Goal: Task Accomplishment & Management: Manage account settings

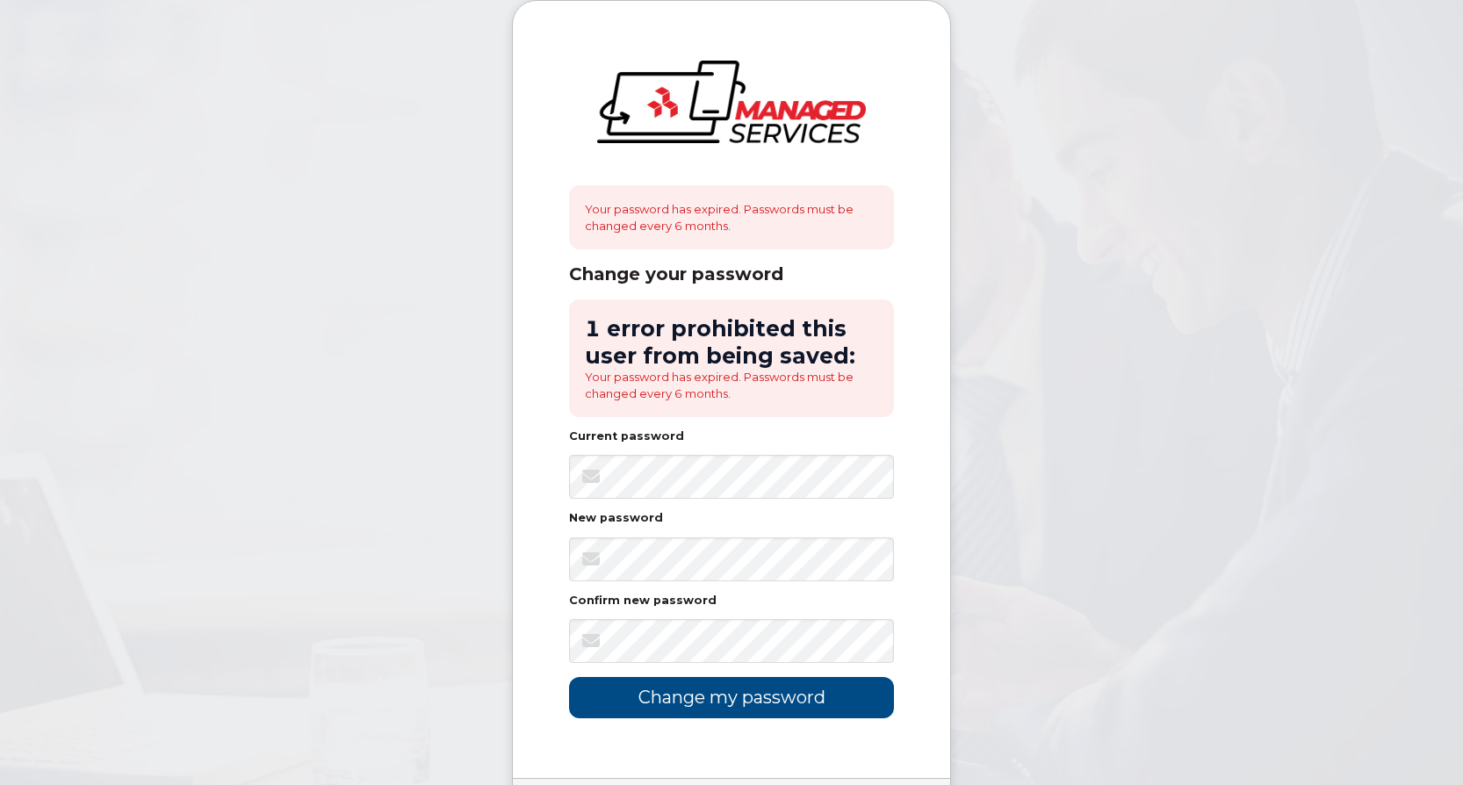
click at [1194, 463] on body "Your password has expired. Passwords must be changed every 6 months. Change you…" at bounding box center [731, 453] width 1463 height 906
click at [1192, 410] on body "Your password has expired. Passwords must be changed every 6 months. Change you…" at bounding box center [731, 453] width 1463 height 906
click at [726, 690] on input "Change my password" at bounding box center [731, 697] width 325 height 41
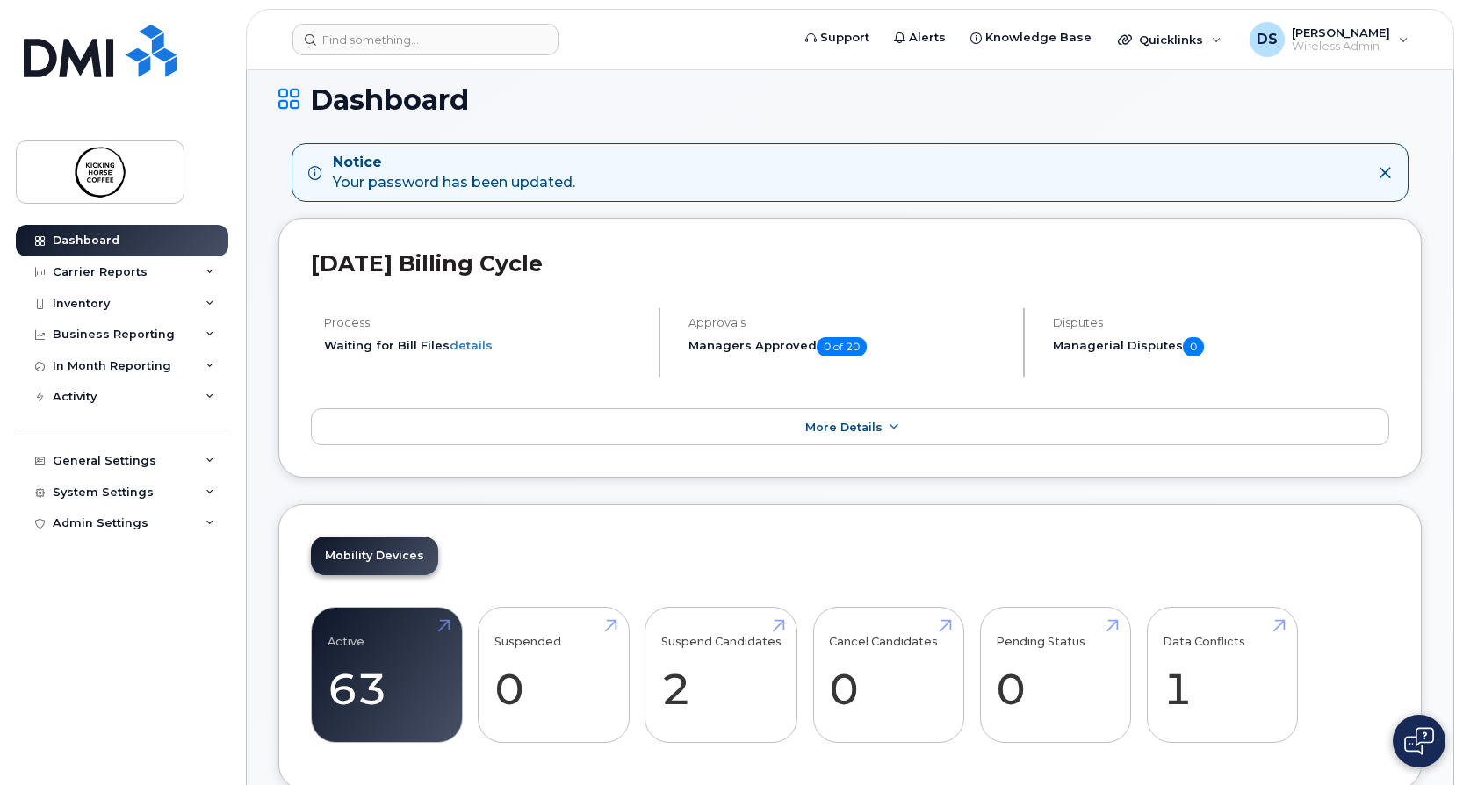
scroll to position [351, 0]
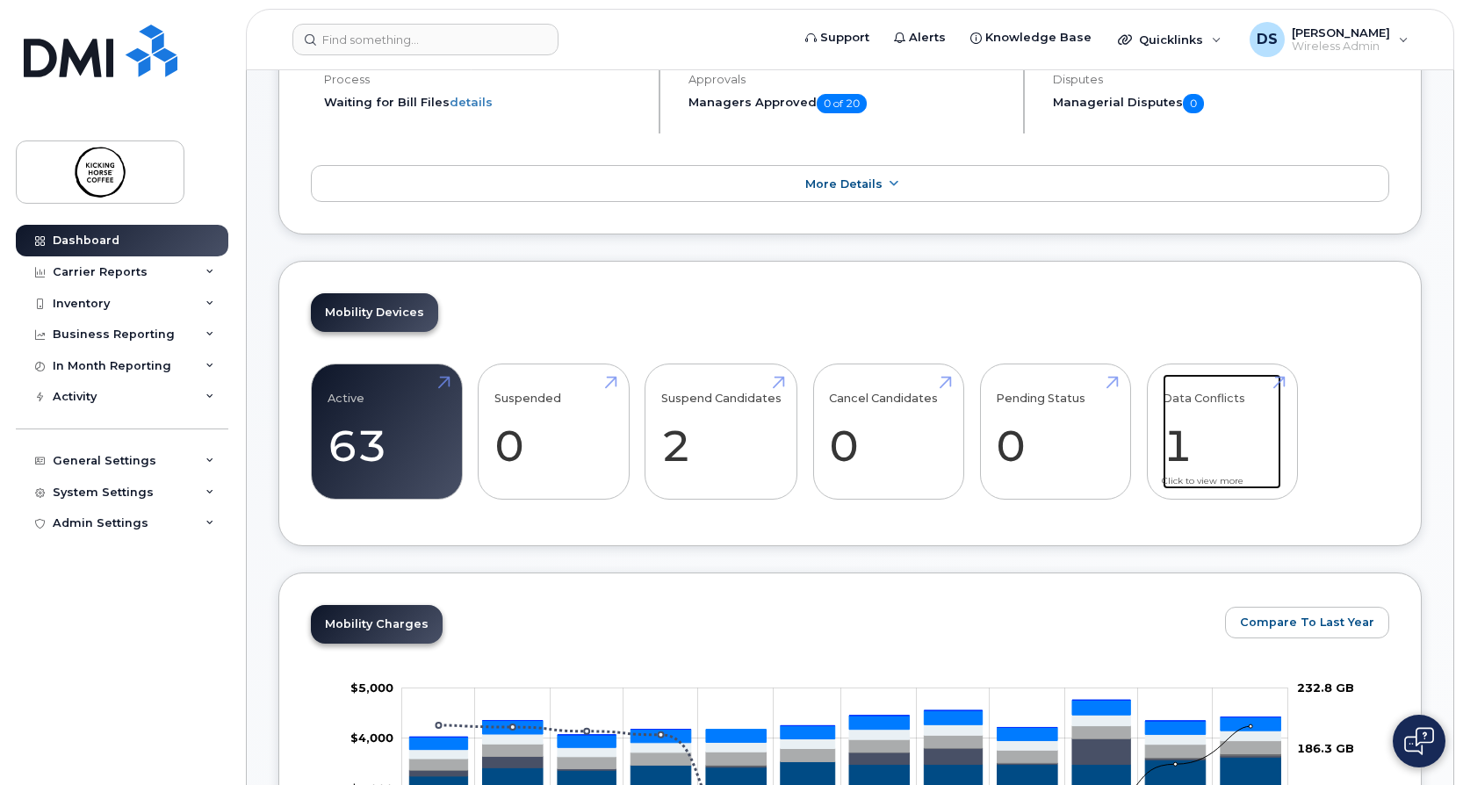
click at [1259, 424] on link "Data Conflicts 1" at bounding box center [1222, 432] width 119 height 116
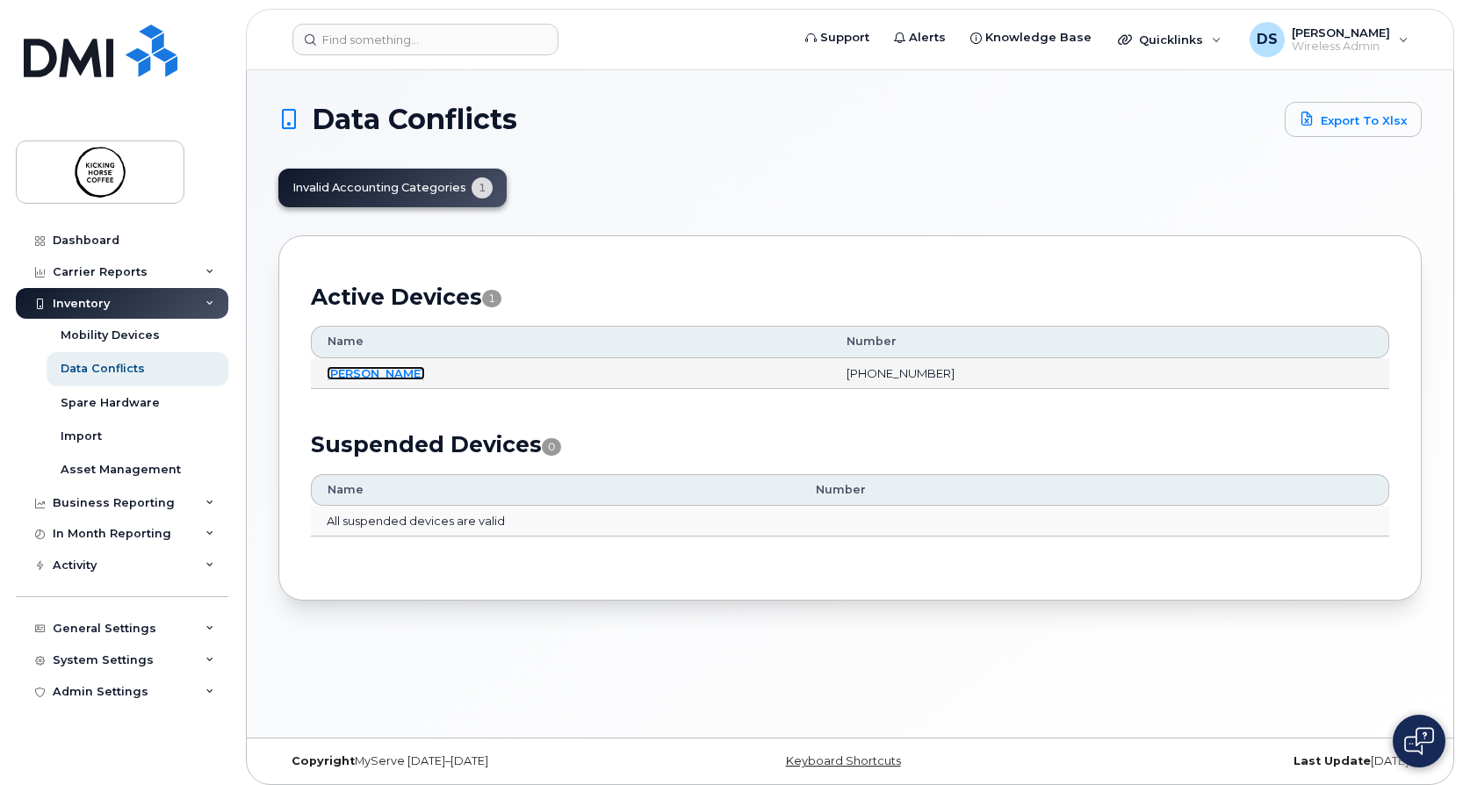
click at [391, 376] on link "Melinda Tugade" at bounding box center [376, 373] width 98 height 14
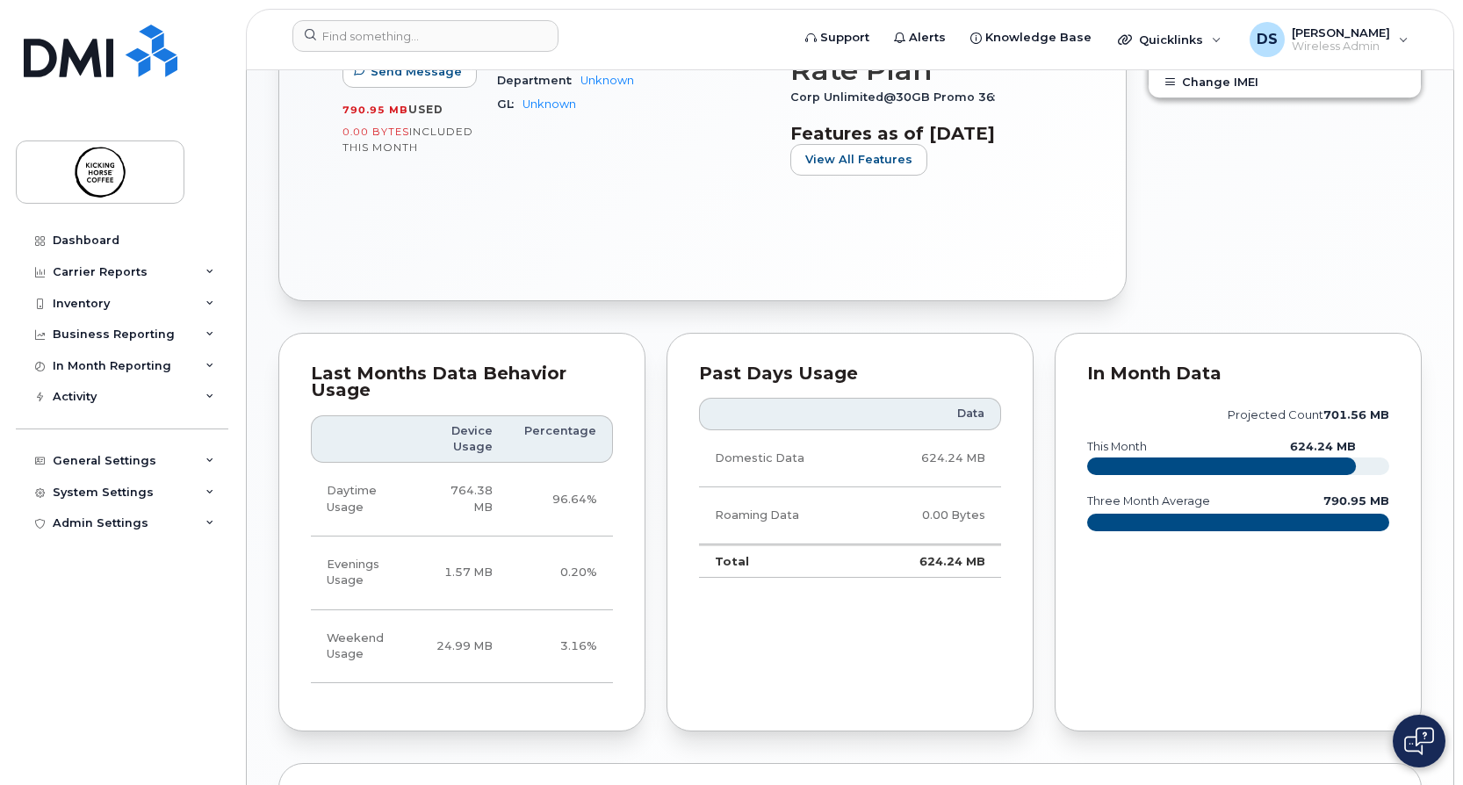
scroll to position [1070, 0]
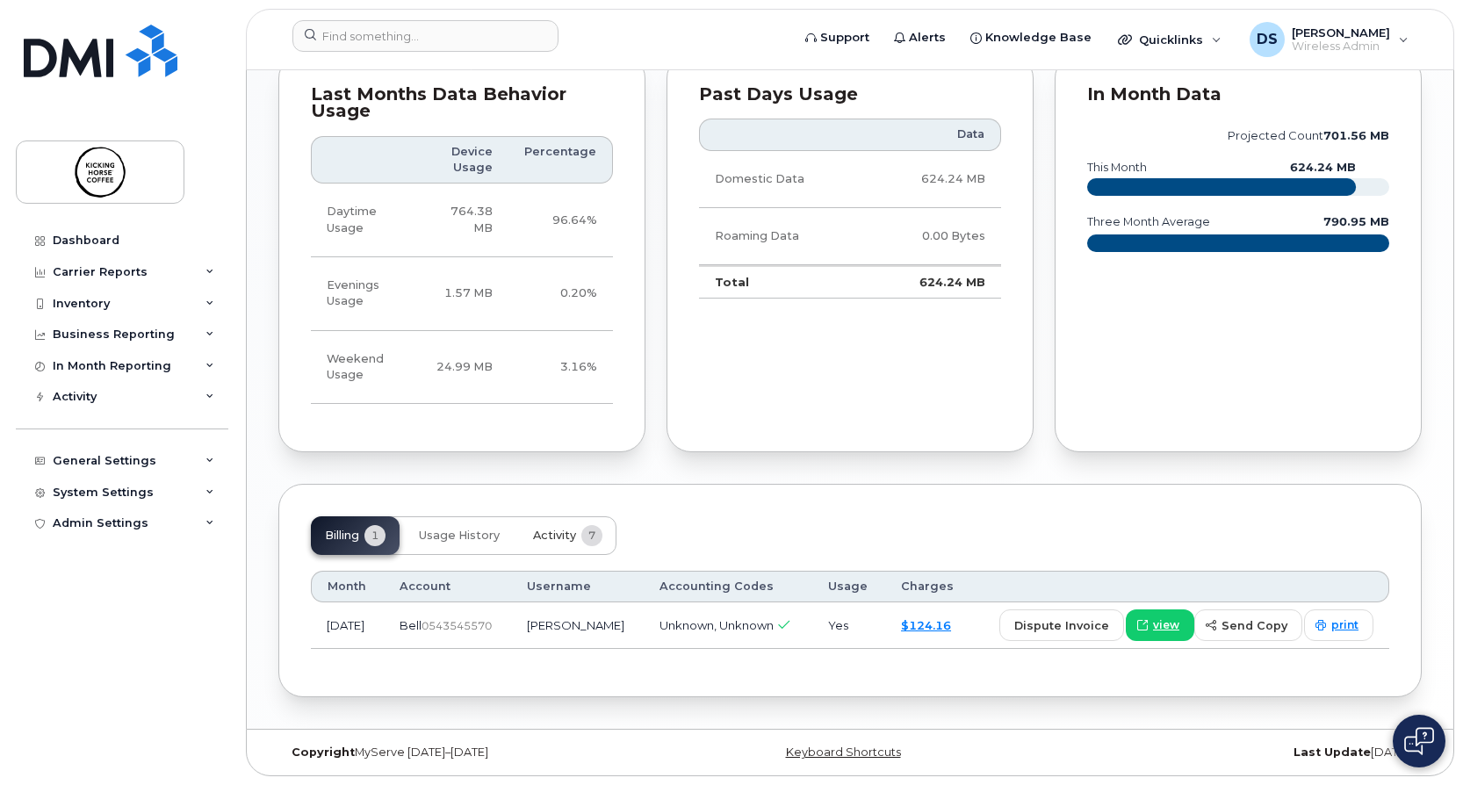
click at [580, 526] on button "Activity 7" at bounding box center [567, 535] width 97 height 39
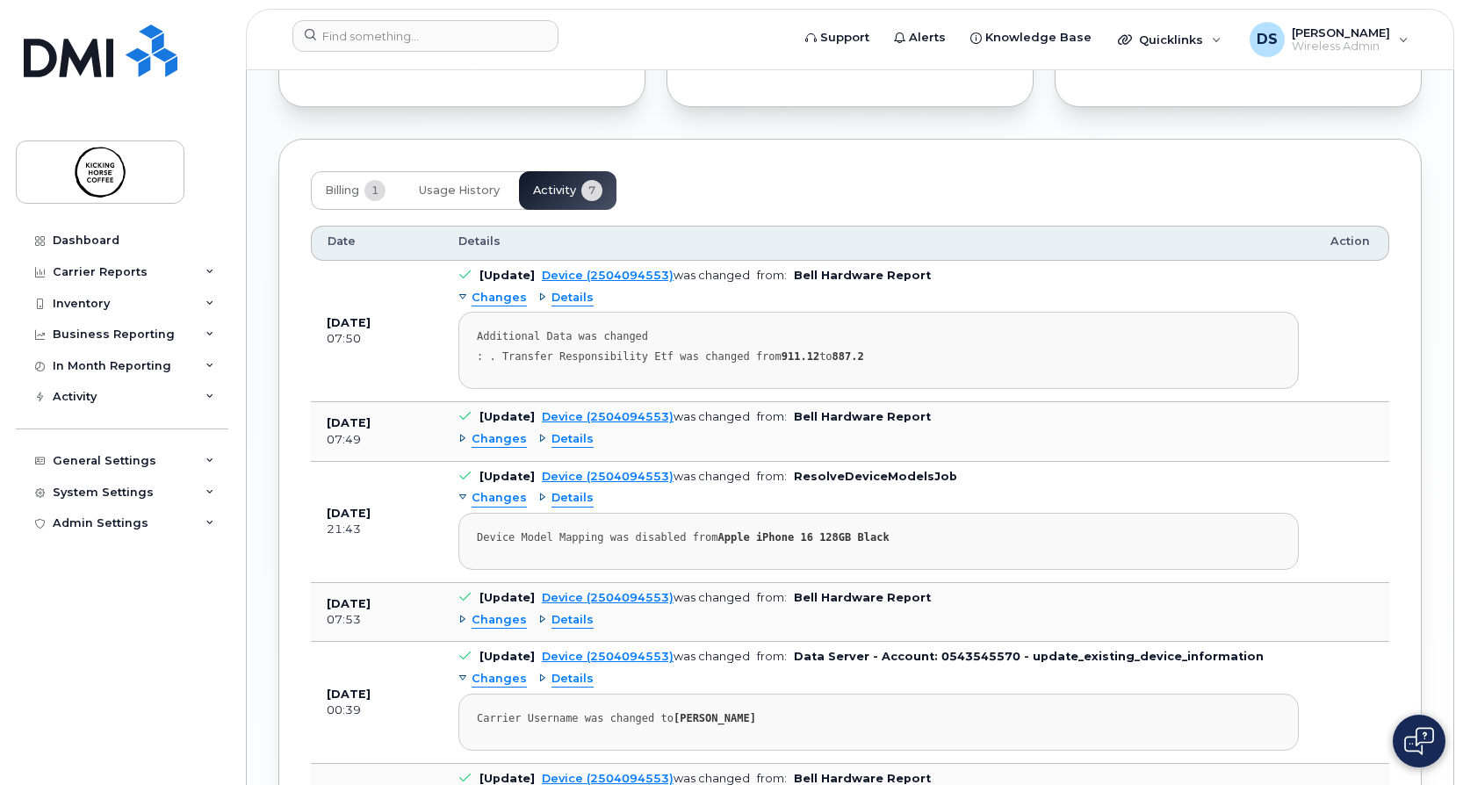
scroll to position [1198, 0]
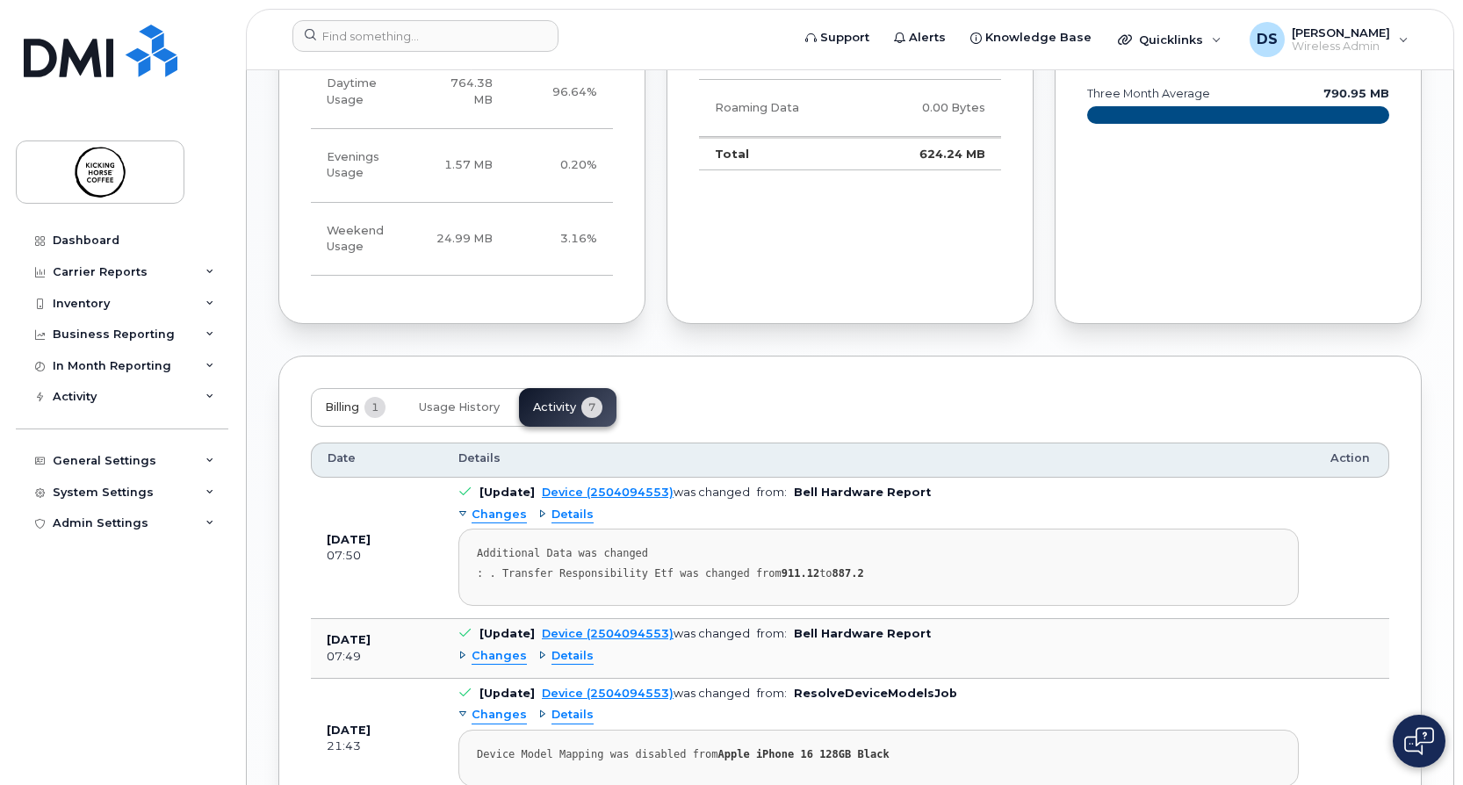
click at [357, 420] on button "Billing 1" at bounding box center [355, 407] width 89 height 39
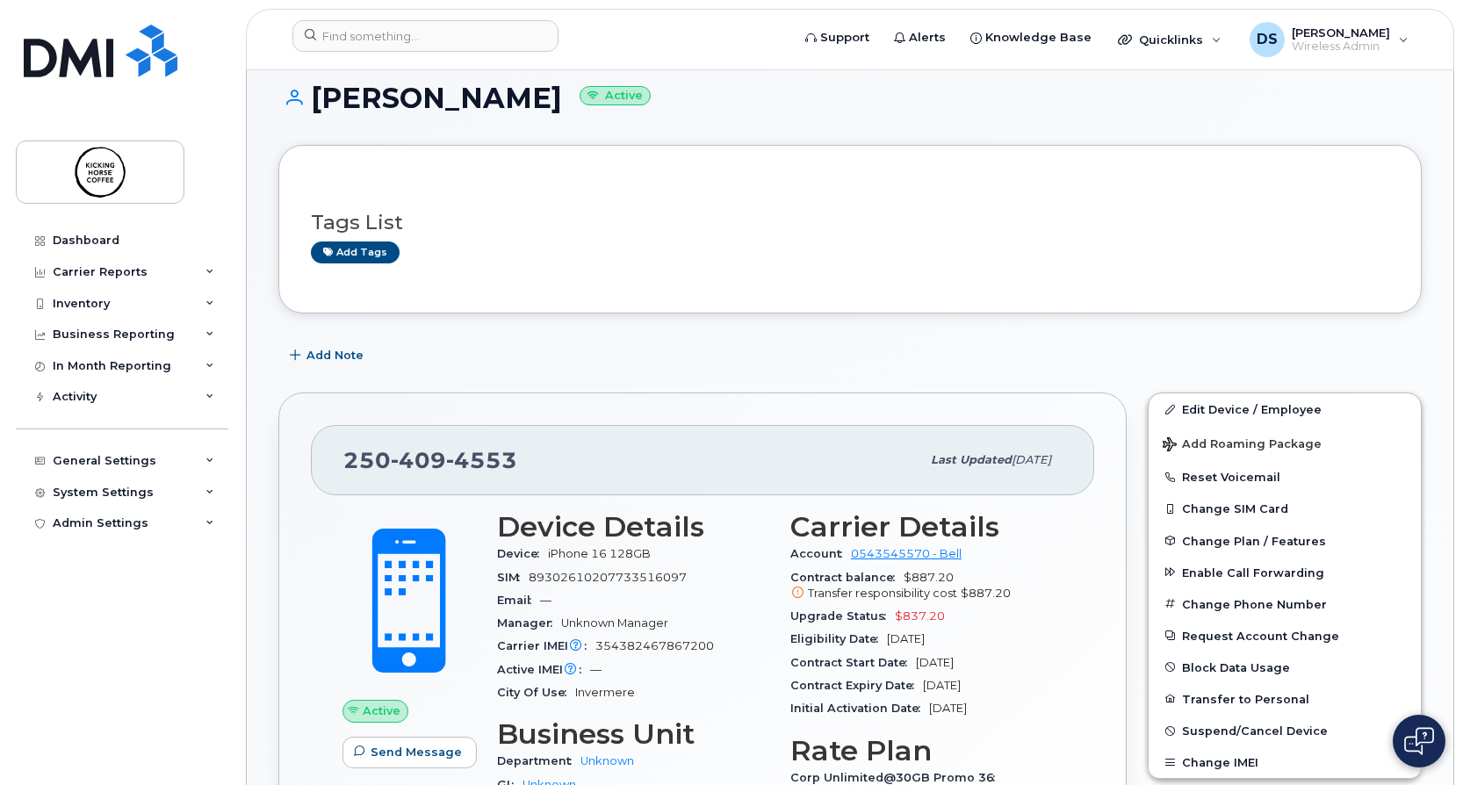
scroll to position [0, 0]
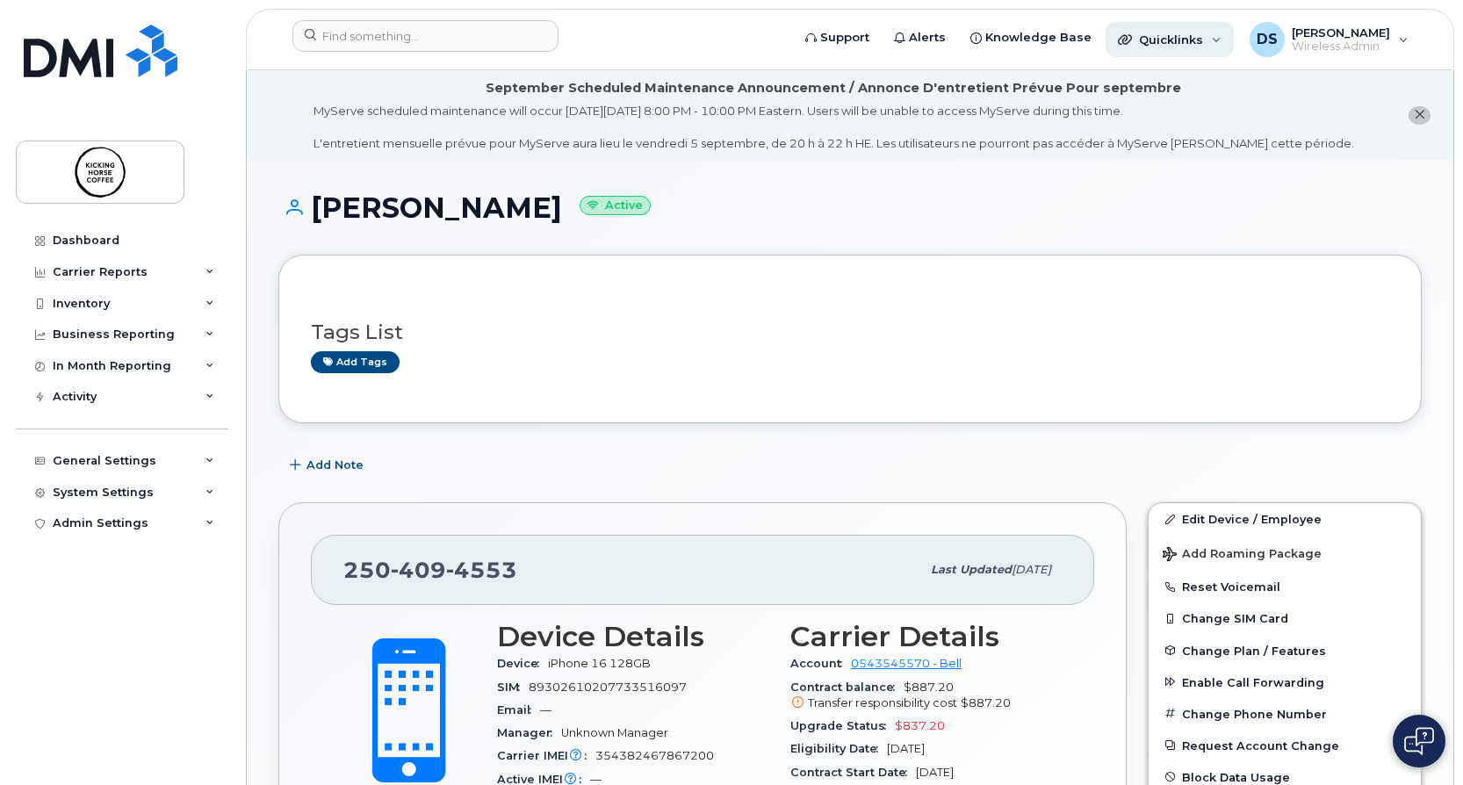
click at [1199, 44] on span "Quicklinks" at bounding box center [1171, 39] width 64 height 14
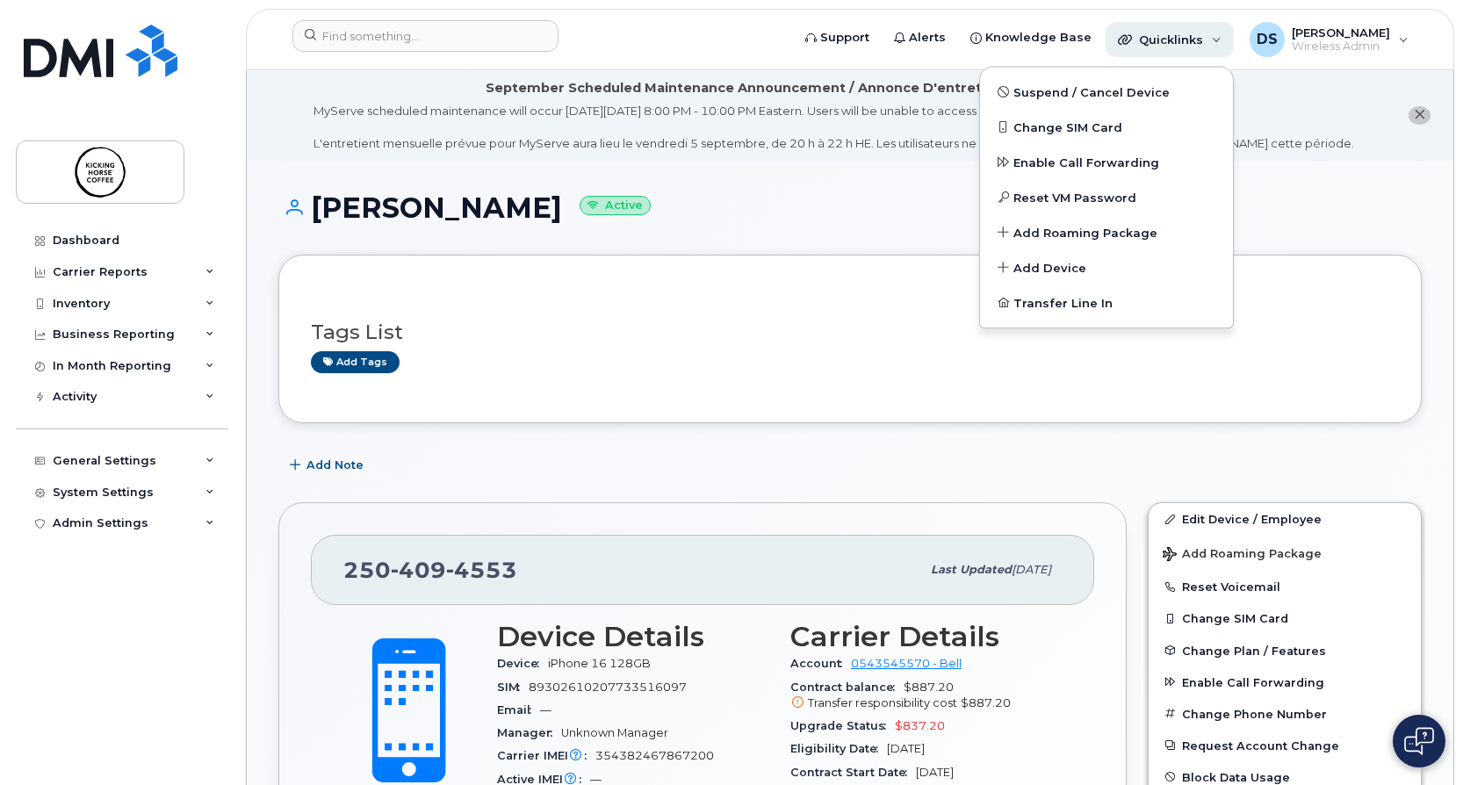
click at [1195, 39] on span "Quicklinks" at bounding box center [1171, 39] width 64 height 14
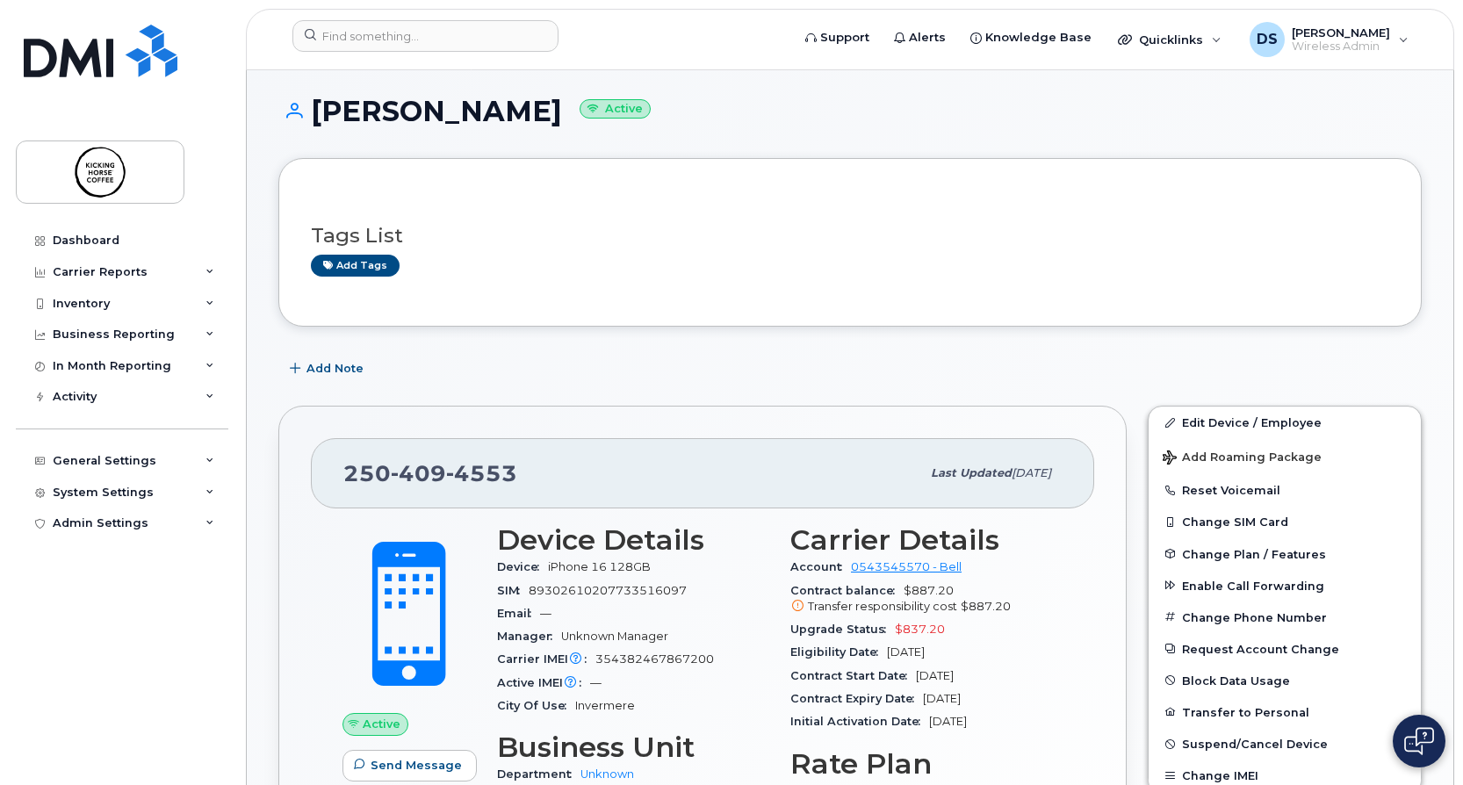
scroll to position [264, 0]
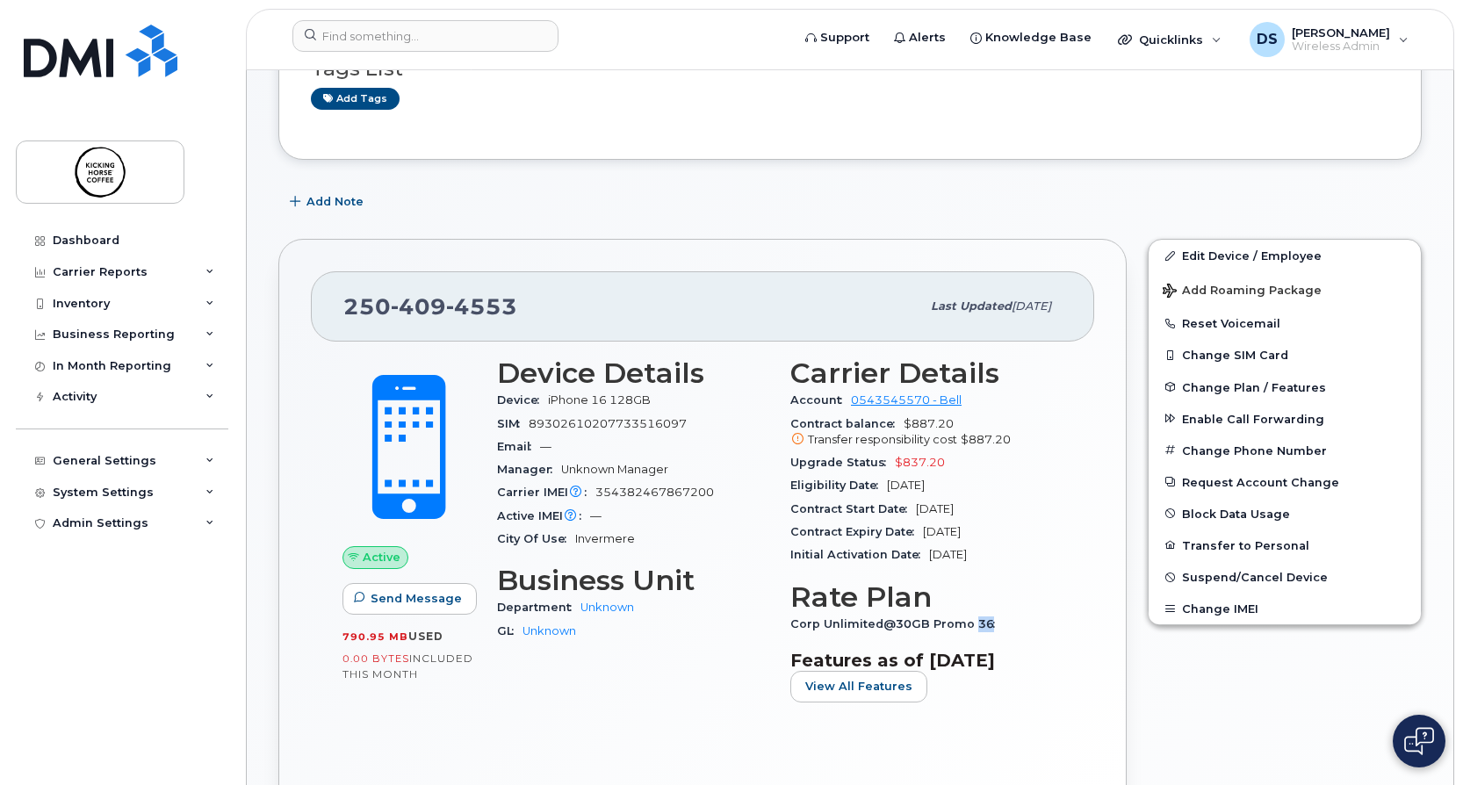
drag, startPoint x: 985, startPoint y: 621, endPoint x: 970, endPoint y: 621, distance: 14.9
click at [970, 621] on span "Corp Unlimited@30GB Promo 36" at bounding box center [897, 623] width 213 height 13
drag, startPoint x: 970, startPoint y: 621, endPoint x: 1013, endPoint y: 625, distance: 43.2
click at [1013, 625] on div "Corp Unlimited@30GB Promo 36" at bounding box center [927, 624] width 272 height 23
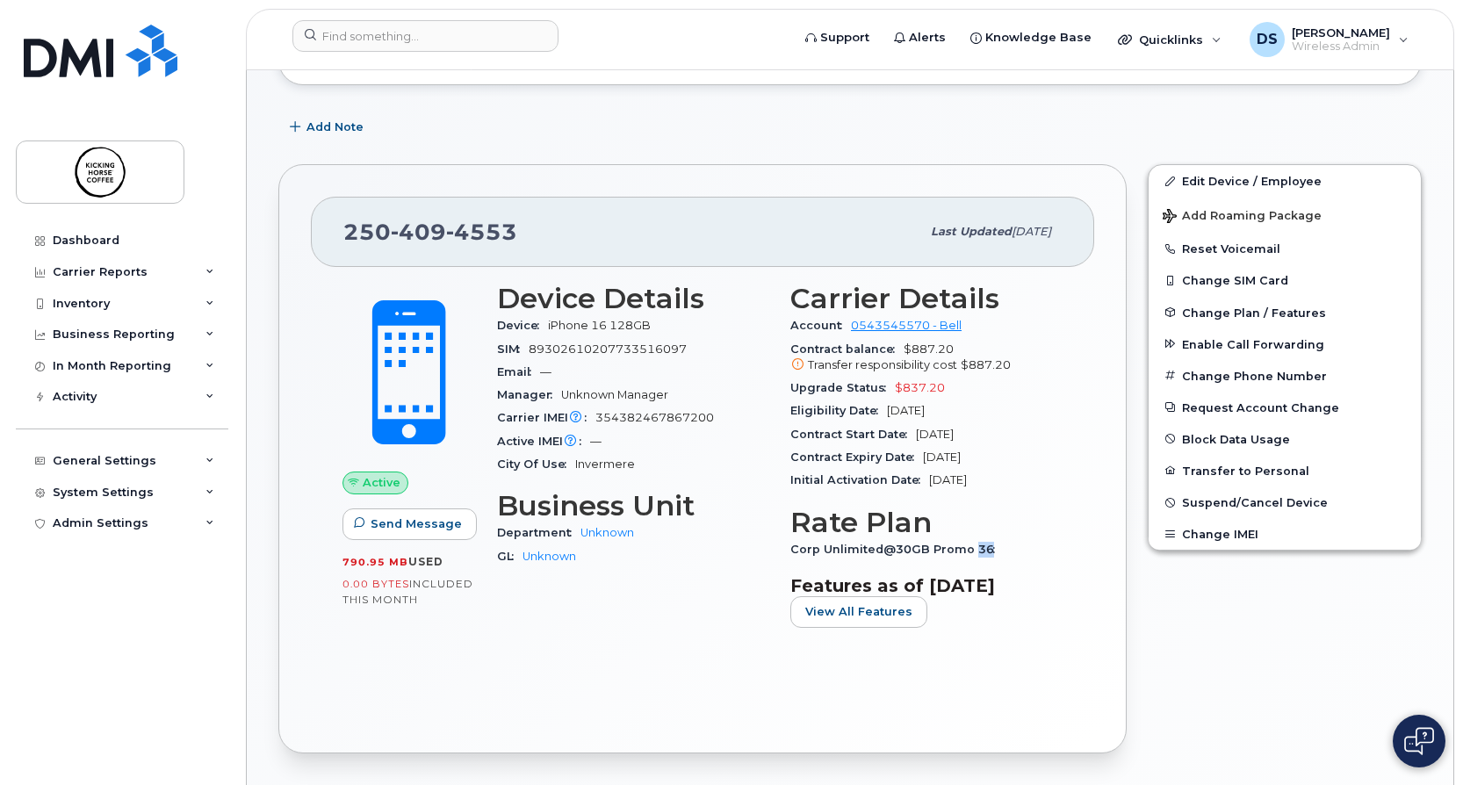
scroll to position [439, 0]
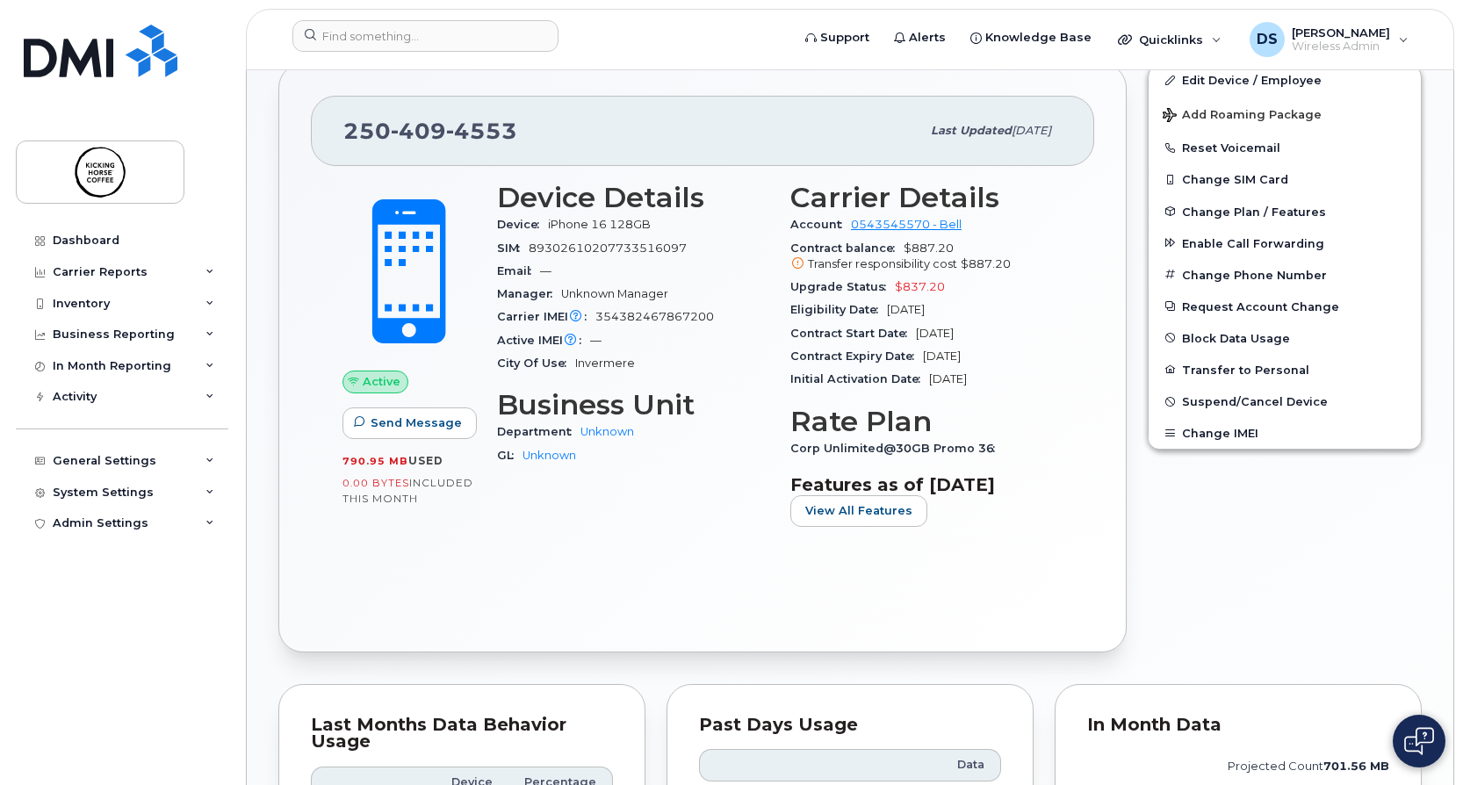
click at [983, 572] on div "Active Send Message 790.95 MB  used 0.00 Bytes  included this month Device Deta…" at bounding box center [703, 393] width 784 height 454
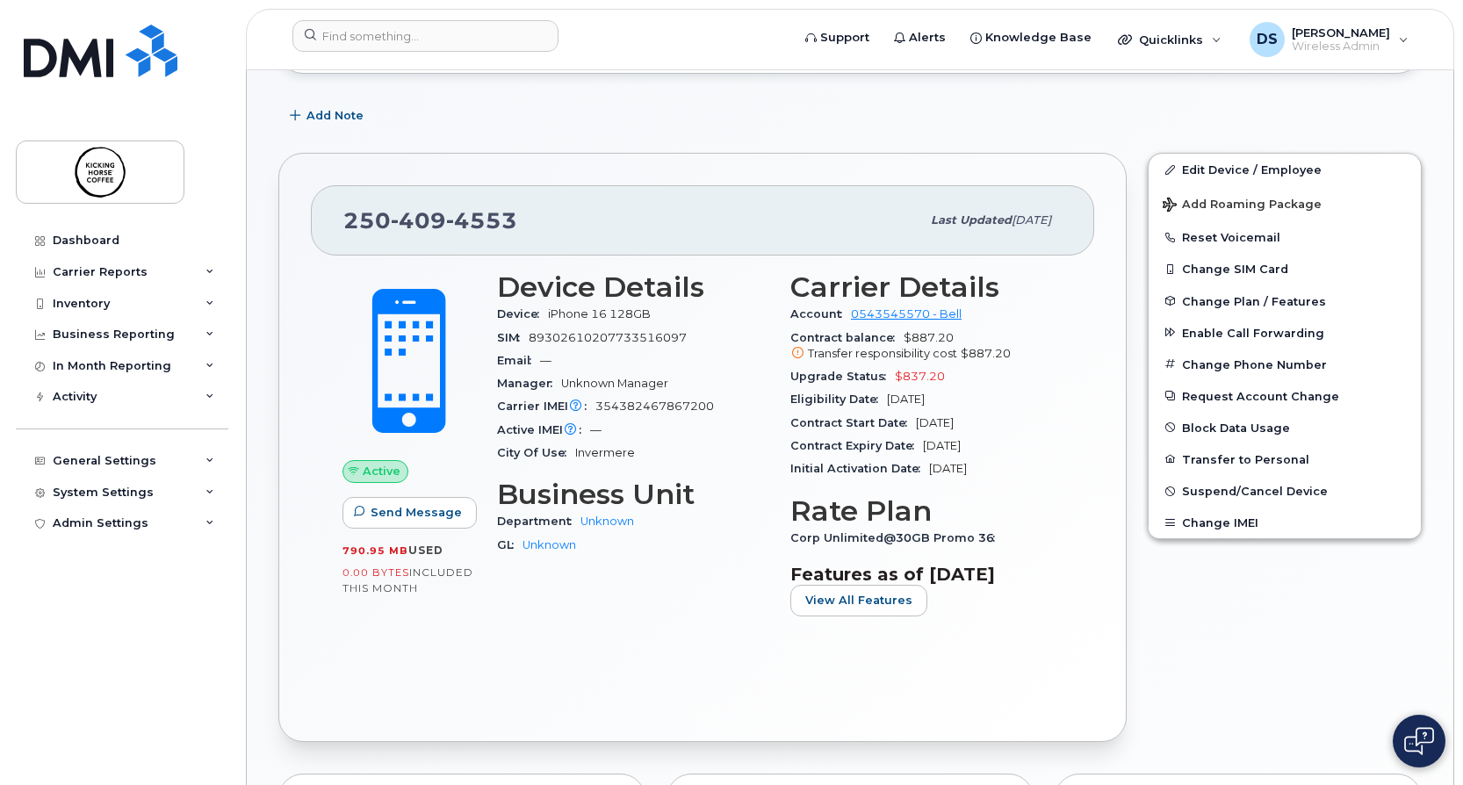
scroll to position [264, 0]
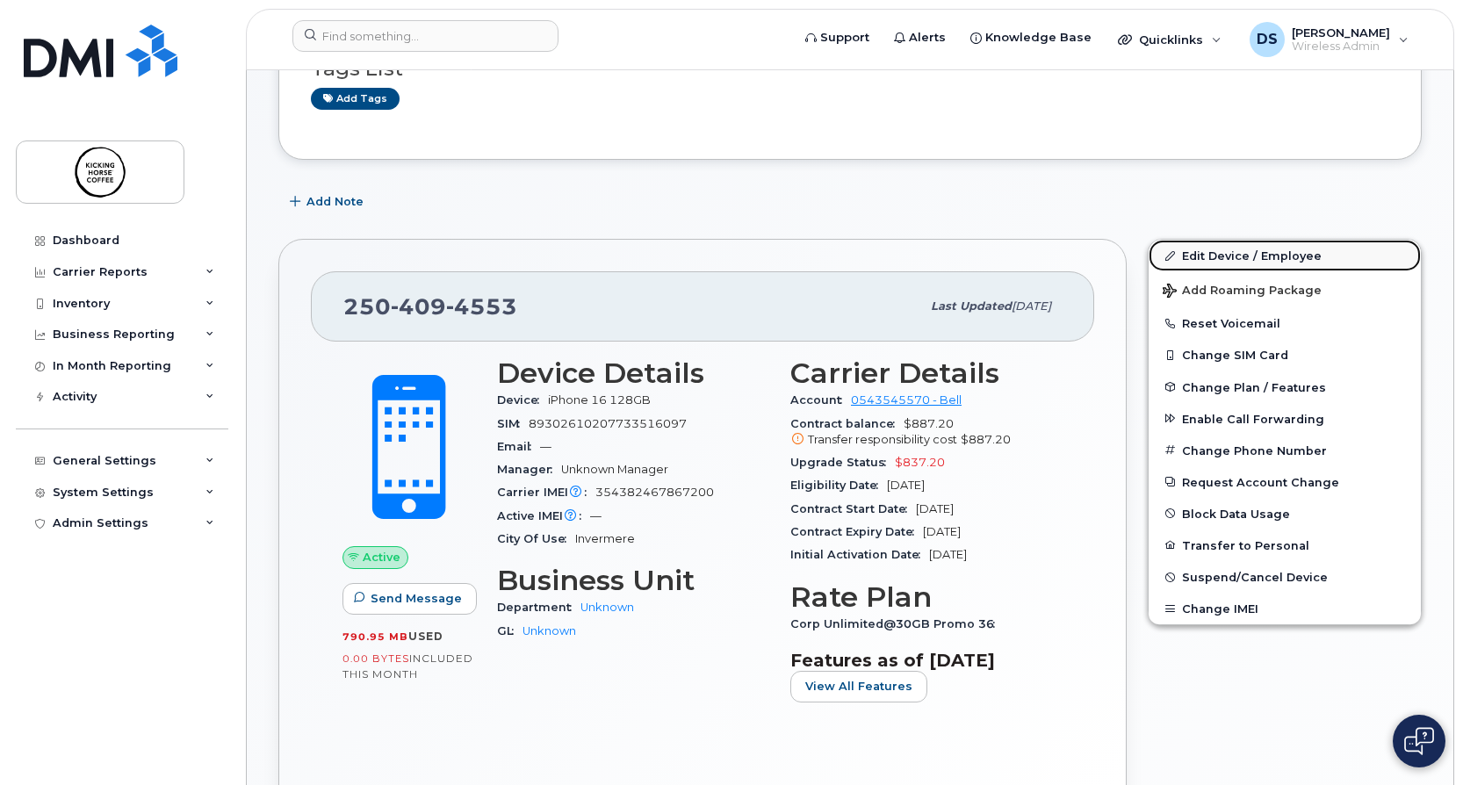
click at [1223, 253] on link "Edit Device / Employee" at bounding box center [1285, 256] width 272 height 32
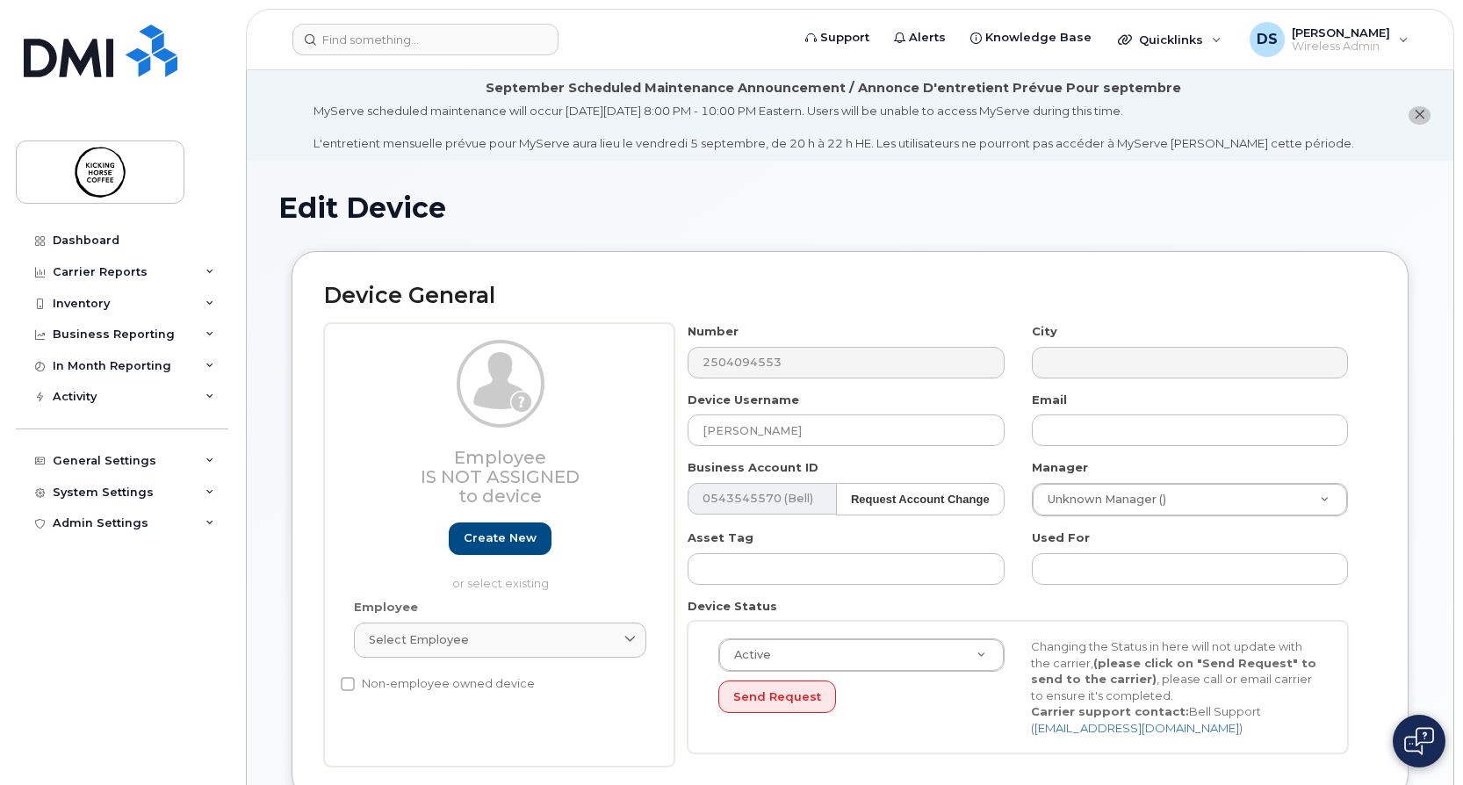
select select "4474017"
select select "4474018"
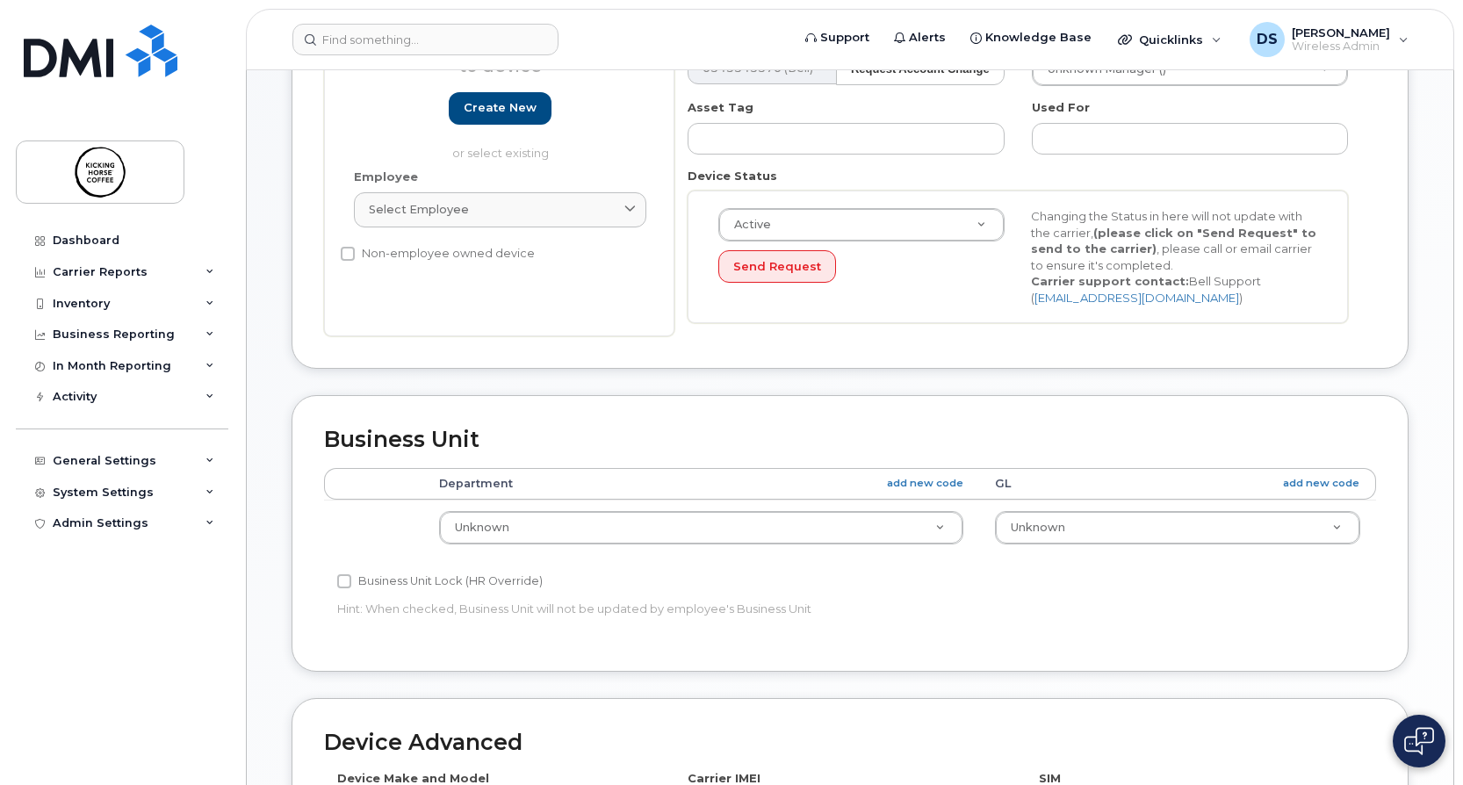
scroll to position [439, 0]
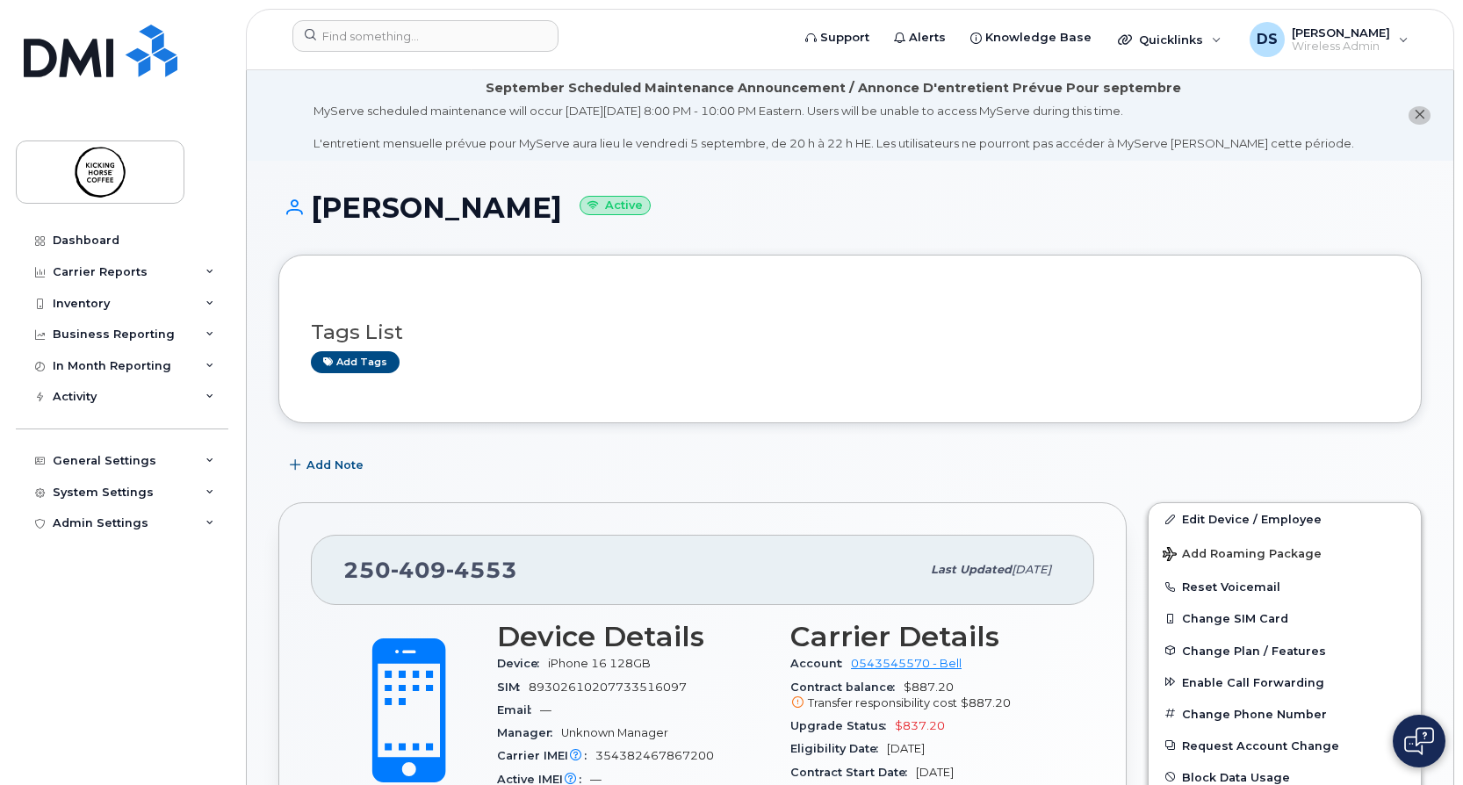
click at [816, 210] on h1 "Melinda Tugade Active" at bounding box center [850, 207] width 1144 height 31
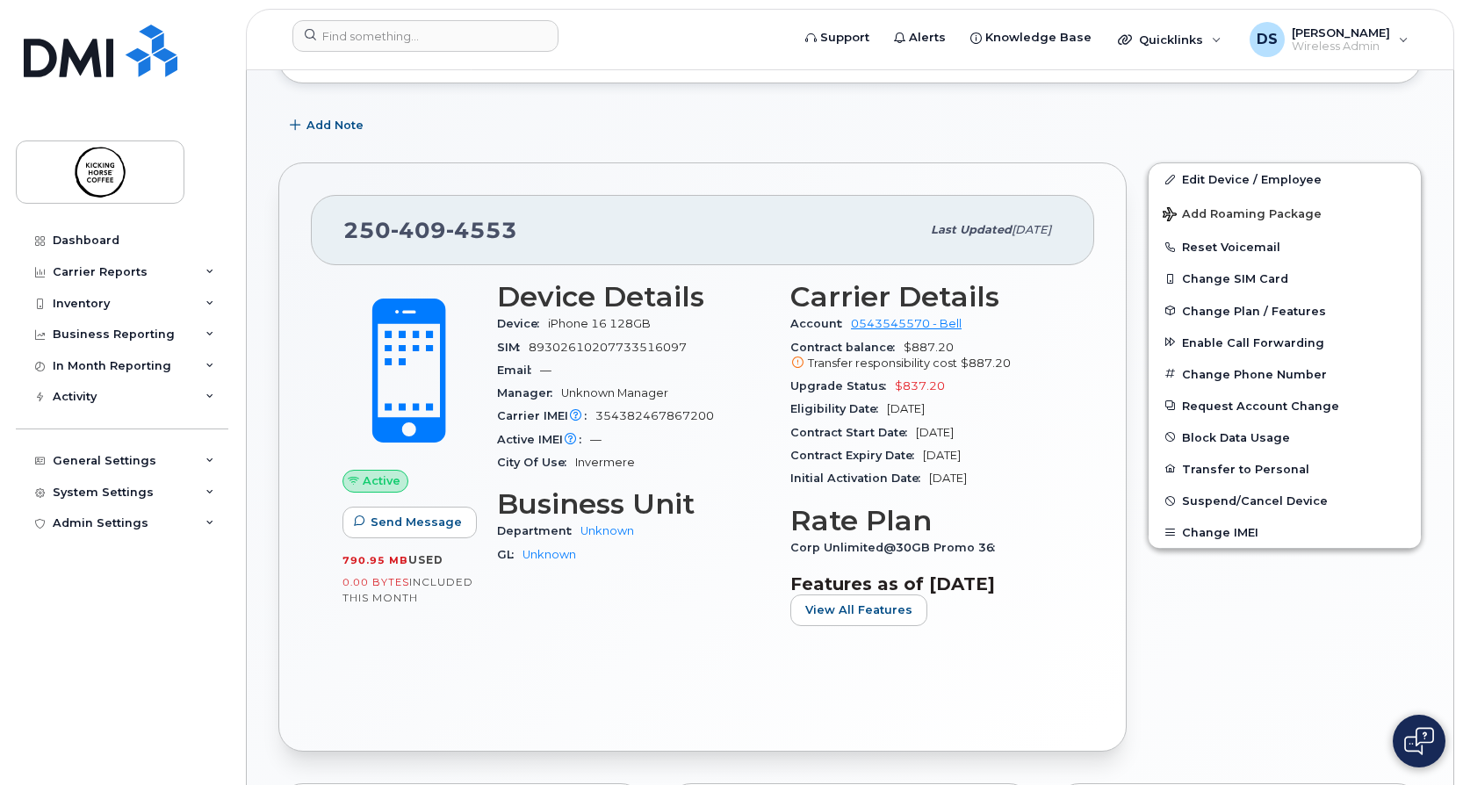
scroll to position [351, 0]
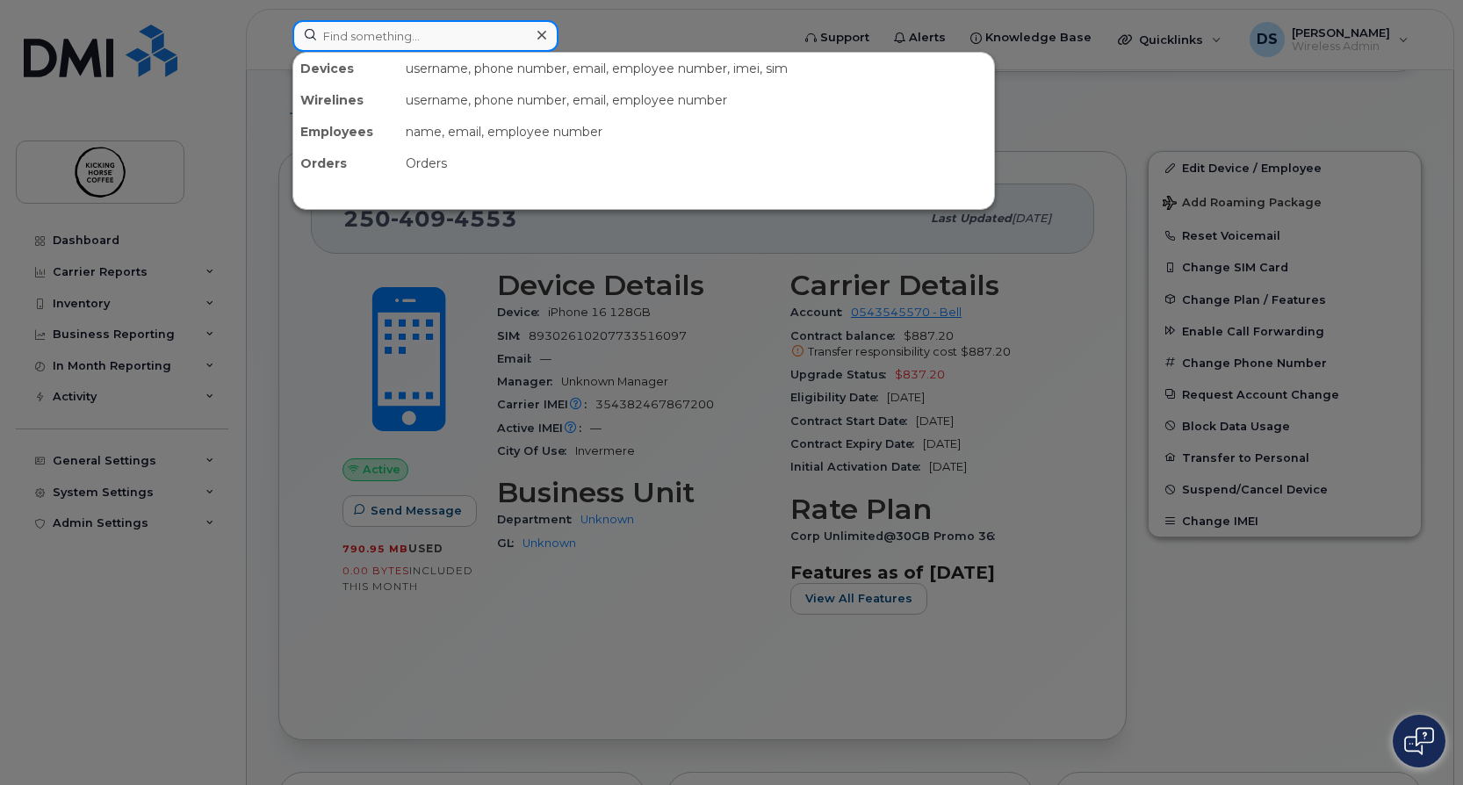
click at [486, 30] on input at bounding box center [425, 36] width 266 height 32
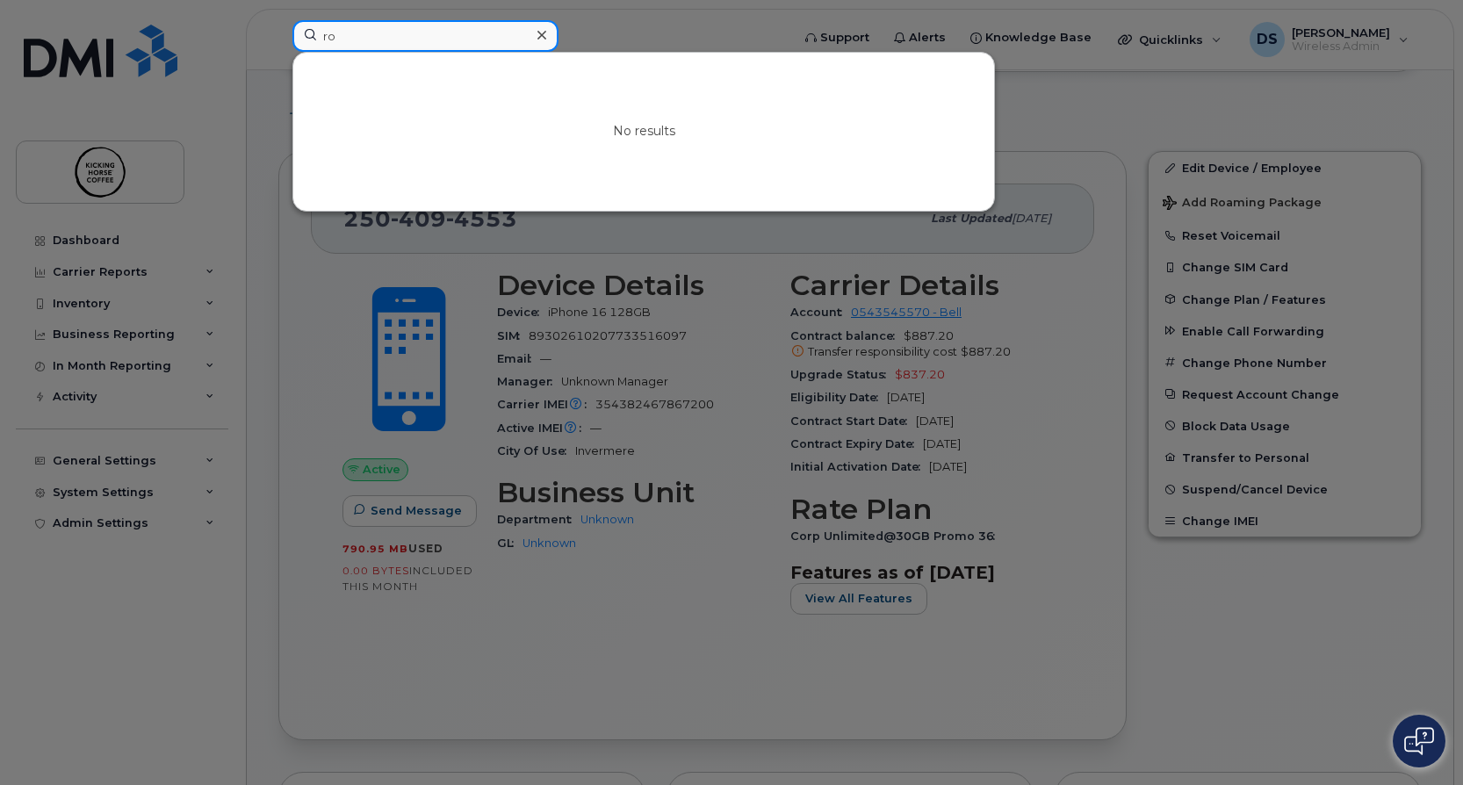
type input "r"
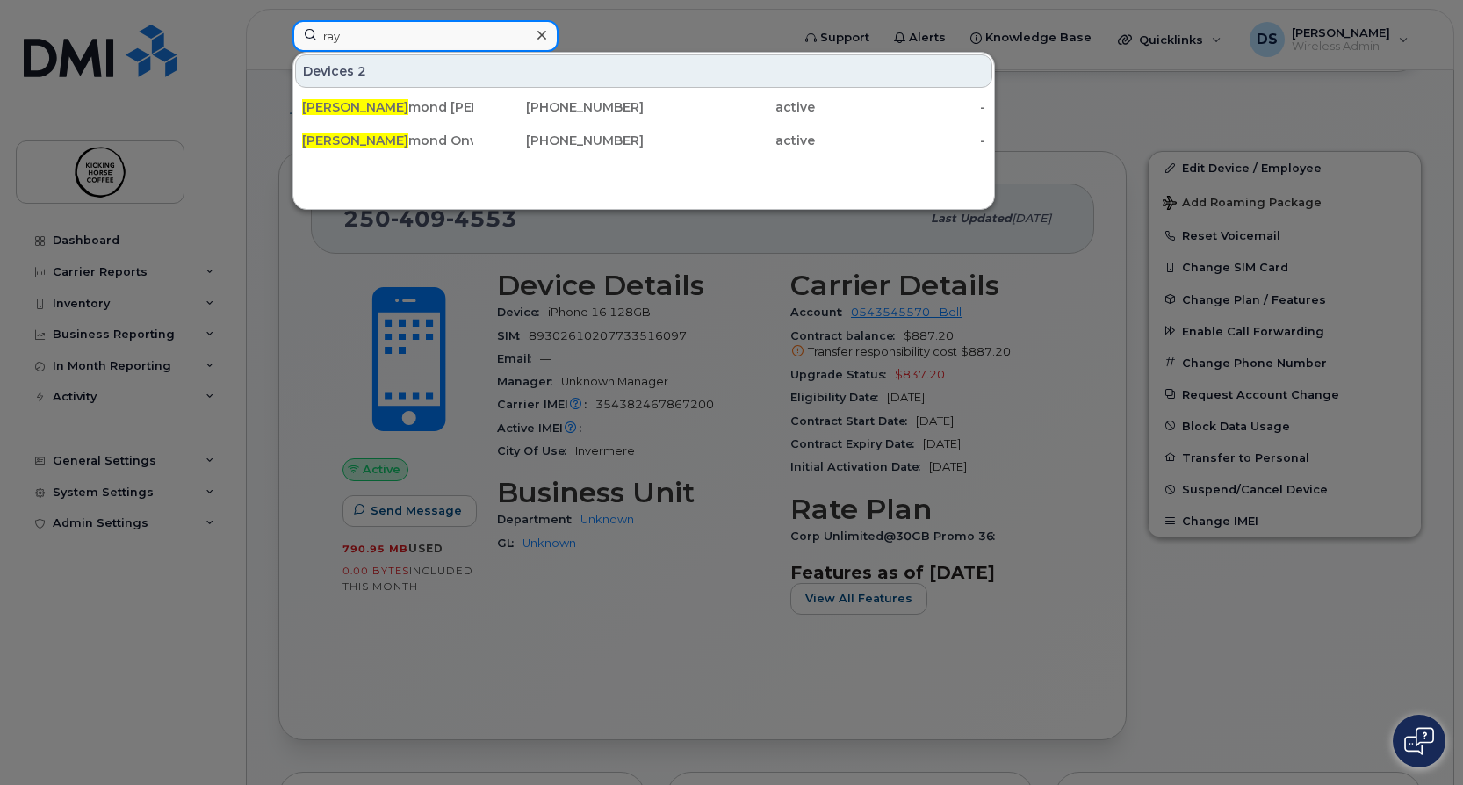
click at [489, 25] on input "ray" at bounding box center [425, 36] width 266 height 32
type input "ray"
click at [308, 68] on div "Devices 2" at bounding box center [643, 70] width 697 height 33
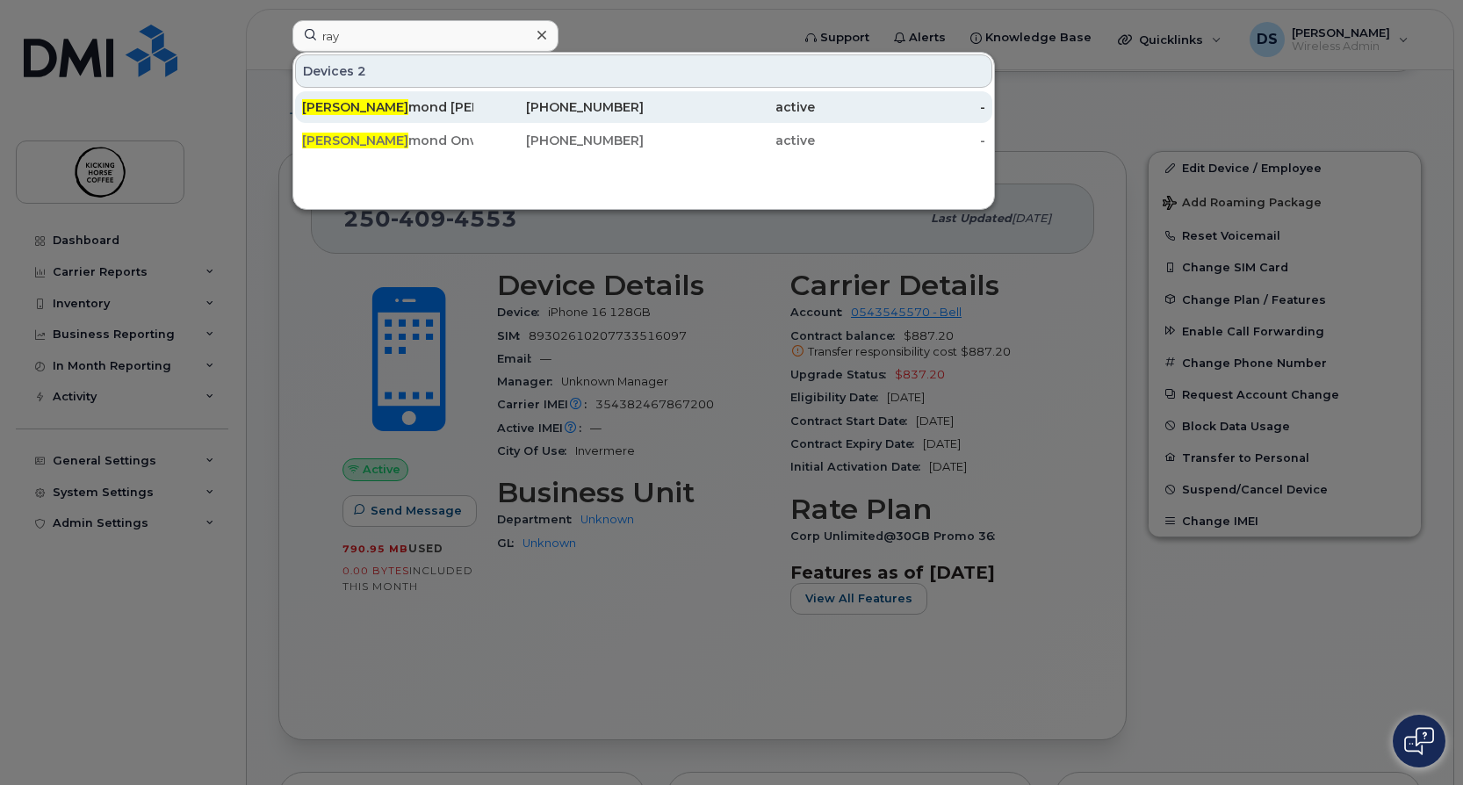
click at [392, 106] on div "Ray mond Mercado" at bounding box center [387, 107] width 171 height 18
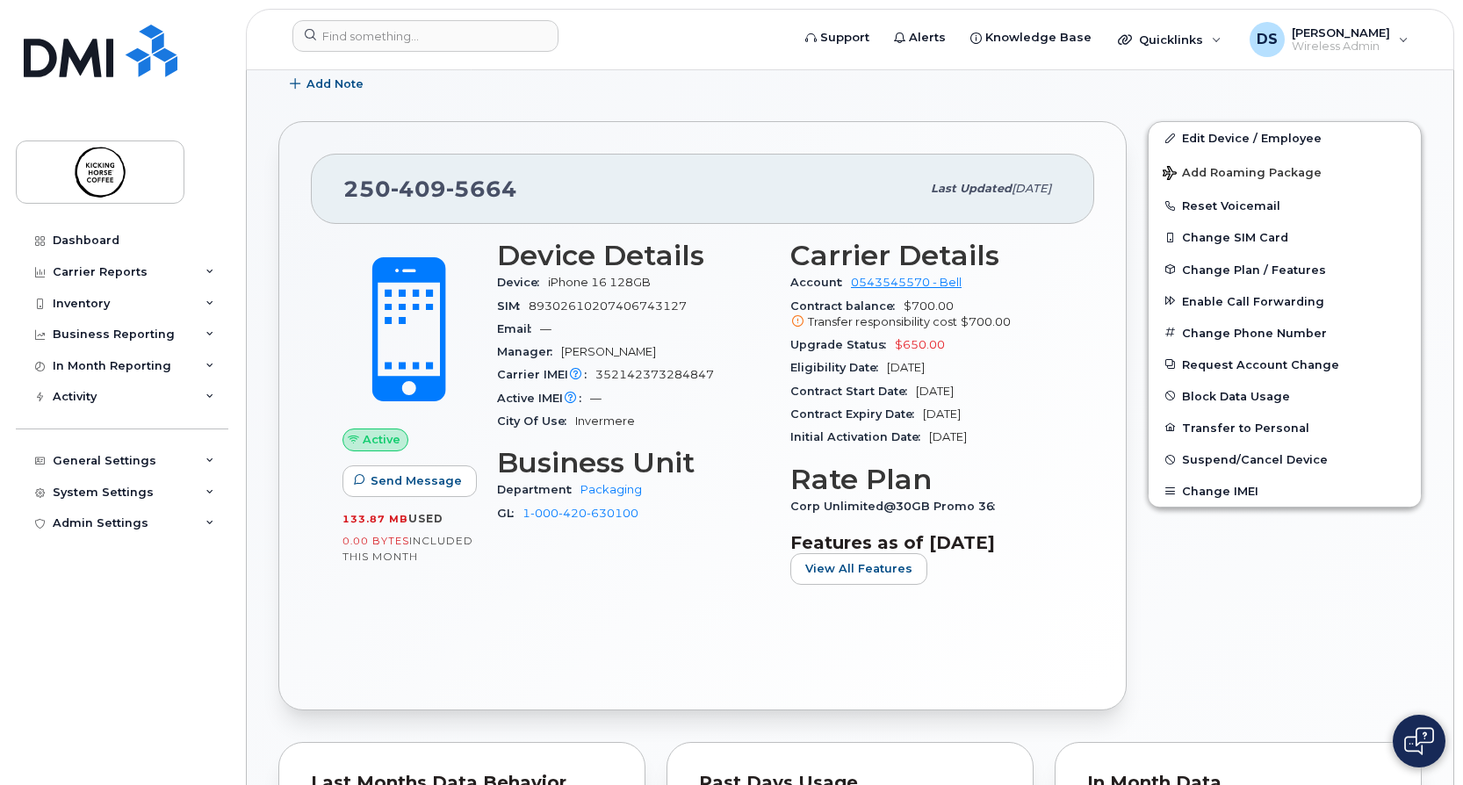
scroll to position [351, 0]
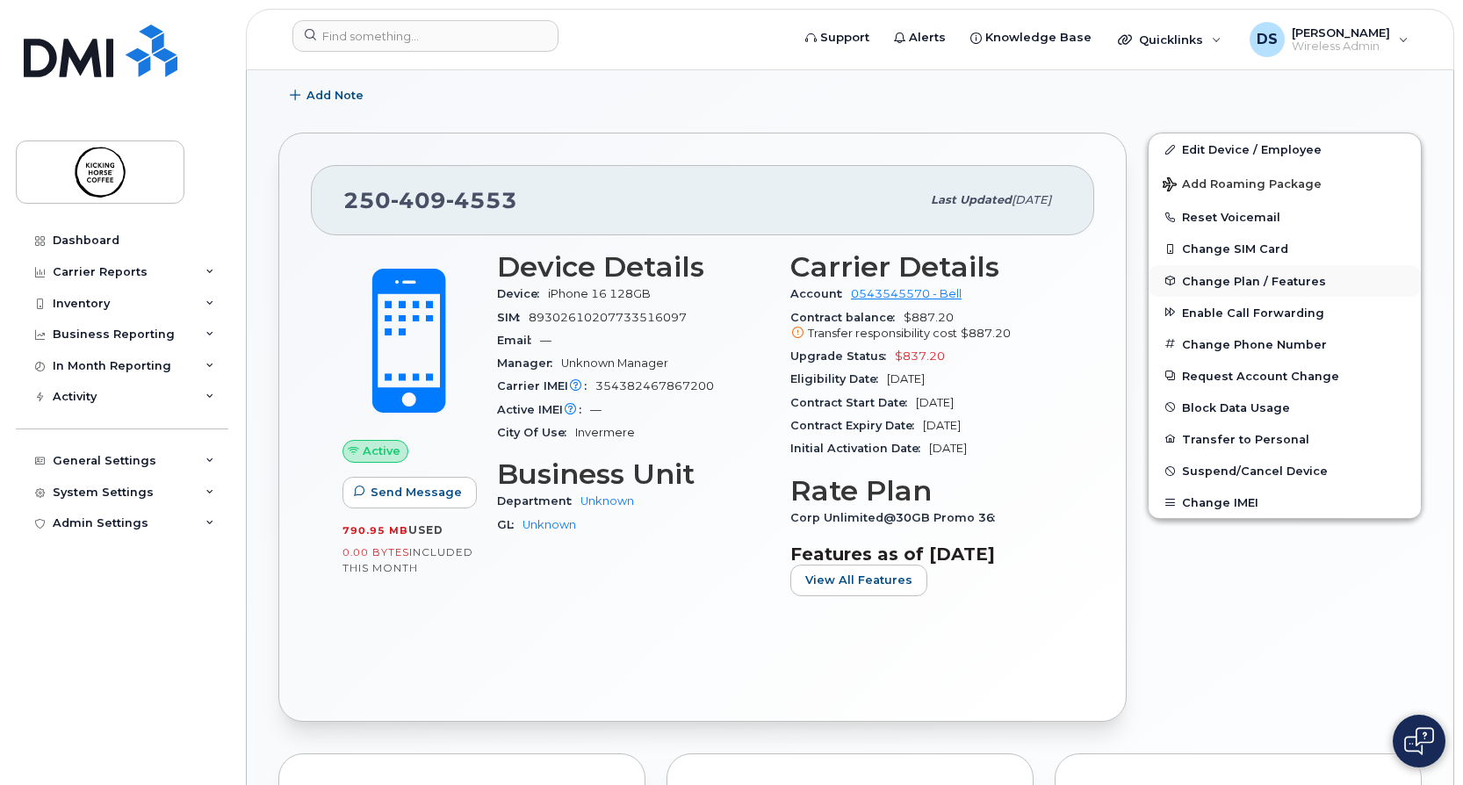
scroll to position [264, 0]
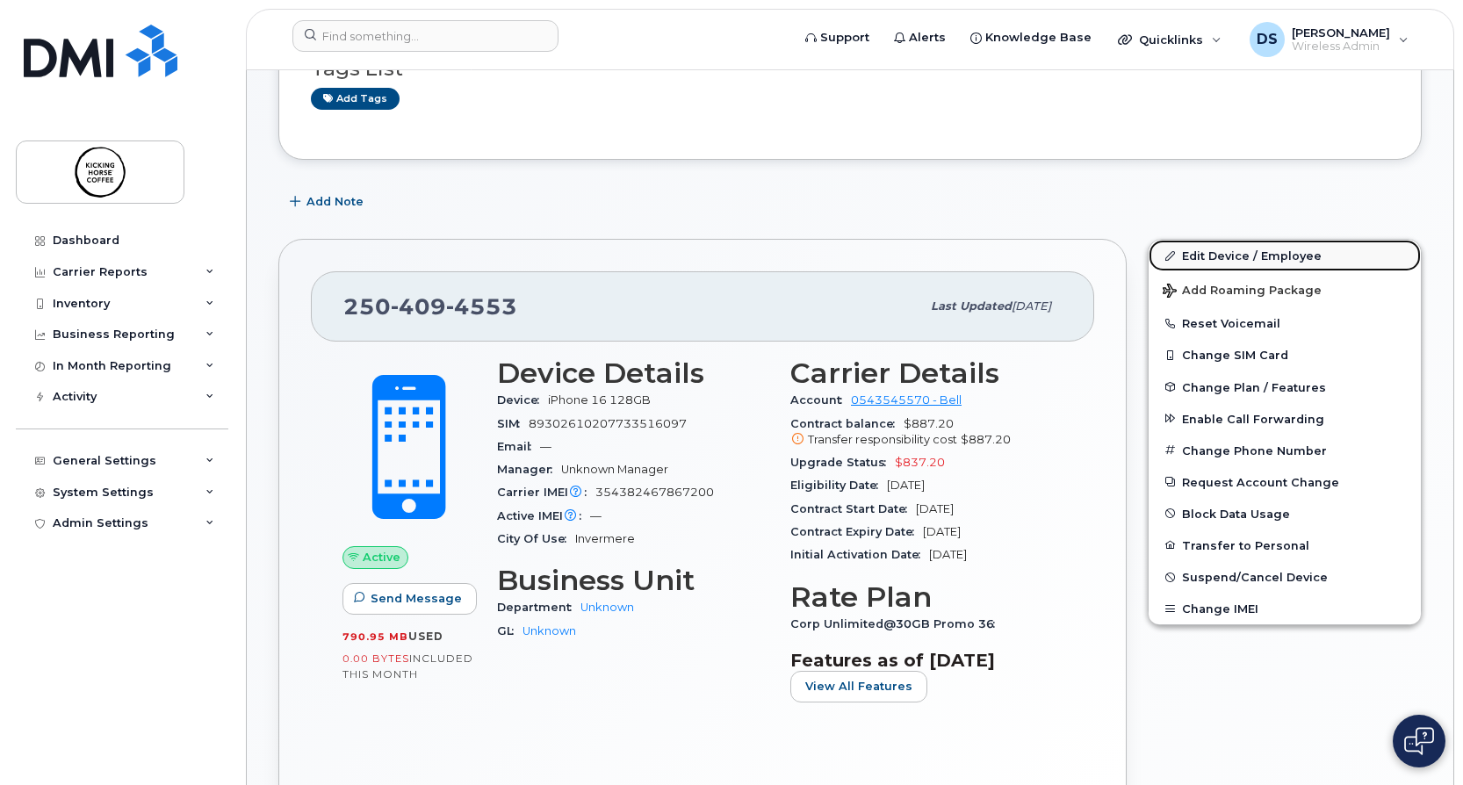
click at [1273, 246] on link "Edit Device / Employee" at bounding box center [1285, 256] width 272 height 32
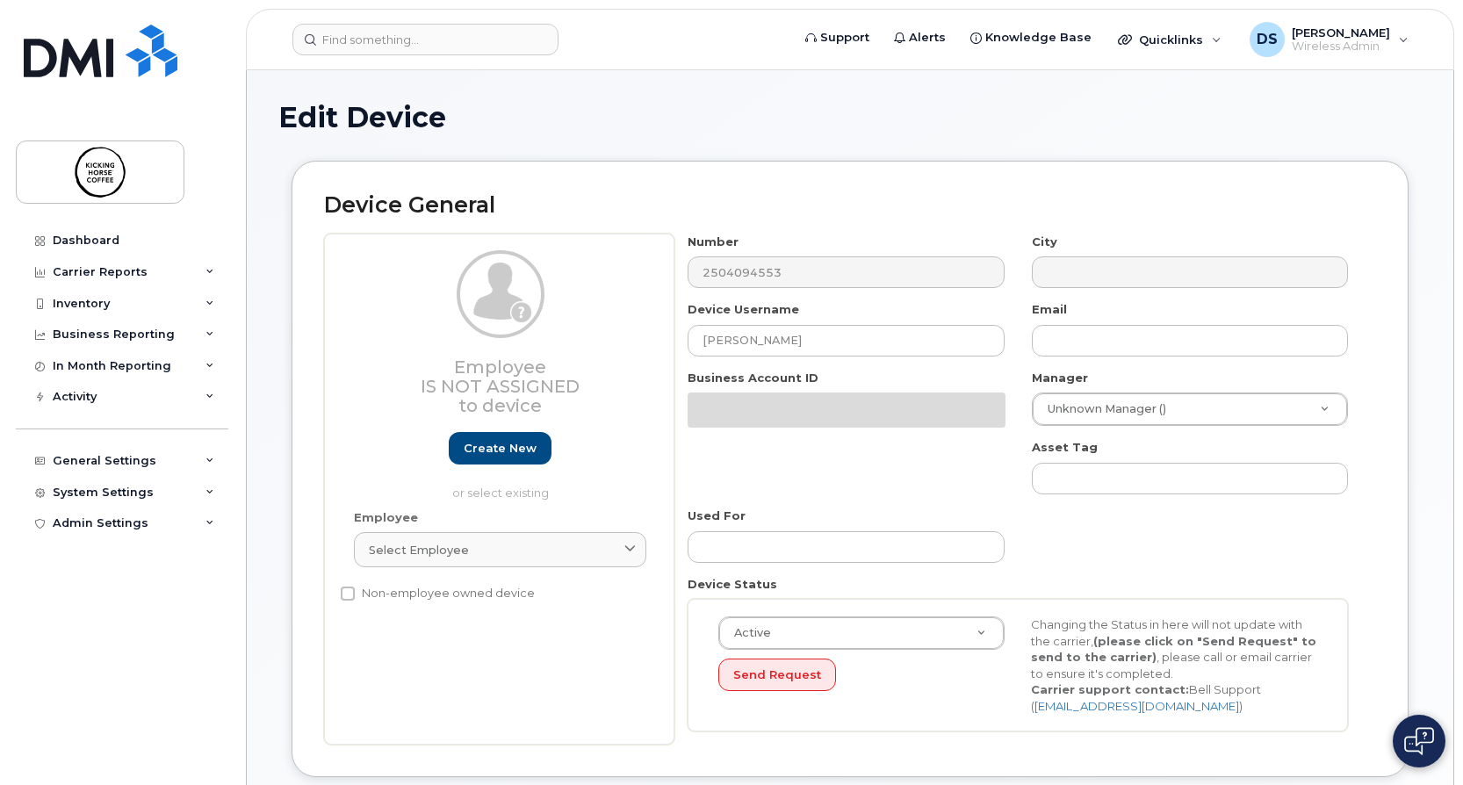
select select "4474017"
select select "4474018"
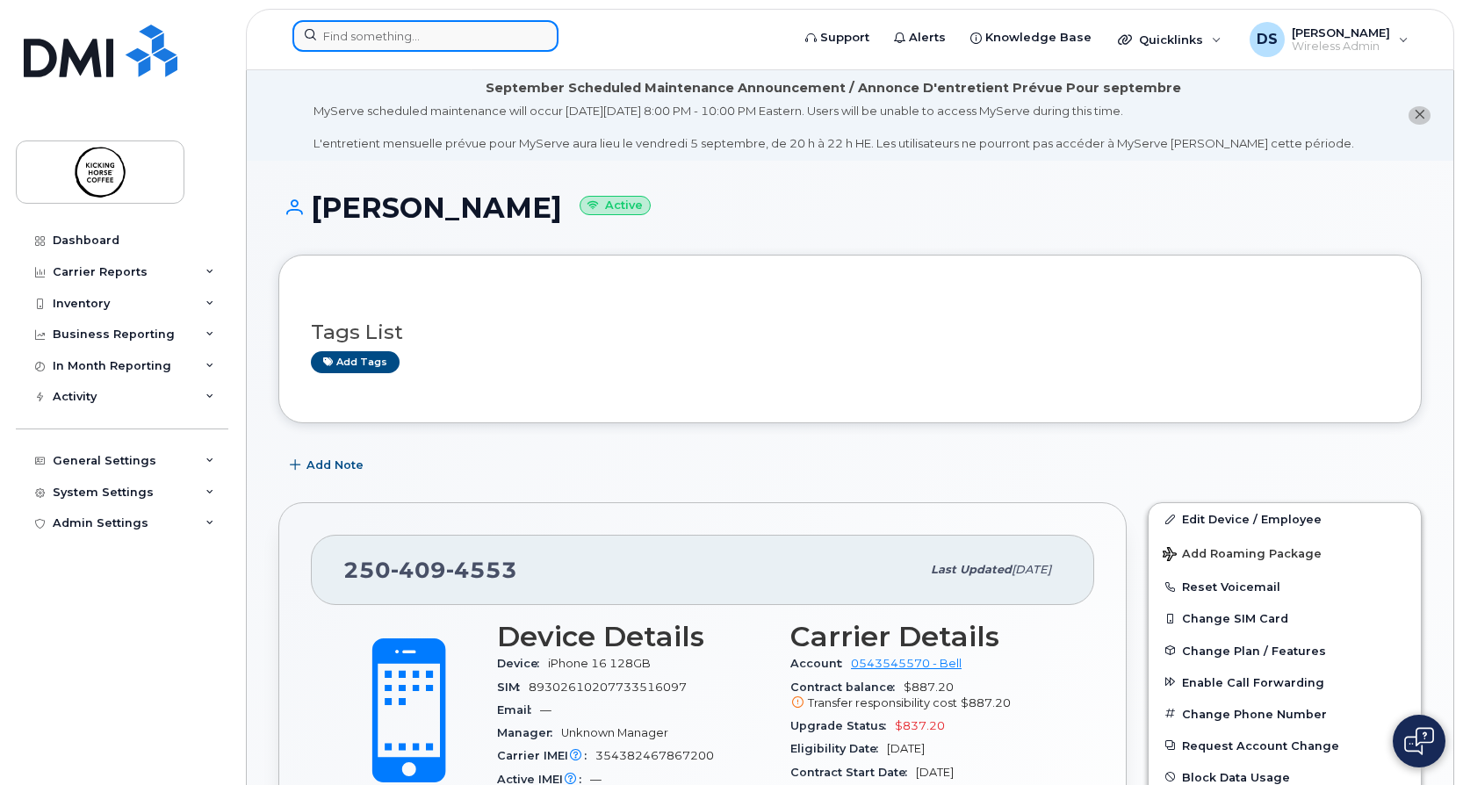
click at [411, 37] on input at bounding box center [425, 36] width 266 height 32
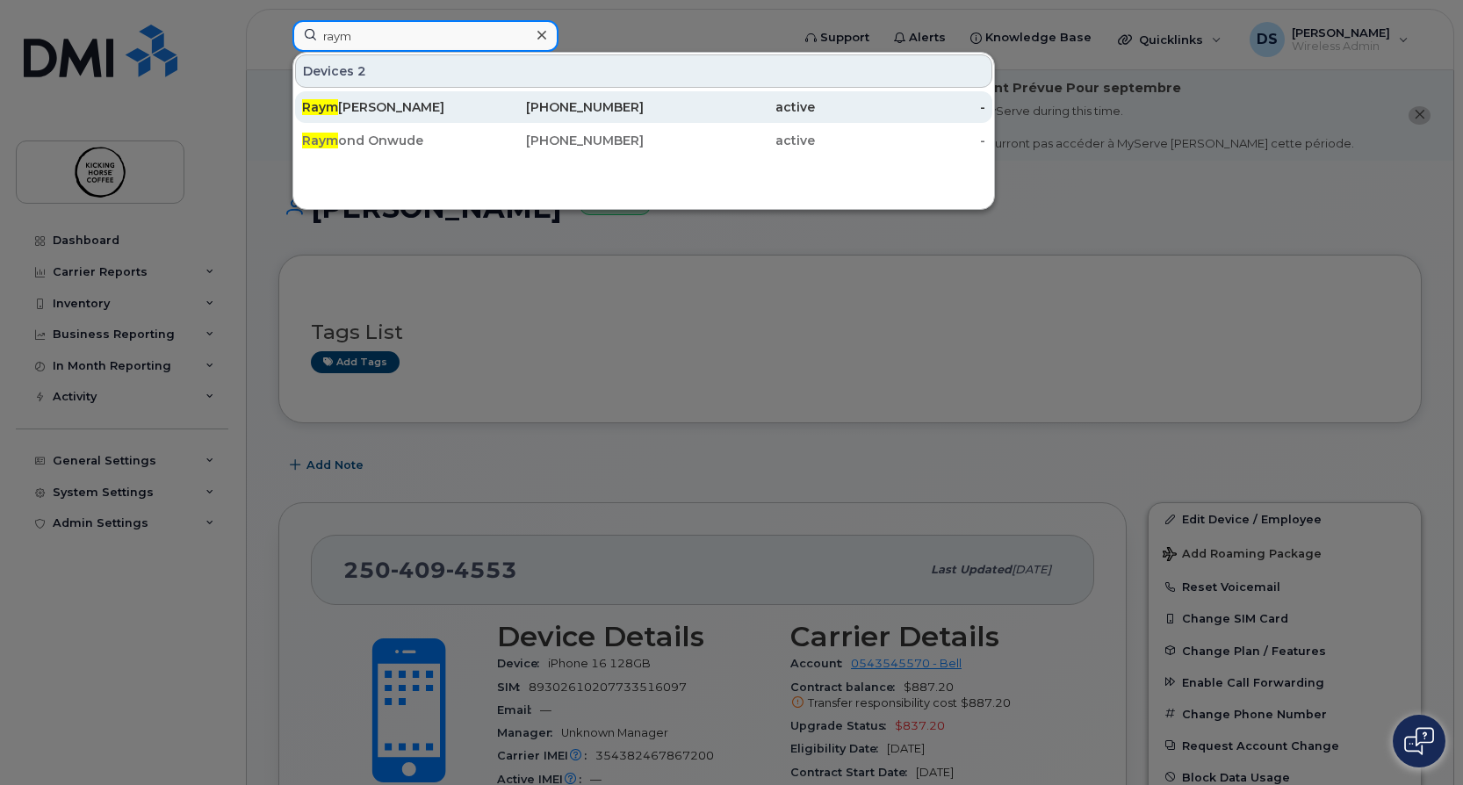
type input "raym"
click at [317, 102] on span "Raym" at bounding box center [320, 107] width 36 height 16
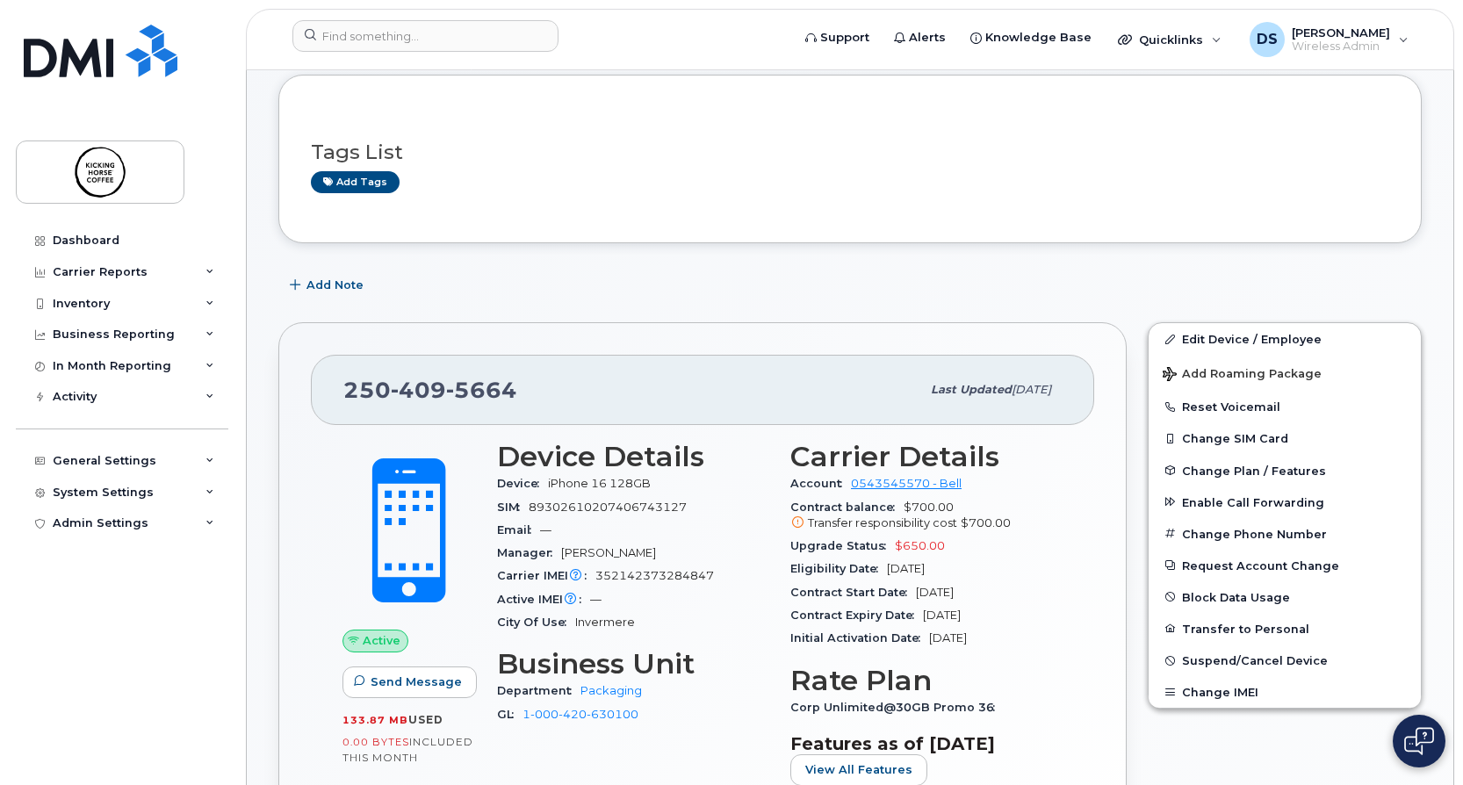
scroll to position [439, 0]
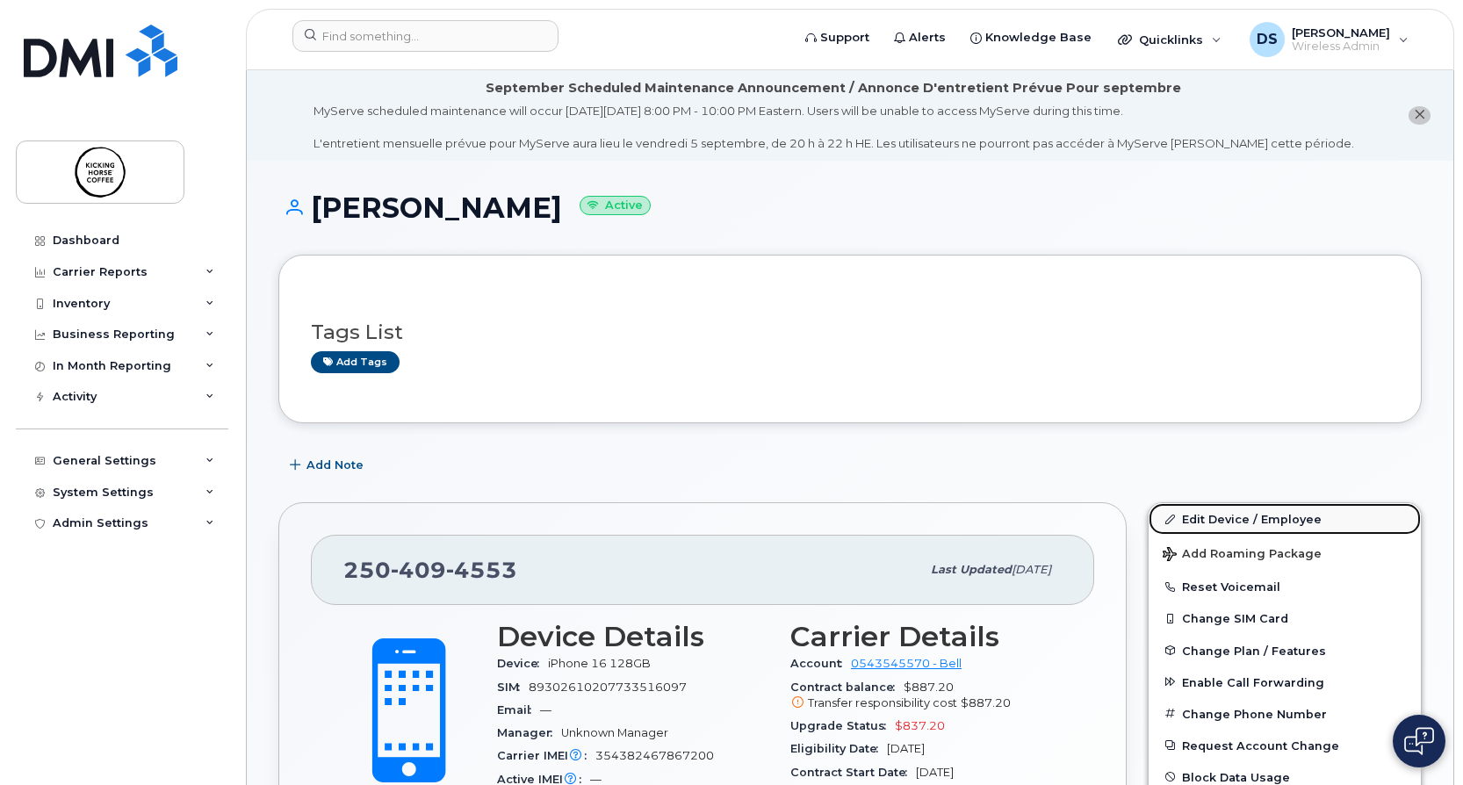
click at [1280, 507] on link "Edit Device / Employee" at bounding box center [1285, 519] width 272 height 32
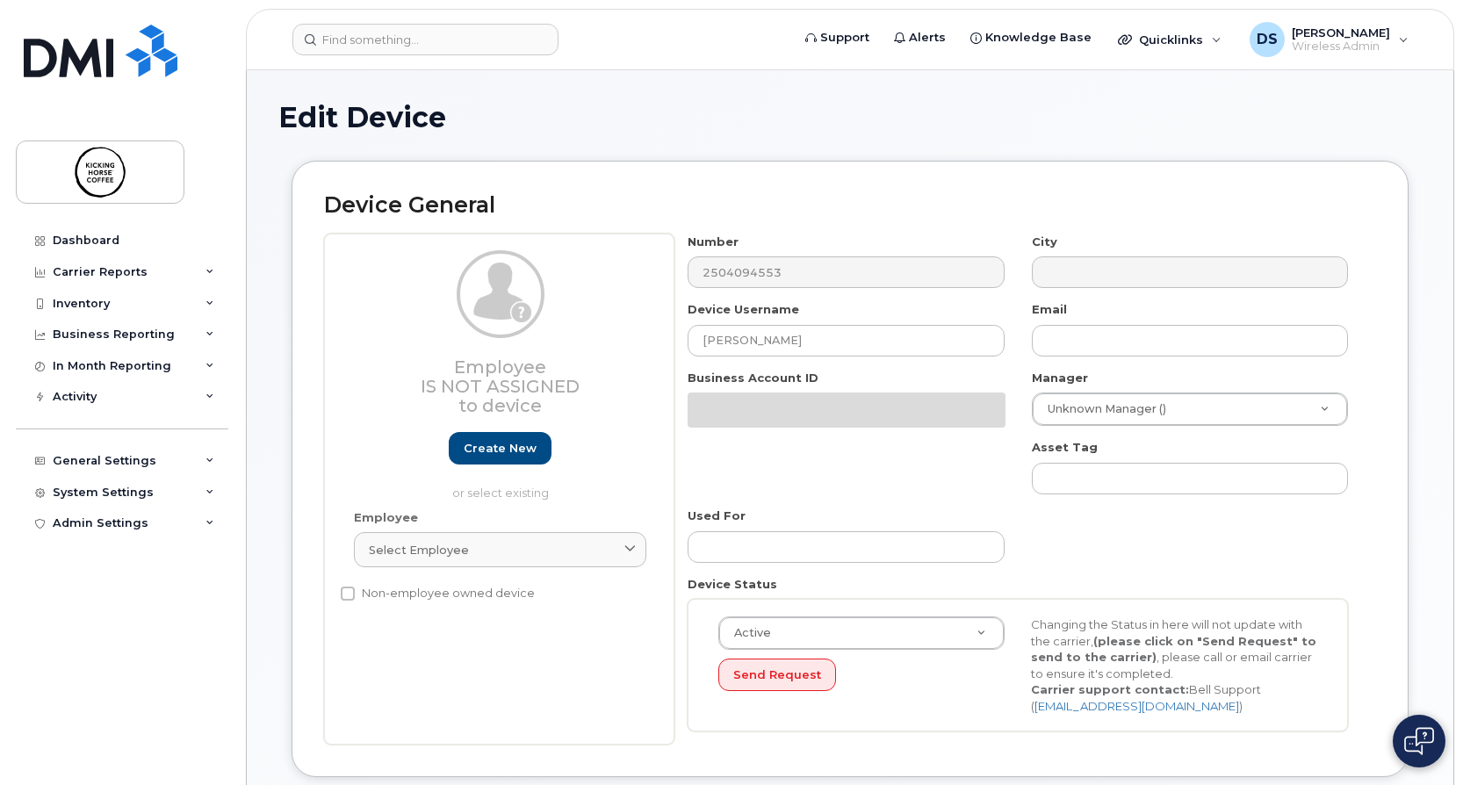
select select "4474017"
select select "4474018"
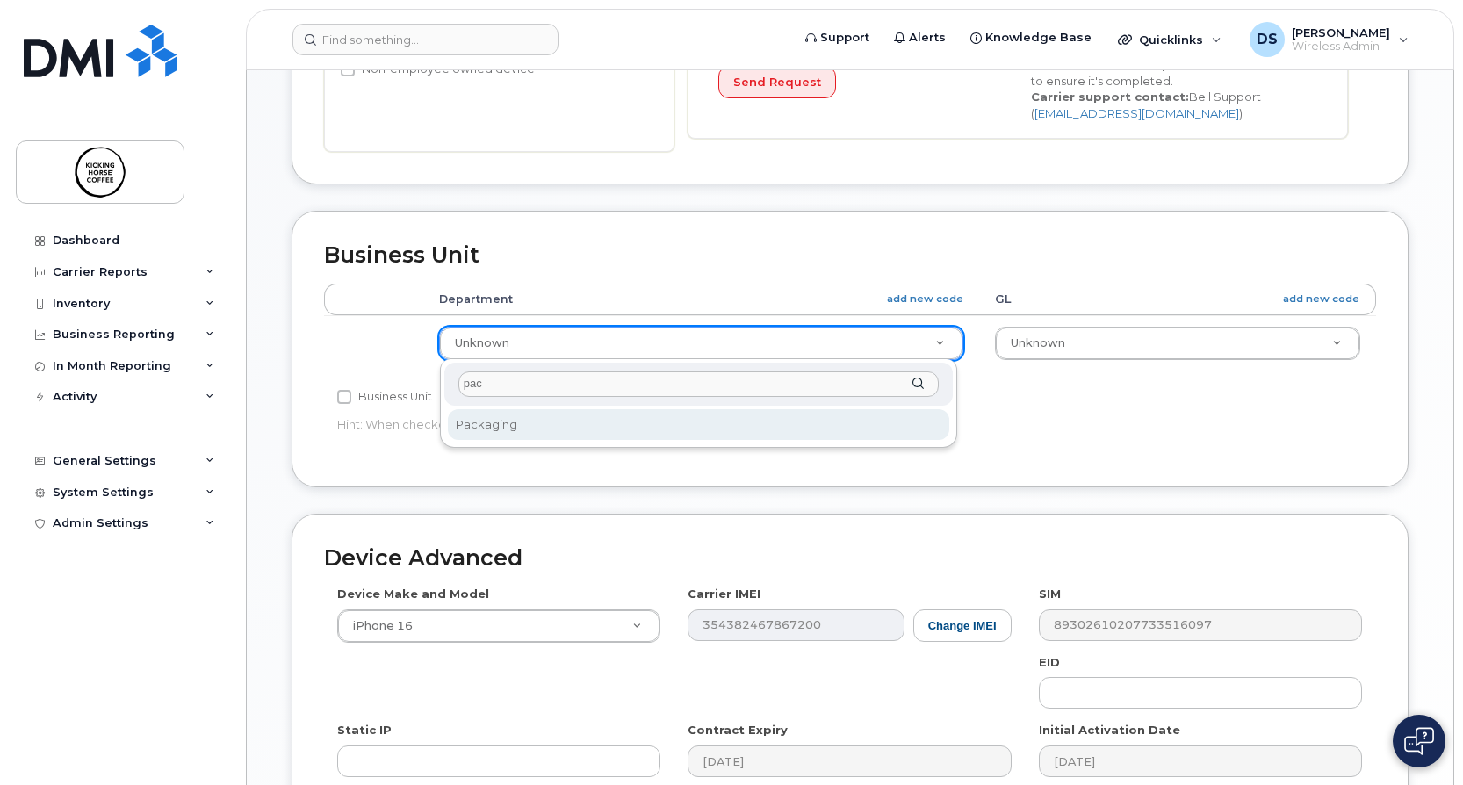
type input "pack"
select select "4474029"
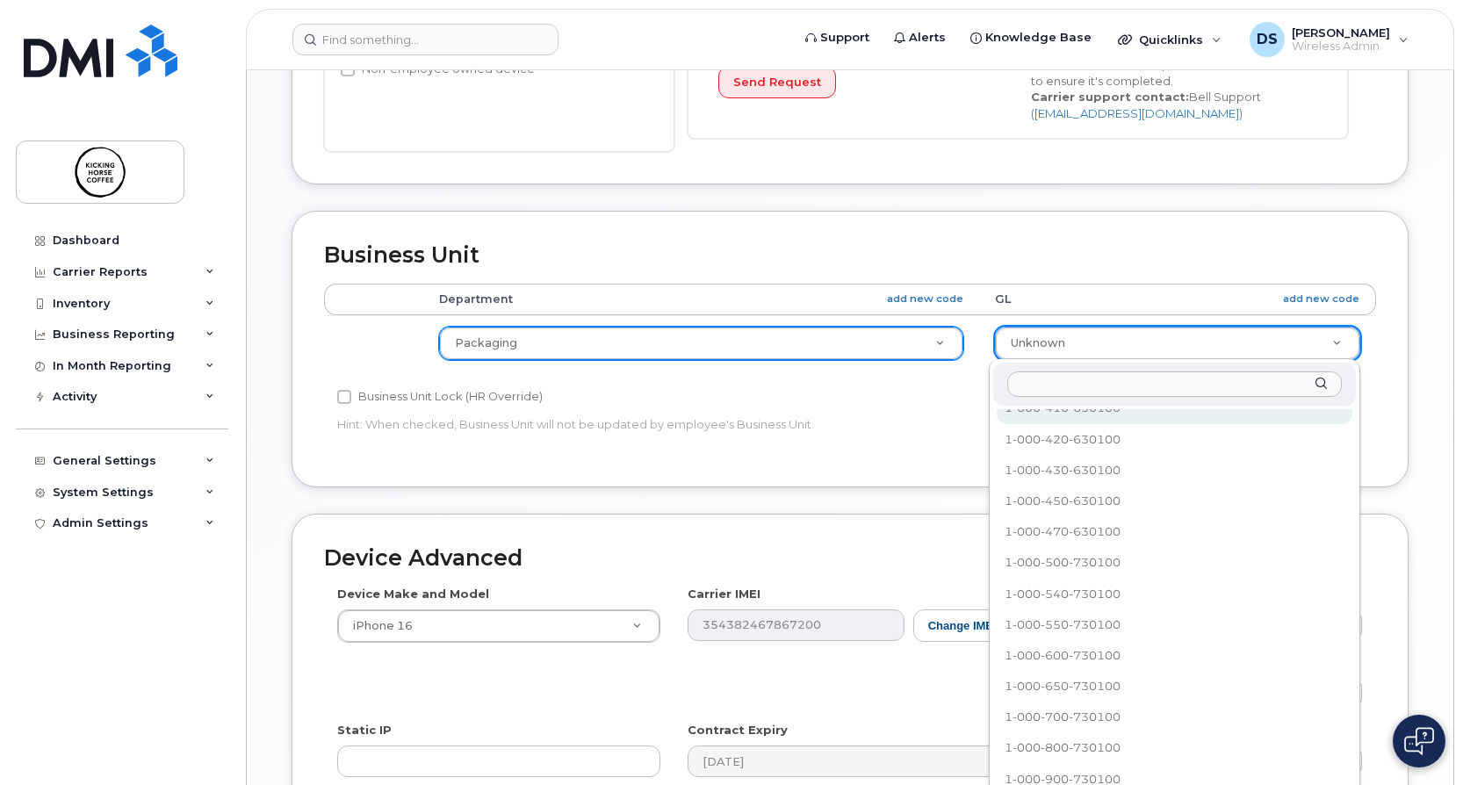
scroll to position [126, 0]
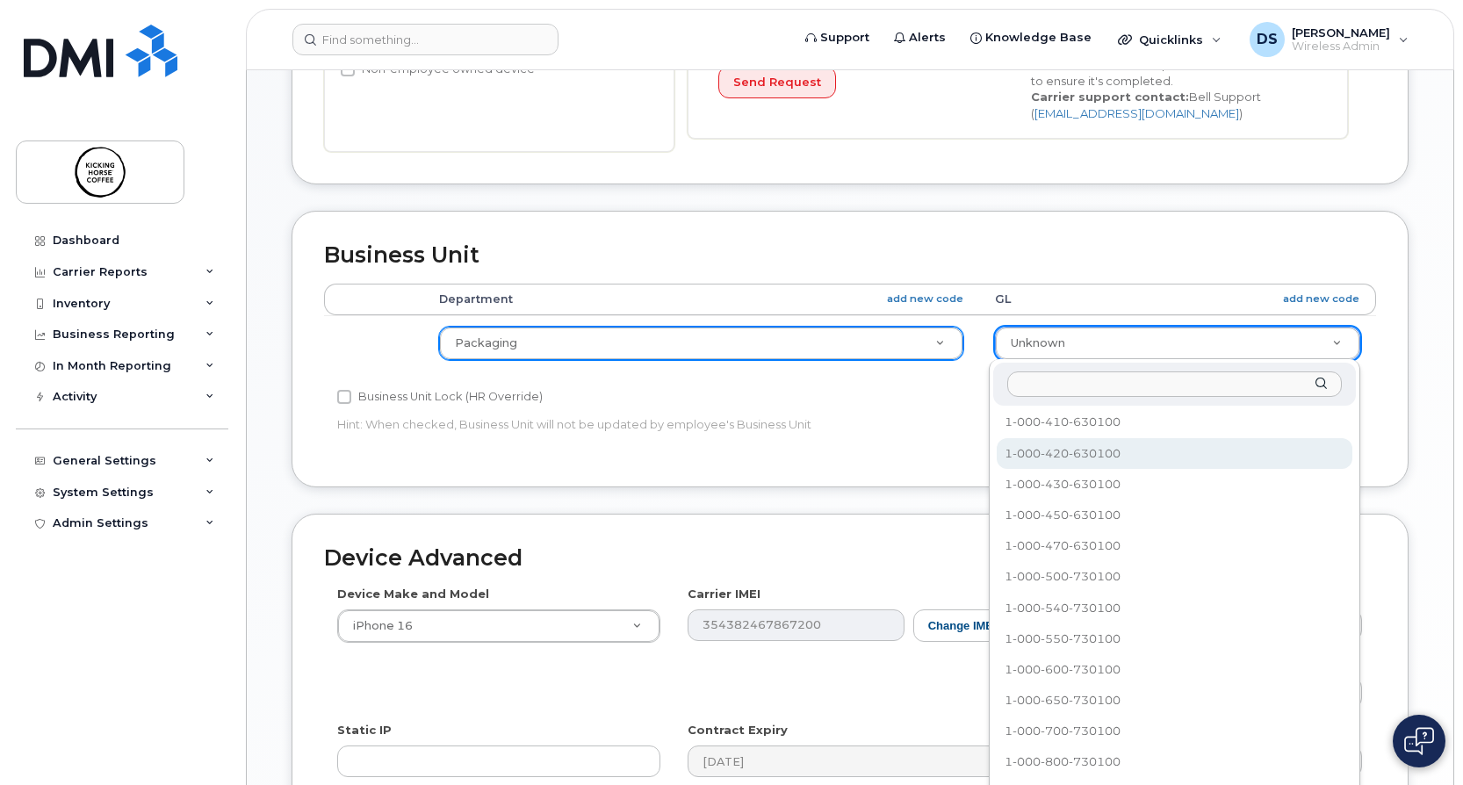
select select "4474045"
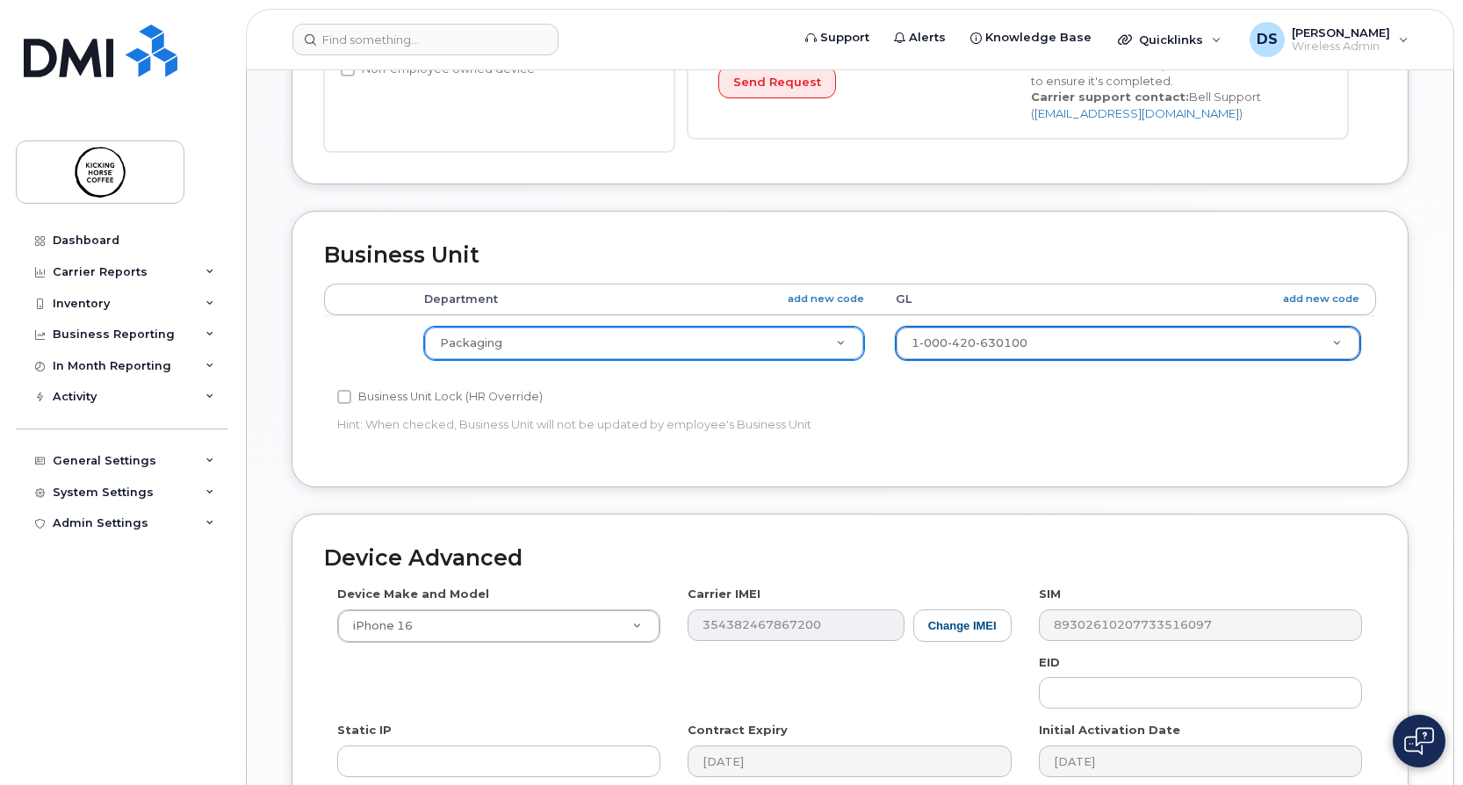
click at [815, 488] on div "Business Unit Accounting Categories Rules Department add new code GL add new co…" at bounding box center [850, 362] width 1144 height 302
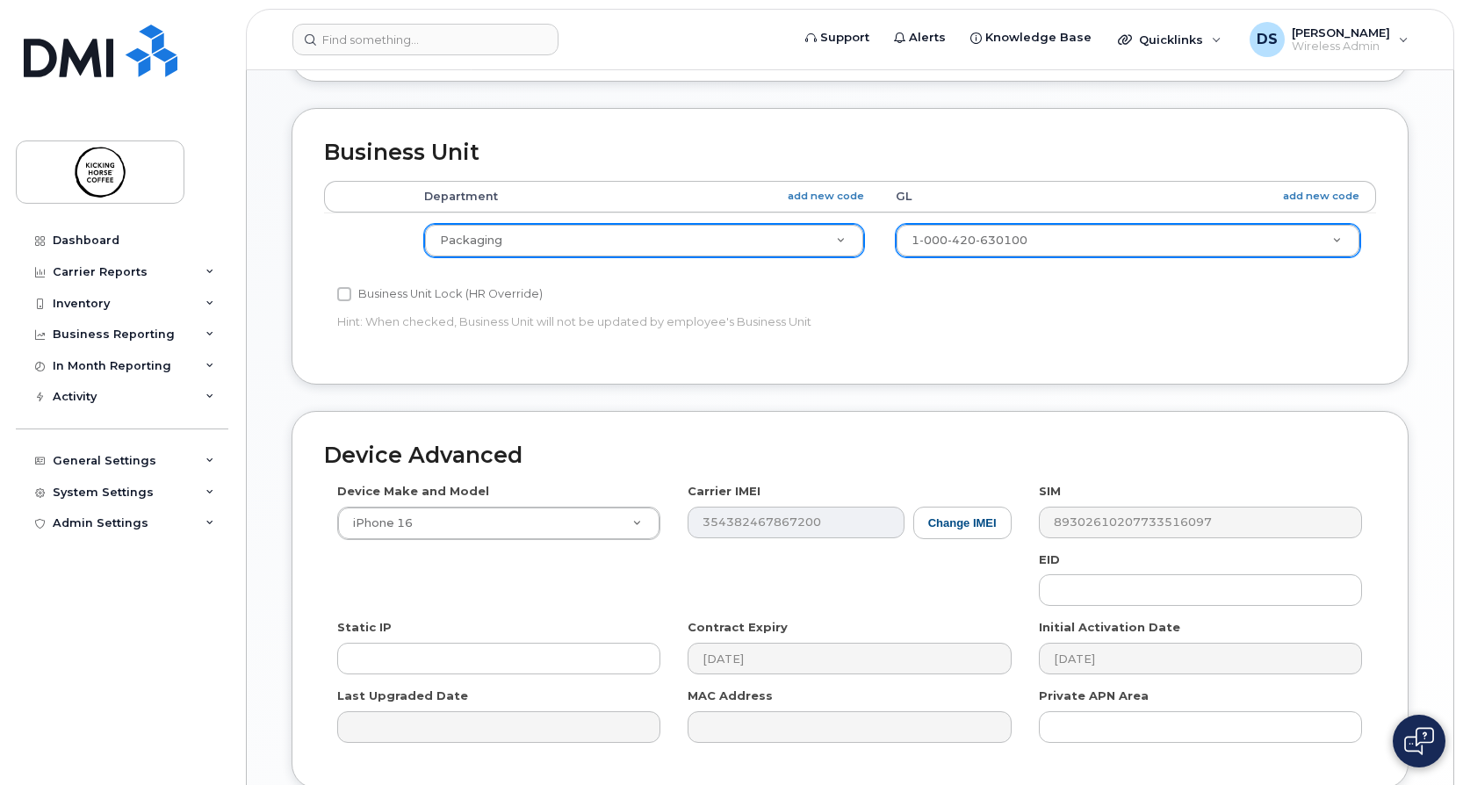
scroll to position [867, 0]
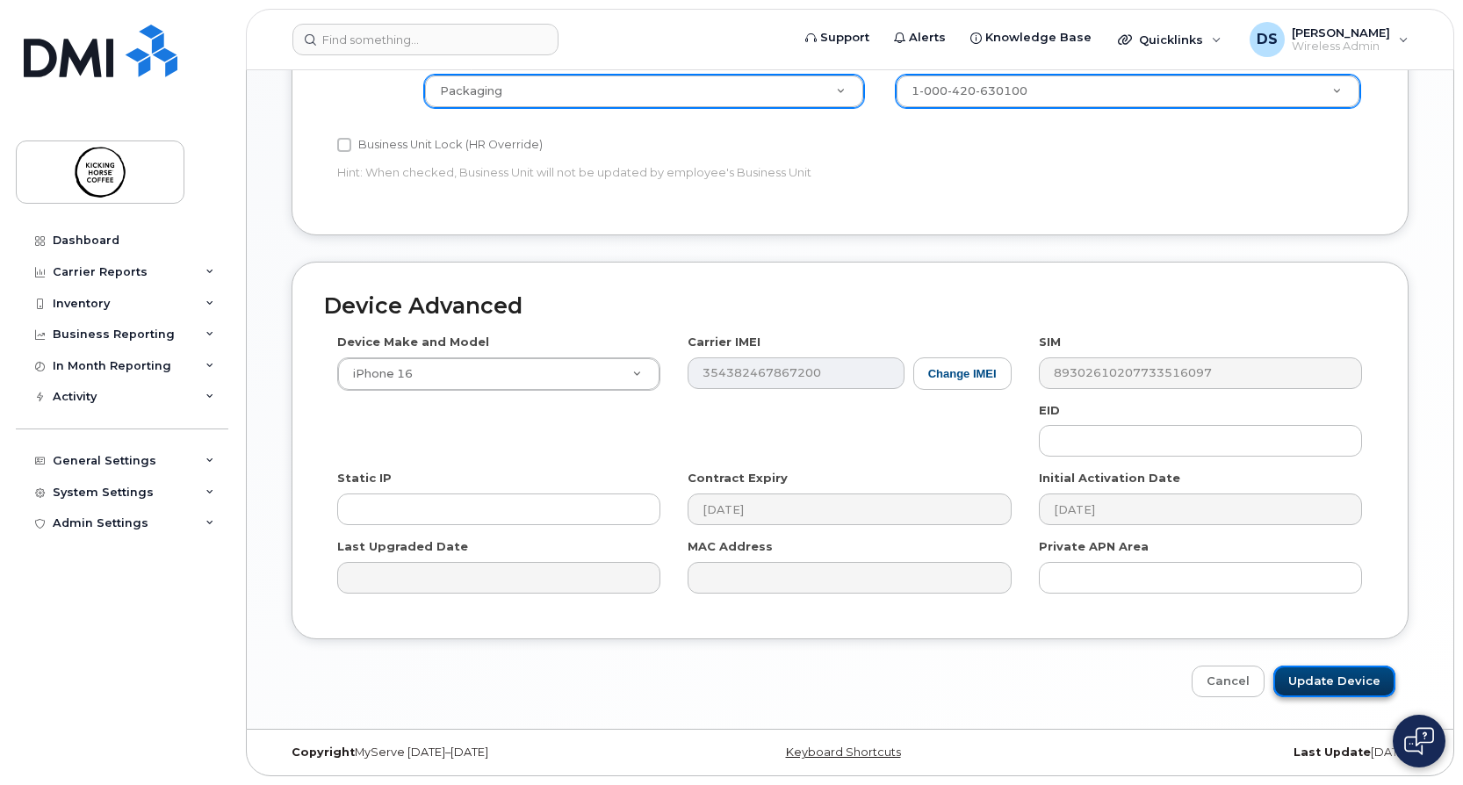
click at [1322, 684] on input "Update Device" at bounding box center [1335, 682] width 122 height 32
type input "Saving..."
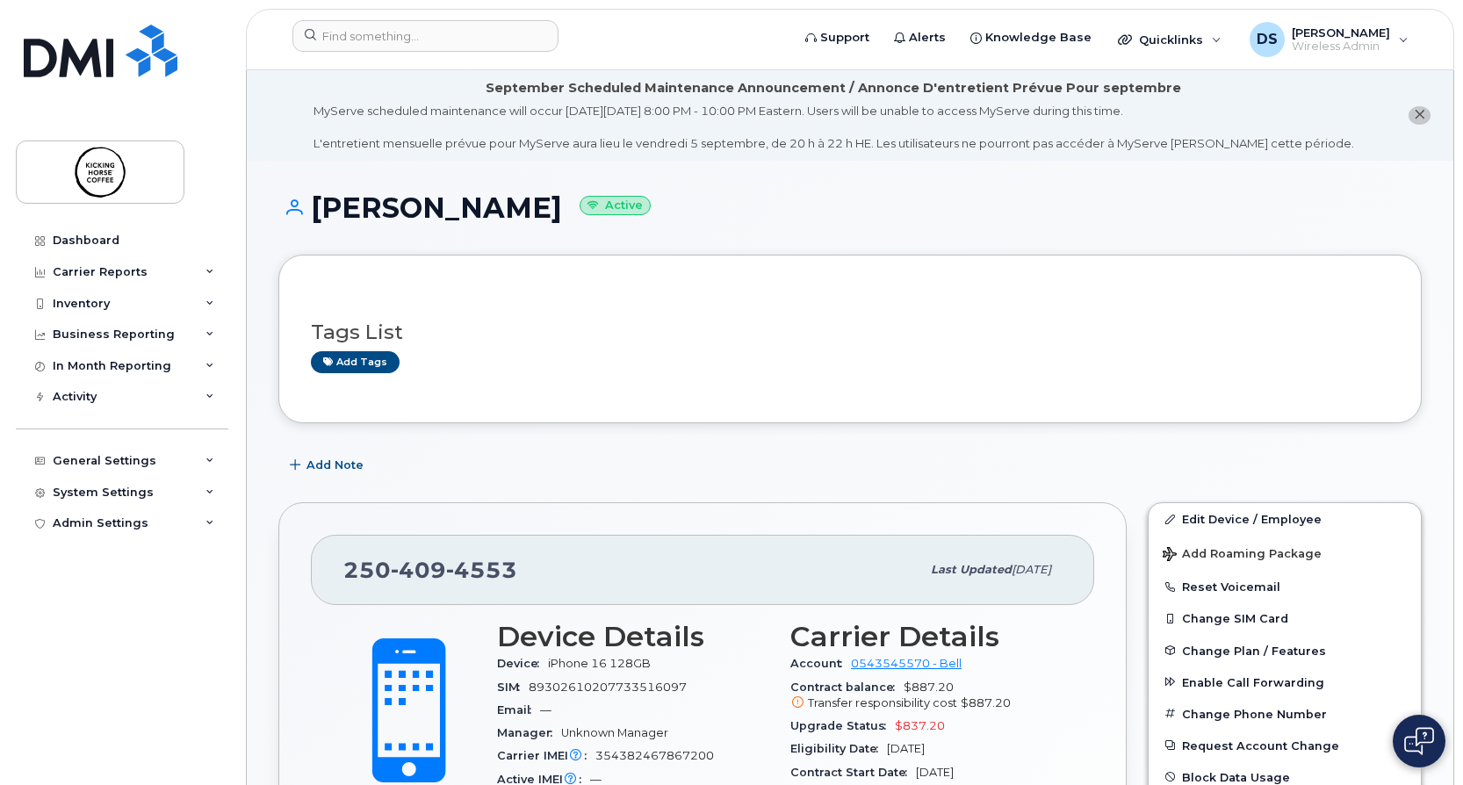
click at [109, 218] on div "Dashboard Carrier Reports Monthly Billing Data Daily Data Pooling Data Behavior…" at bounding box center [119, 392] width 238 height 785
click at [111, 235] on div "Dashboard" at bounding box center [86, 241] width 67 height 14
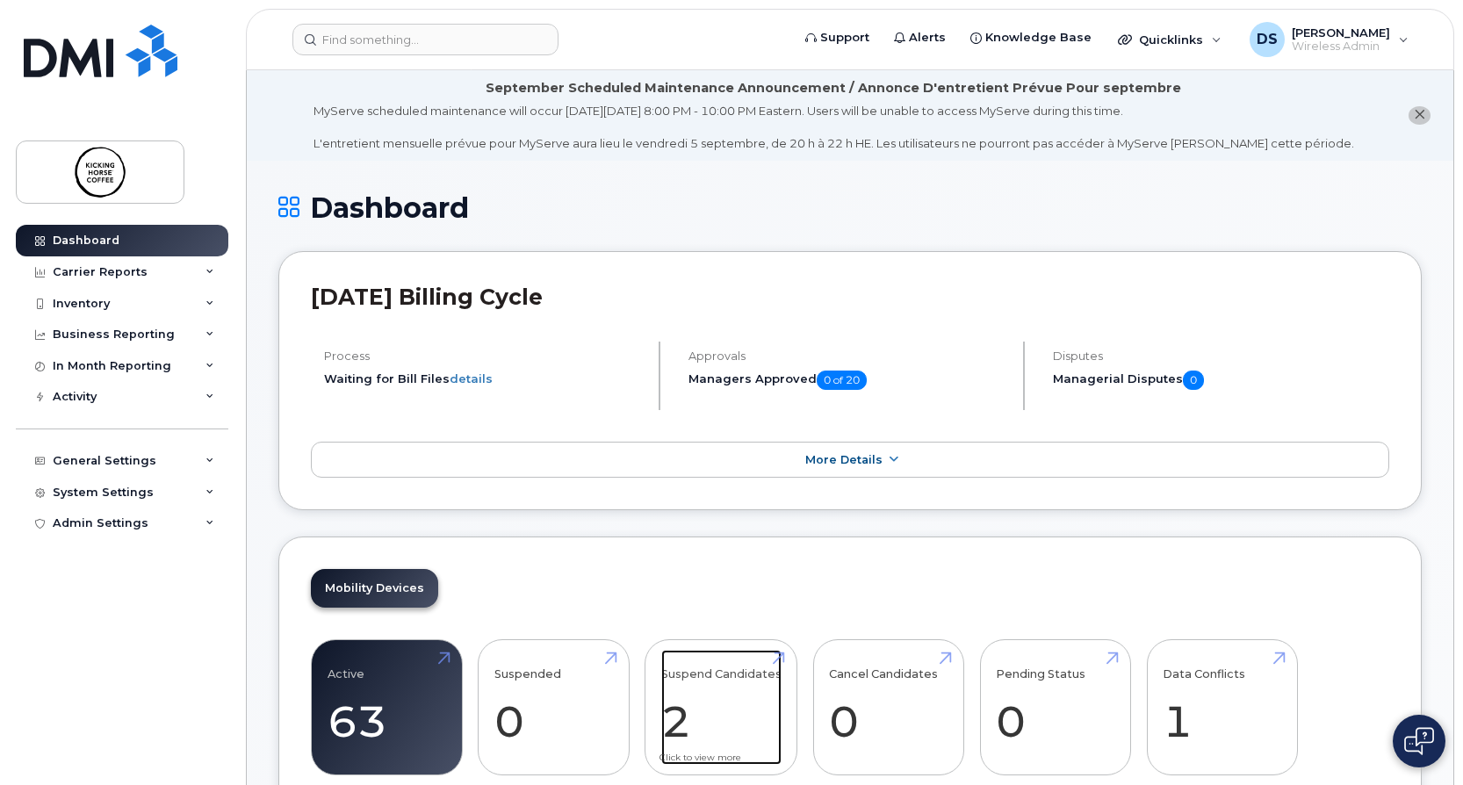
click at [709, 679] on link "Suspend Candidates 2" at bounding box center [721, 708] width 120 height 116
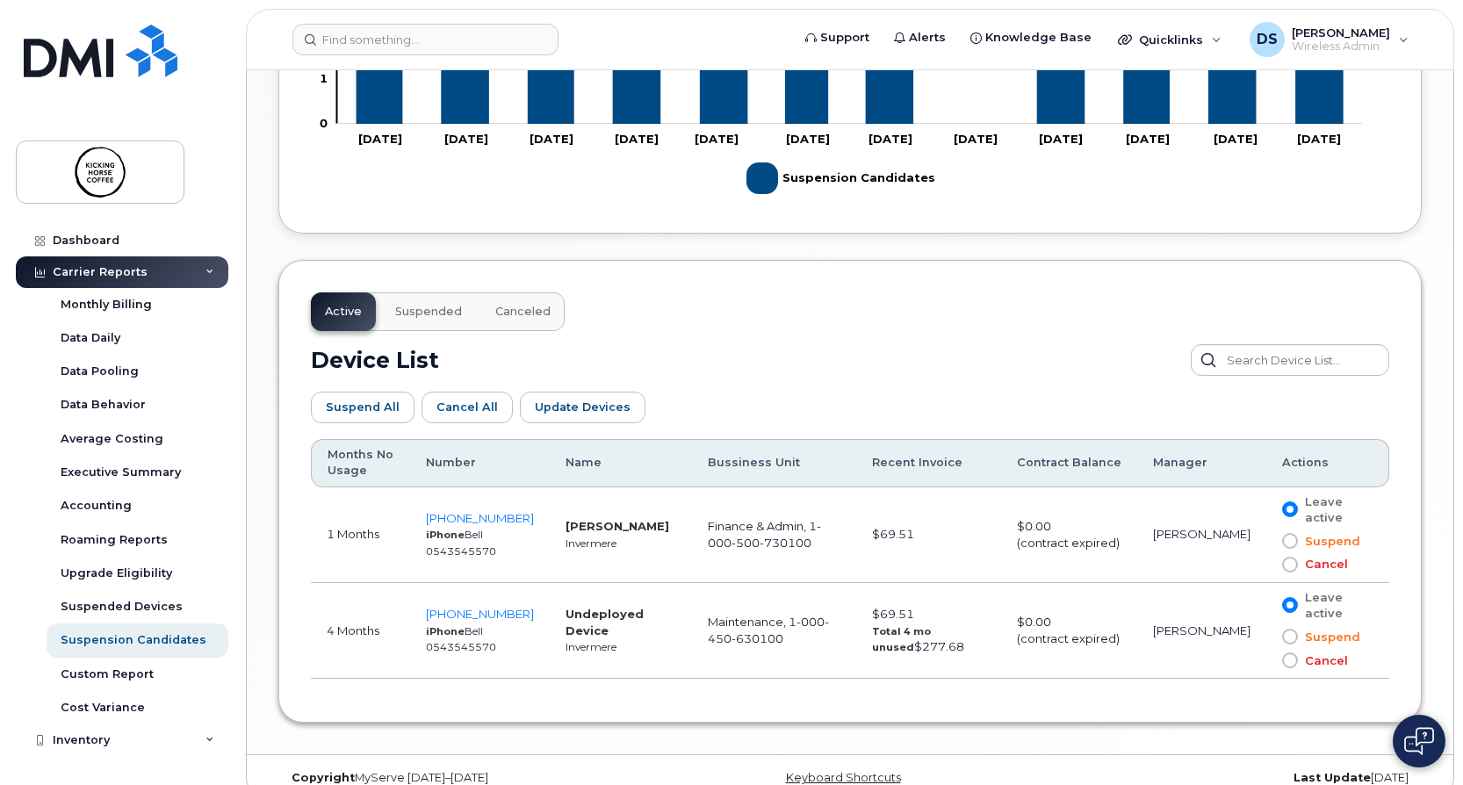
scroll to position [753, 0]
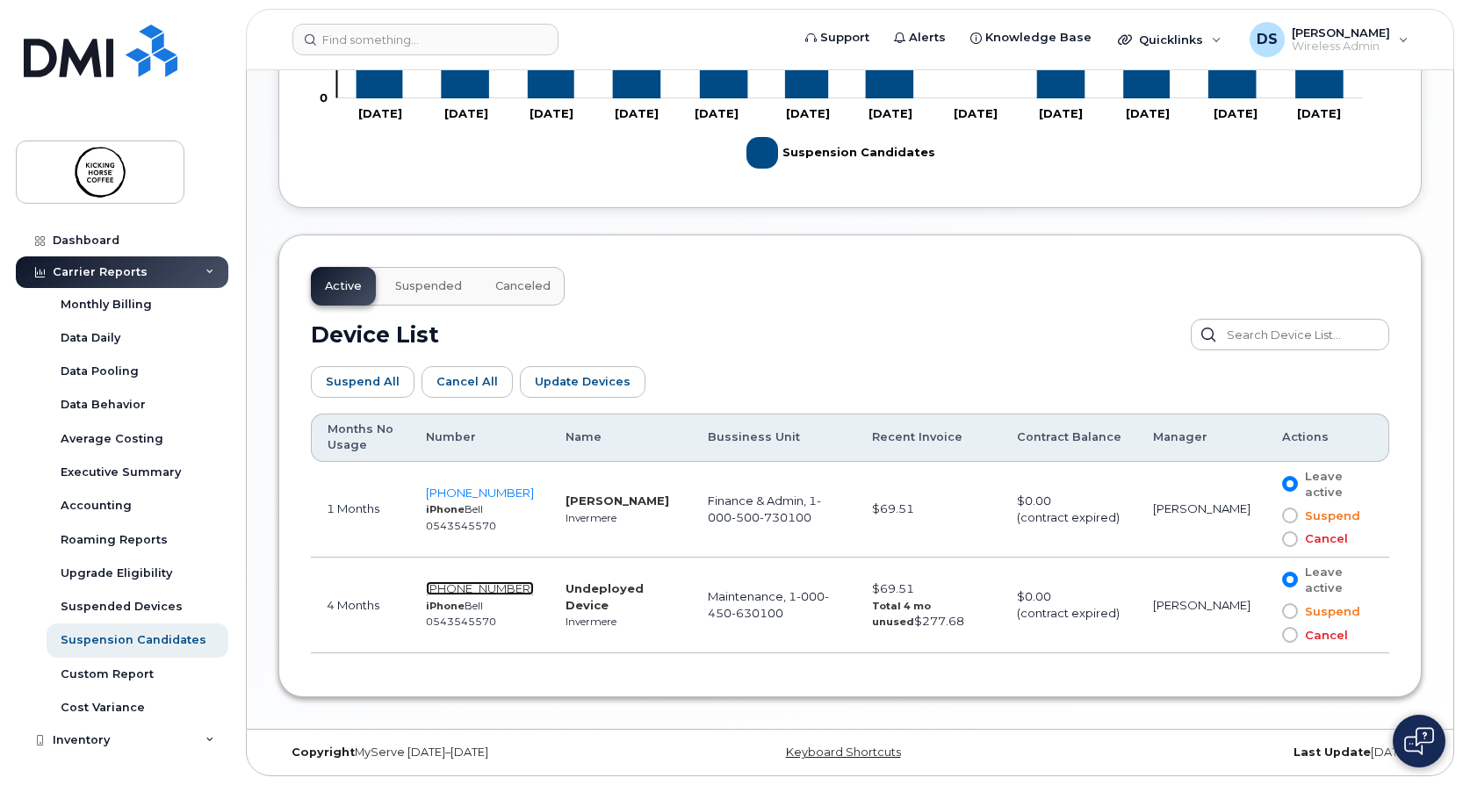
click at [502, 585] on span "250-409-5251" at bounding box center [480, 588] width 108 height 14
click at [508, 591] on span "250-409-5251" at bounding box center [480, 588] width 108 height 14
click at [144, 272] on div "Carrier Reports" at bounding box center [122, 272] width 213 height 32
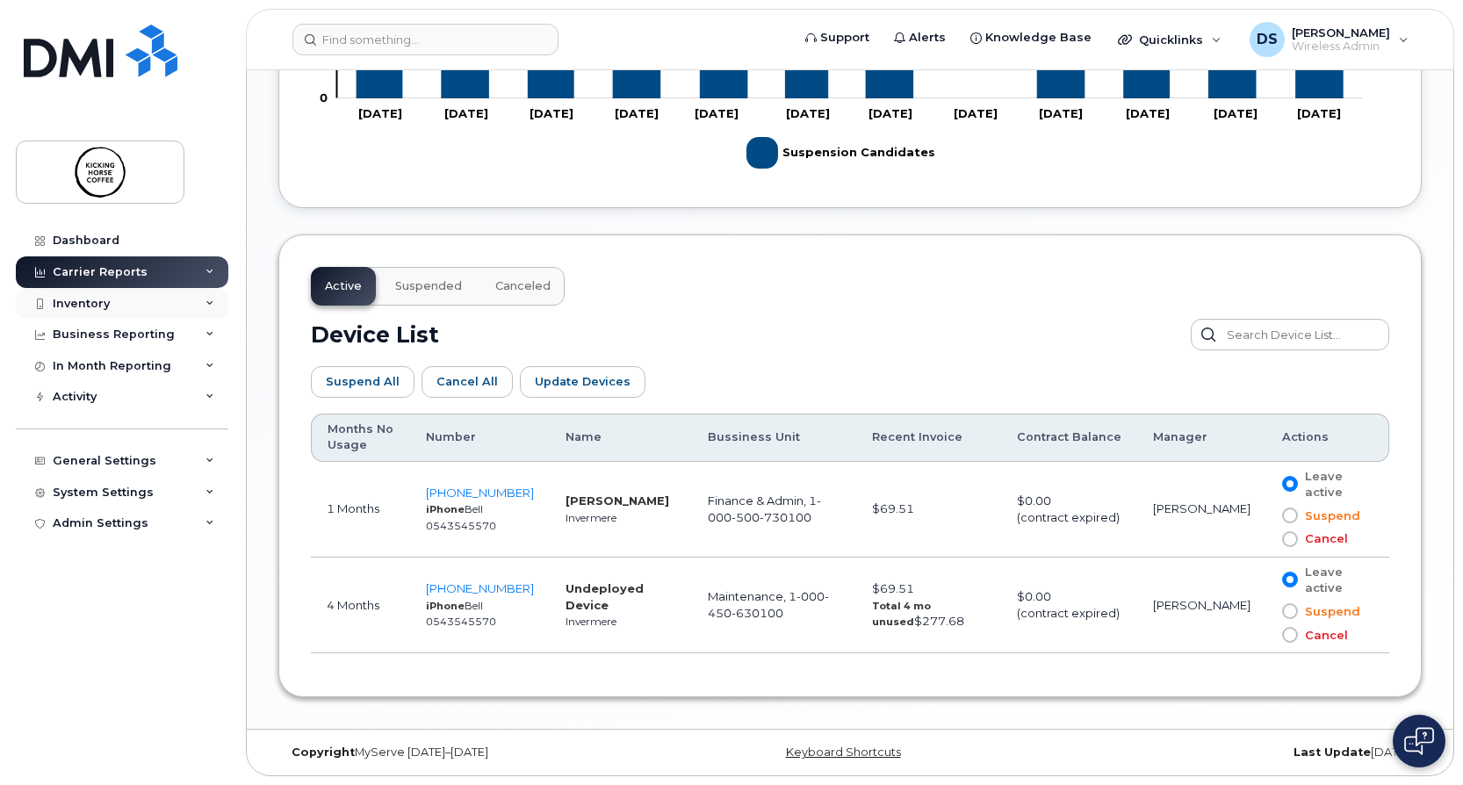
click at [136, 304] on div "Inventory" at bounding box center [122, 304] width 213 height 32
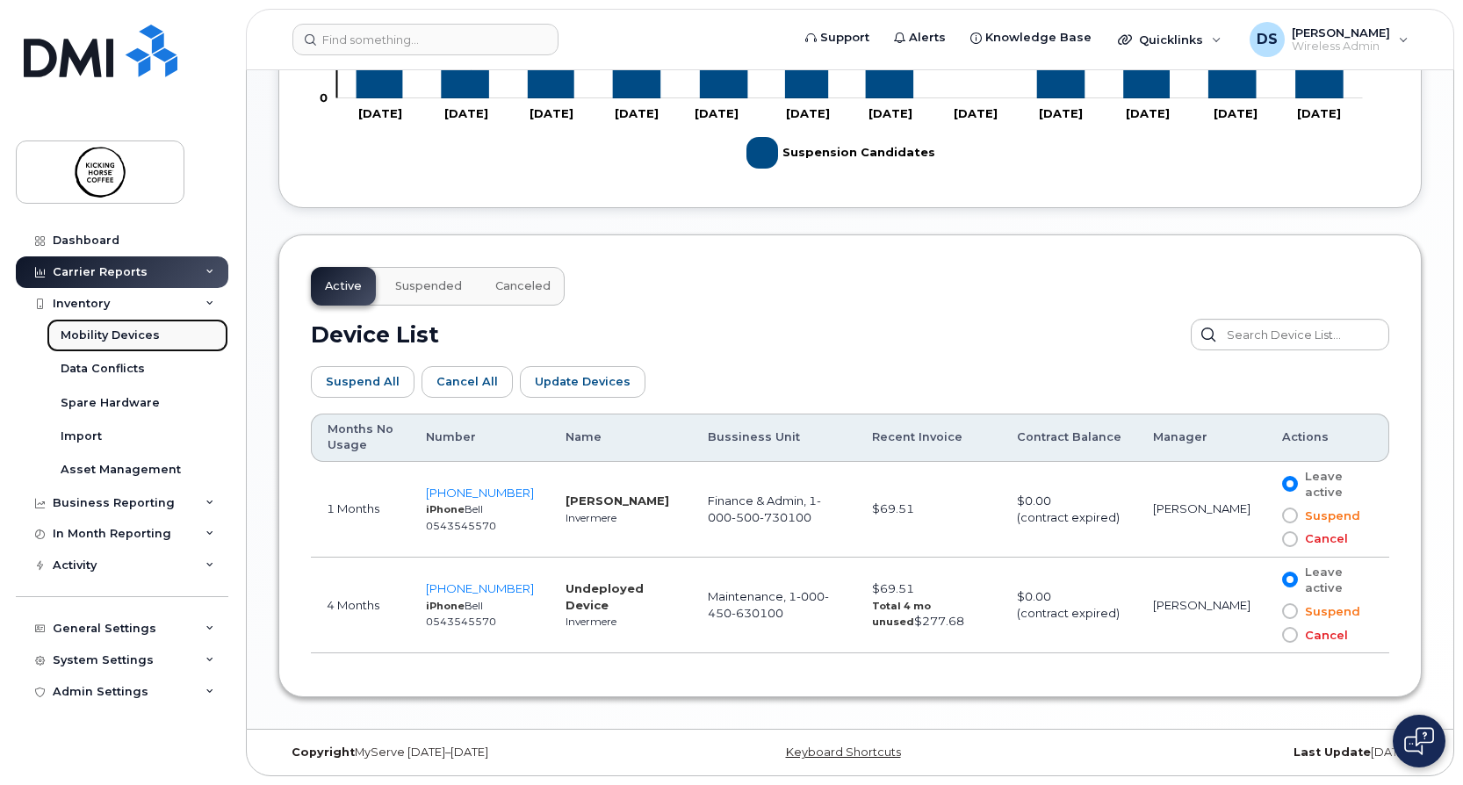
click at [119, 337] on div "Mobility Devices" at bounding box center [110, 336] width 99 height 16
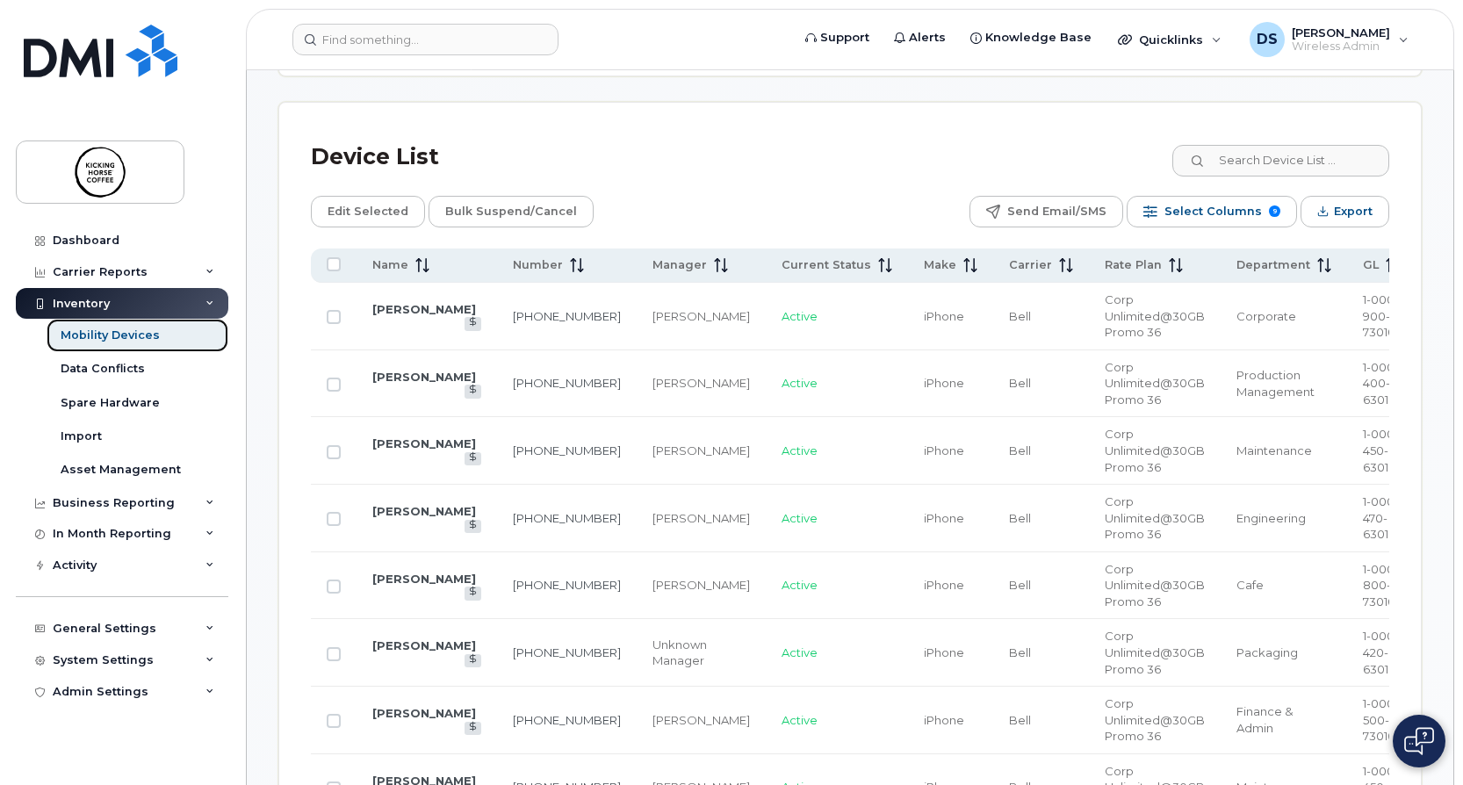
scroll to position [703, 0]
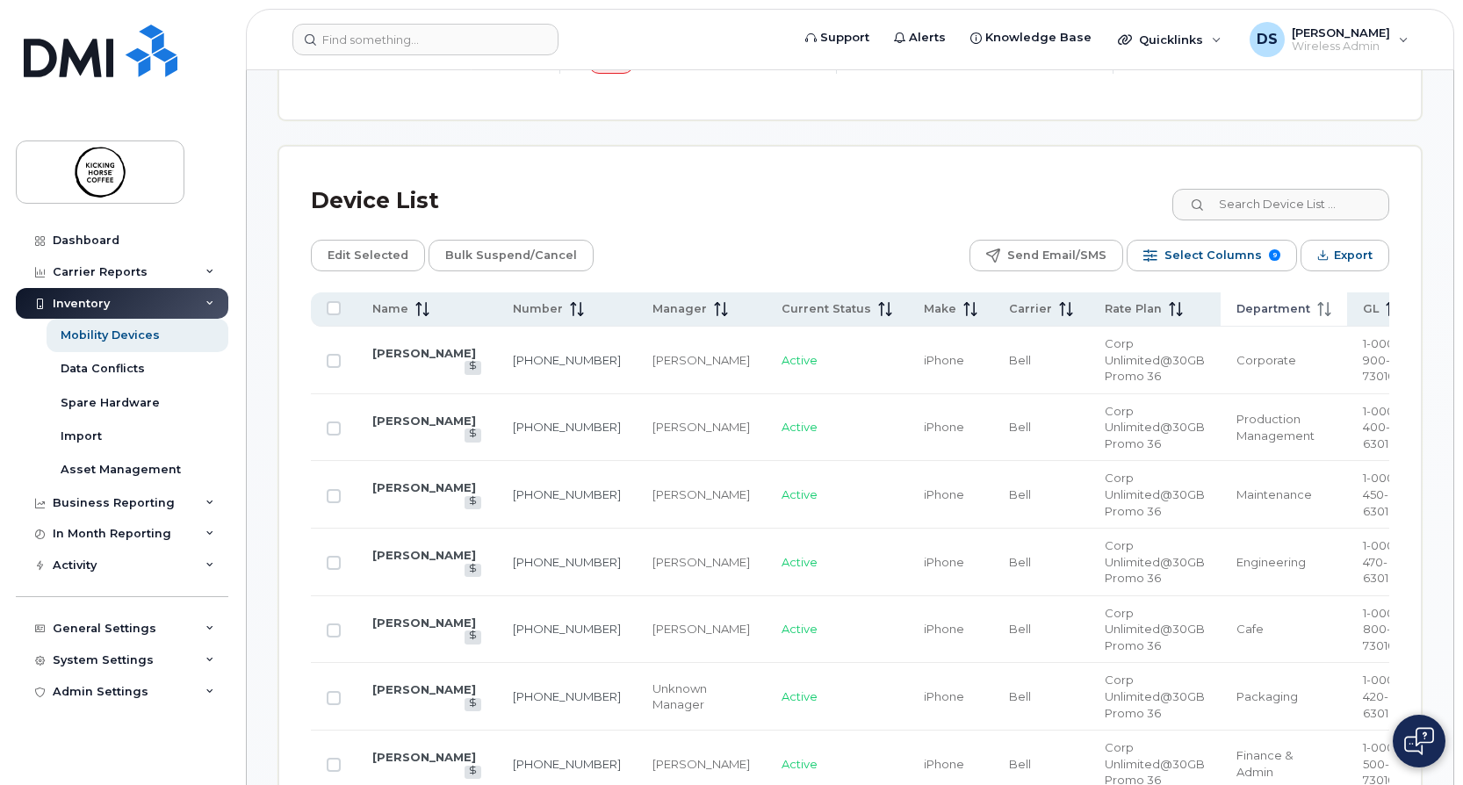
click at [1237, 309] on span "Department" at bounding box center [1274, 309] width 74 height 16
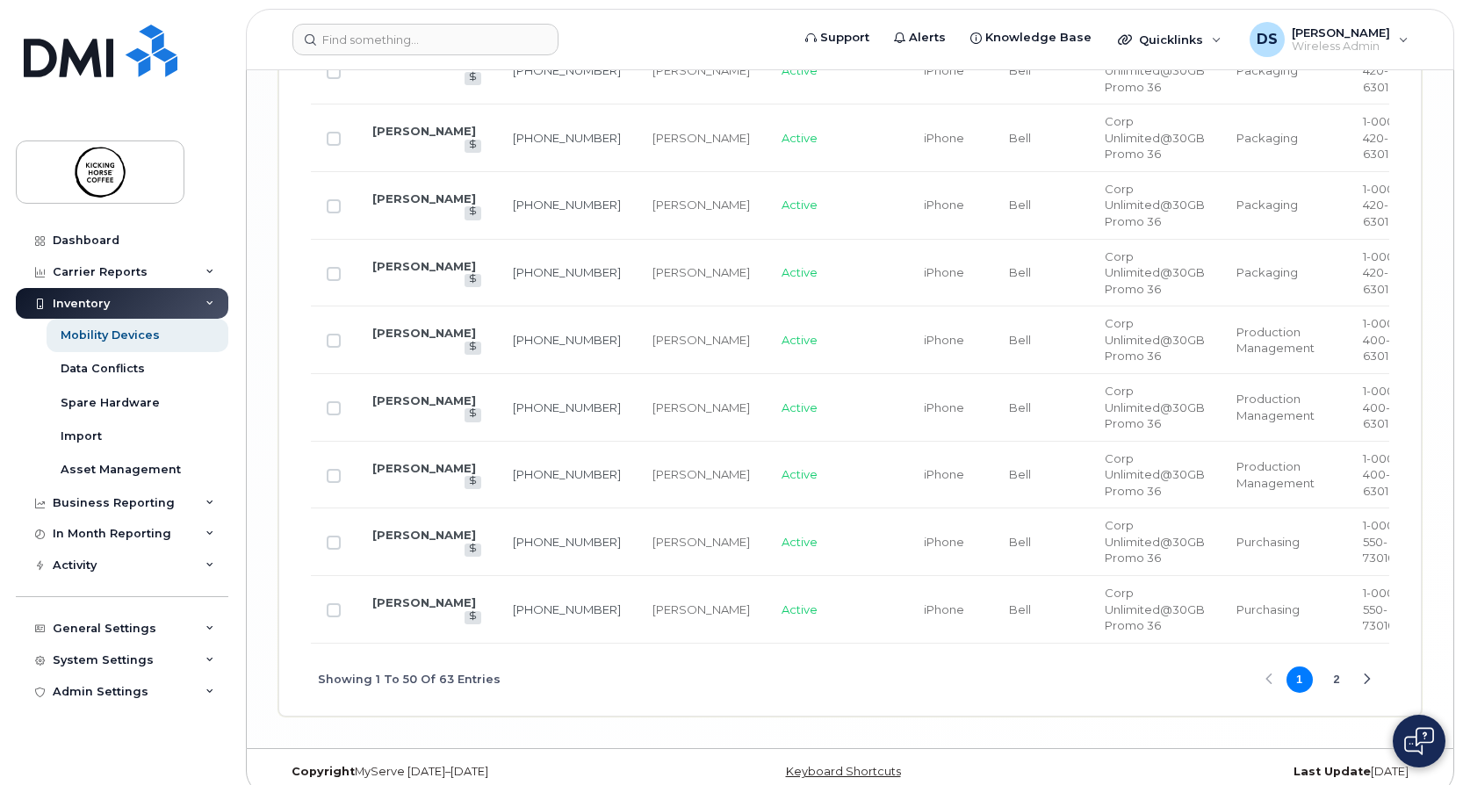
scroll to position [3773, 0]
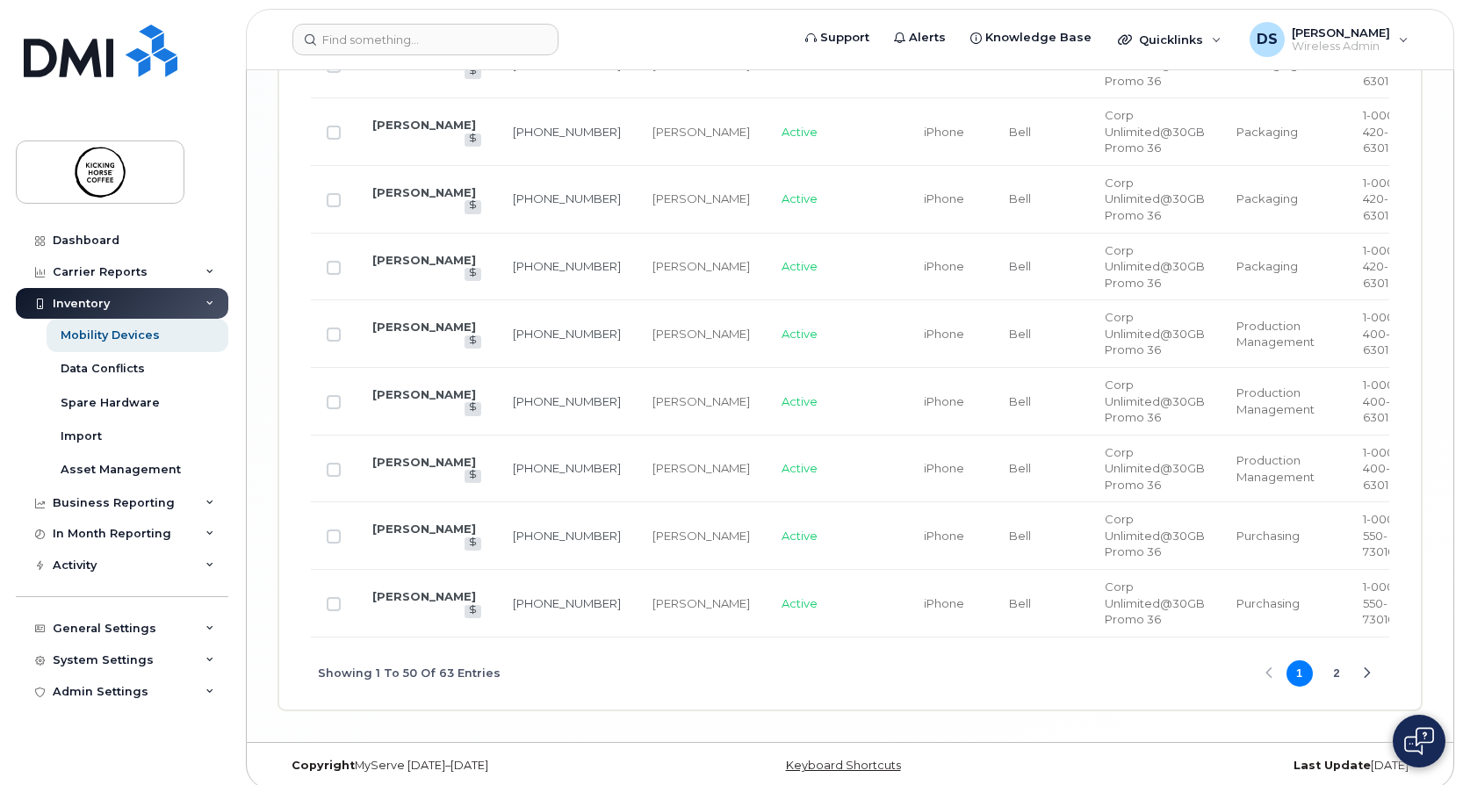
click at [1370, 668] on div "Next Page" at bounding box center [1366, 673] width 11 height 11
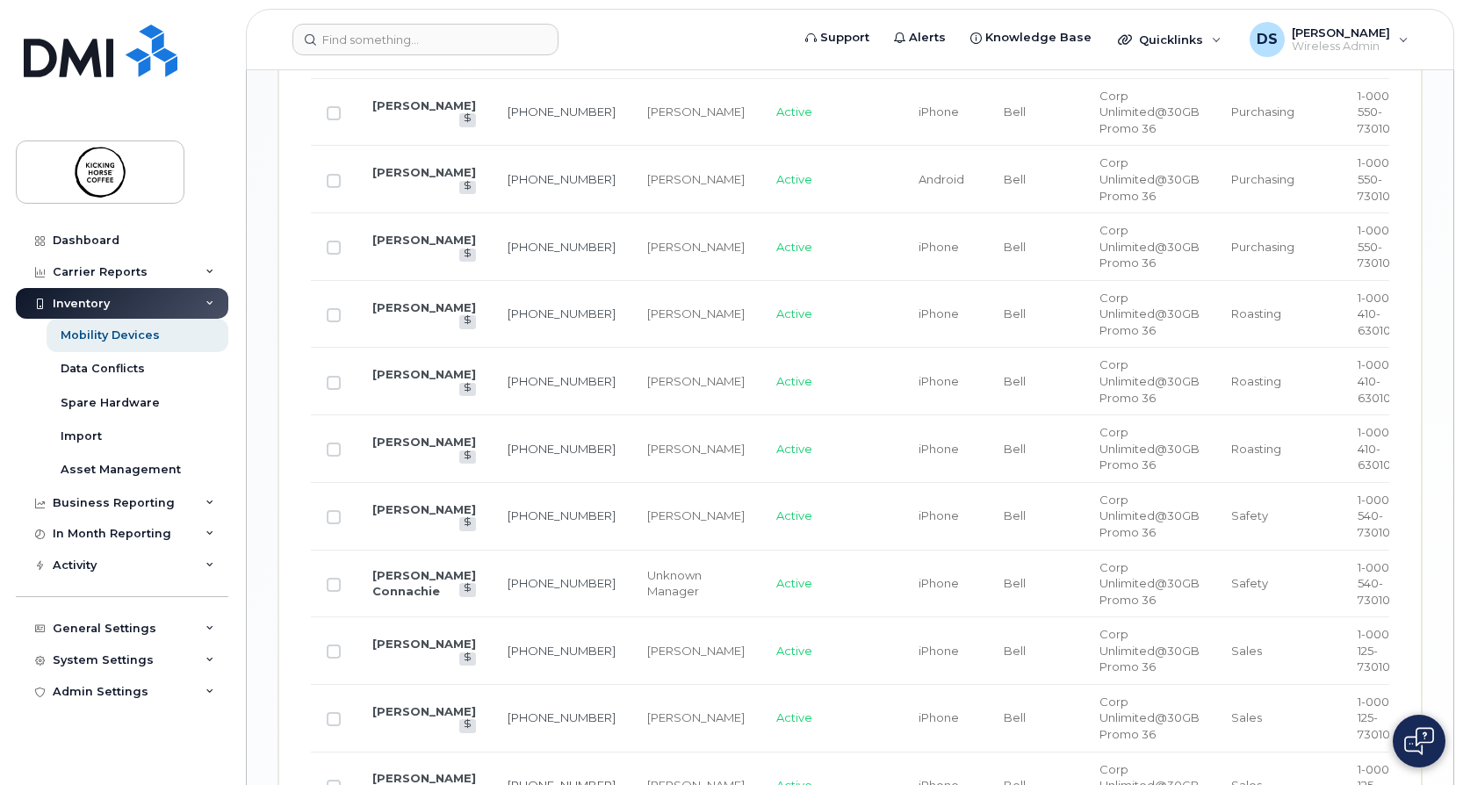
scroll to position [930, 0]
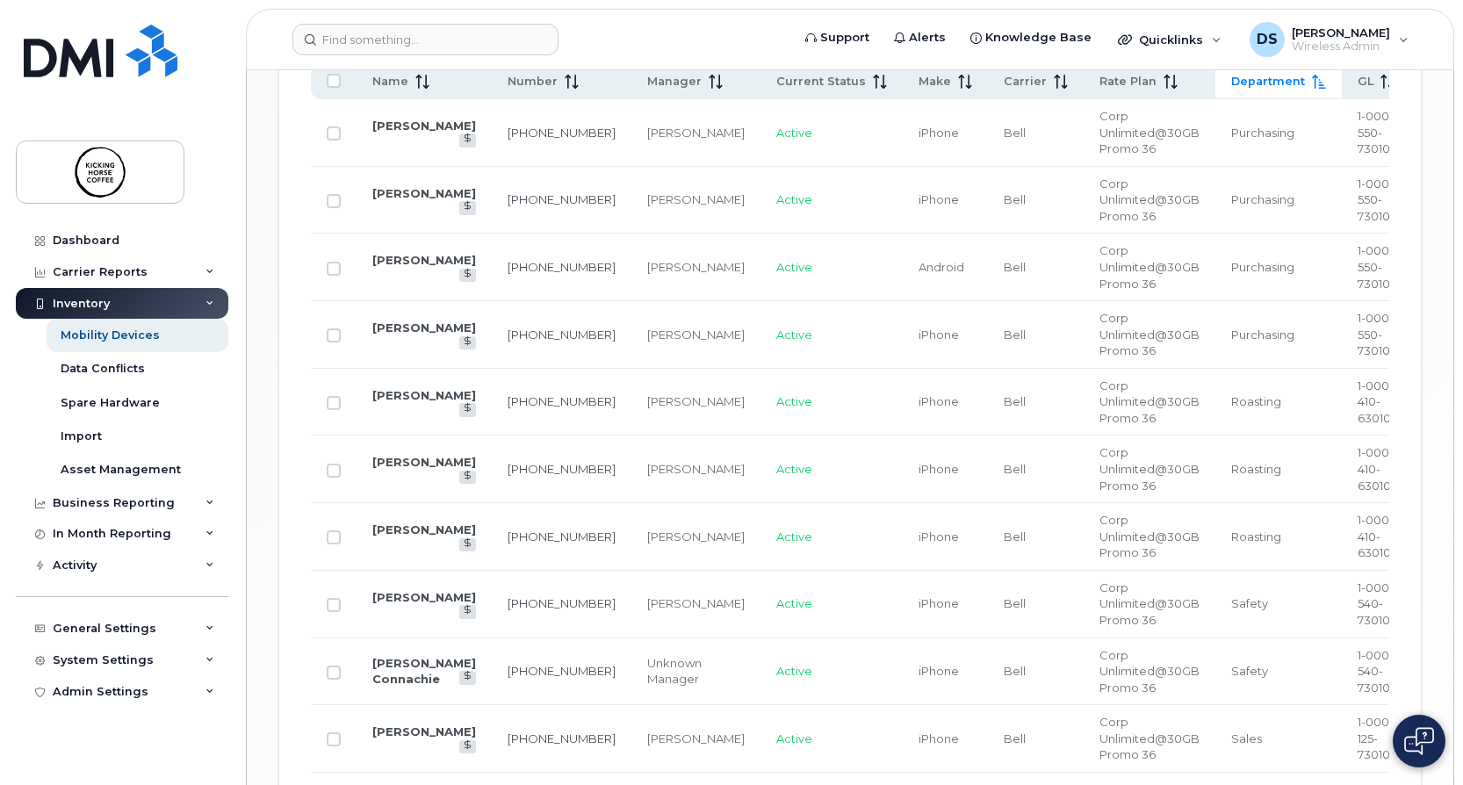
click at [1277, 470] on td "Roasting" at bounding box center [1279, 470] width 126 height 68
drag, startPoint x: 1302, startPoint y: 454, endPoint x: 1384, endPoint y: 480, distance: 86.7
click at [1384, 480] on td "1-000-410-630100" at bounding box center [1378, 470] width 73 height 68
drag, startPoint x: 1384, startPoint y: 480, endPoint x: 1368, endPoint y: 480, distance: 15.8
click at [1368, 480] on td "1-000-410-630100" at bounding box center [1378, 470] width 73 height 68
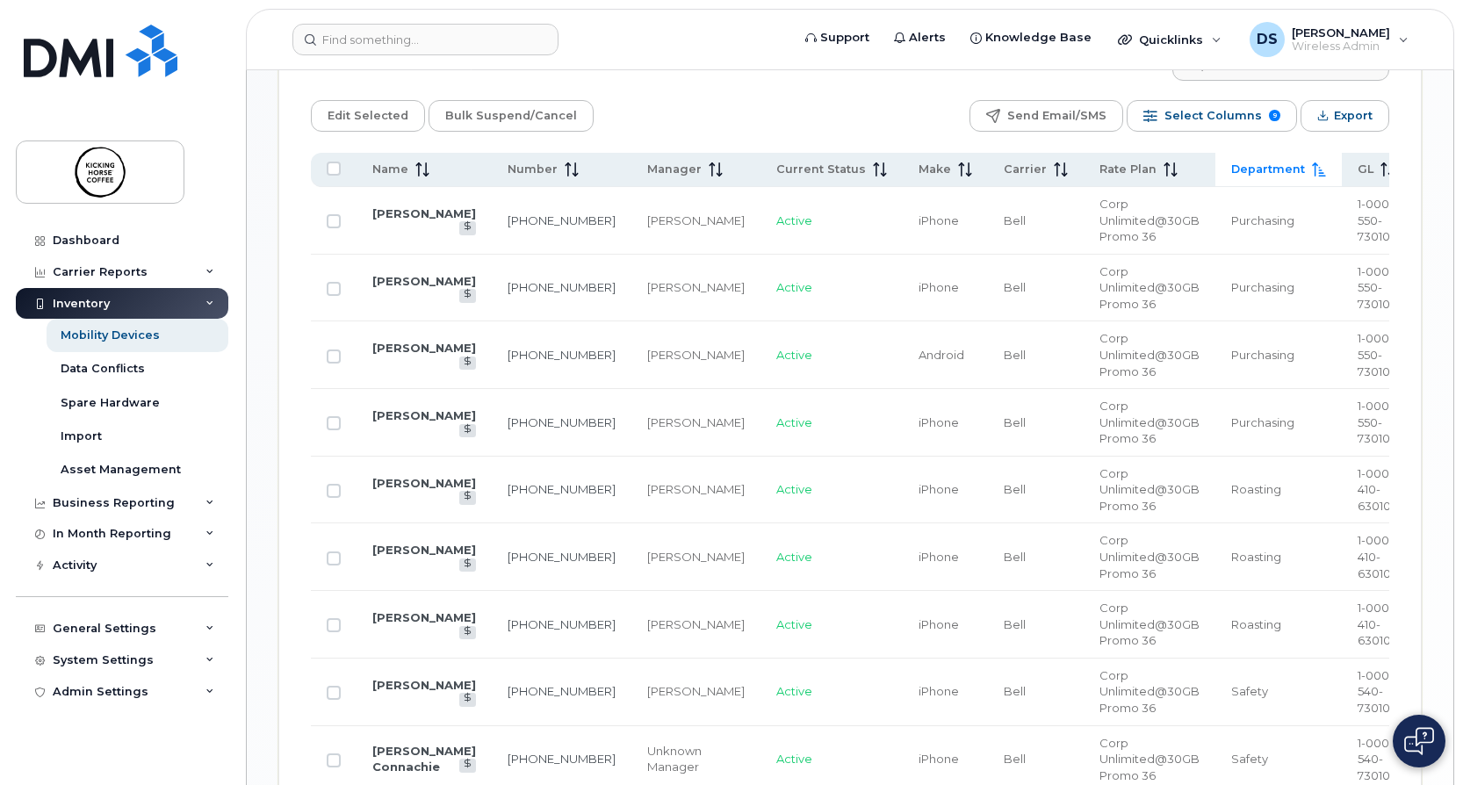
scroll to position [1282, 0]
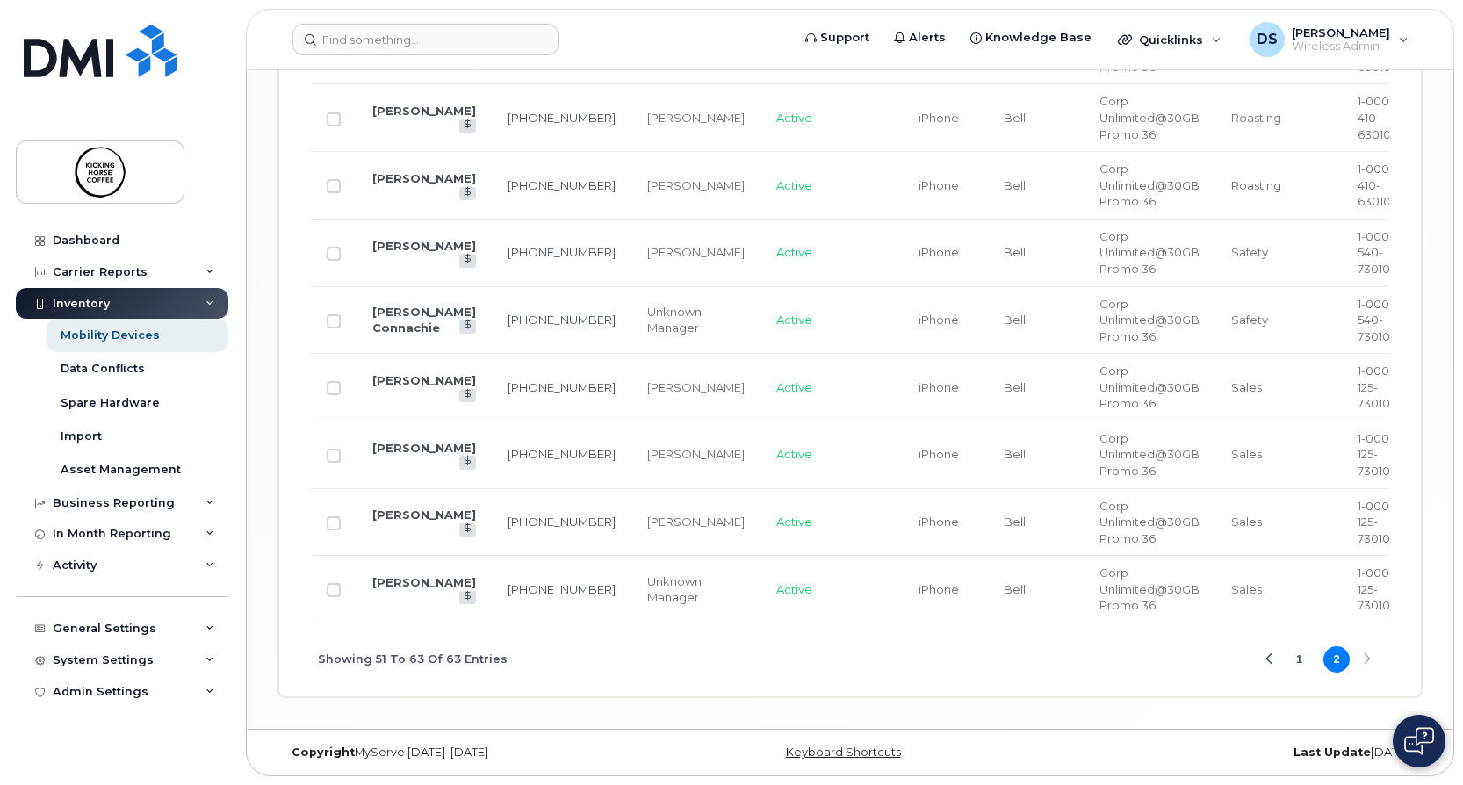
click at [1295, 661] on button "1" at bounding box center [1300, 659] width 26 height 26
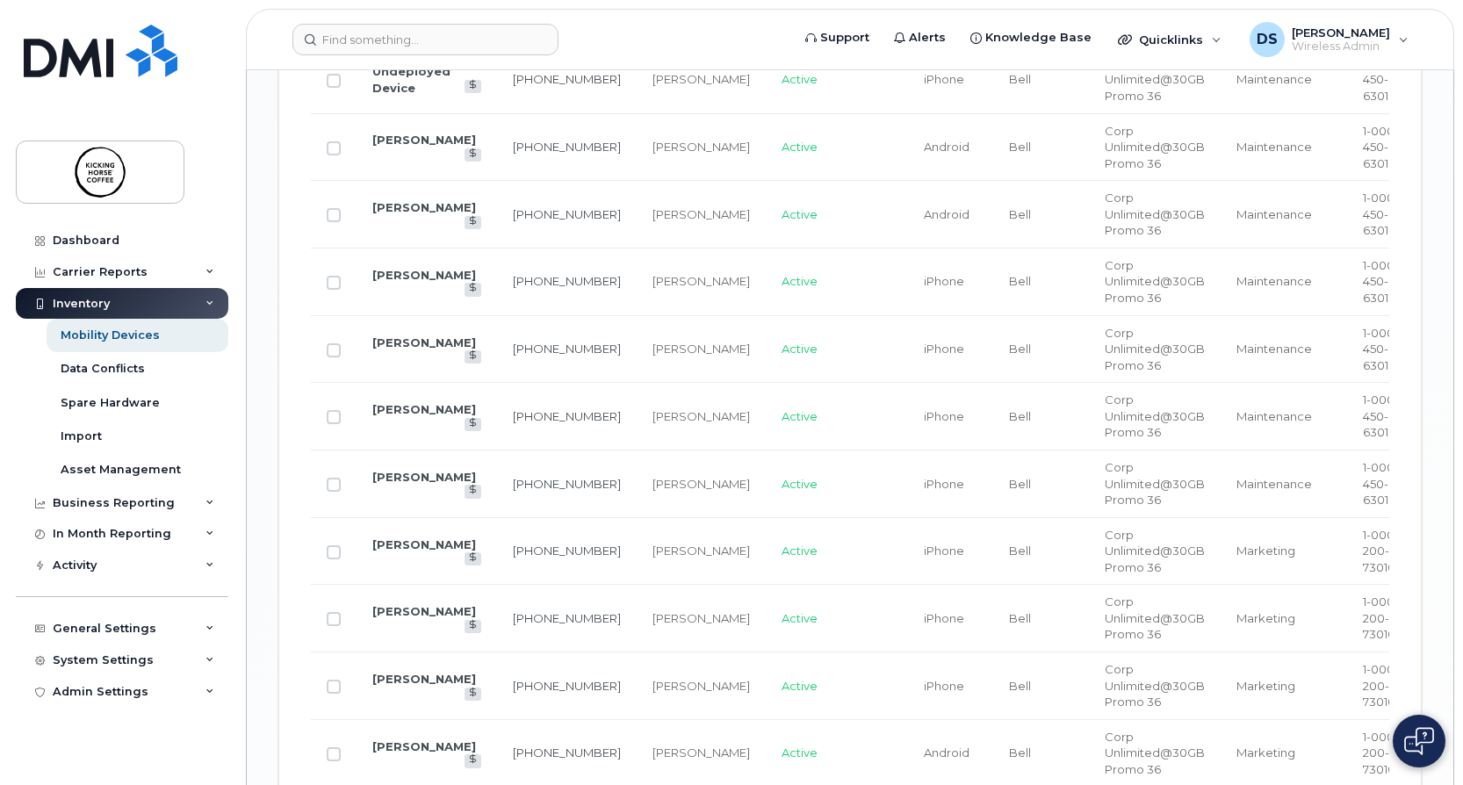
scroll to position [2632, 0]
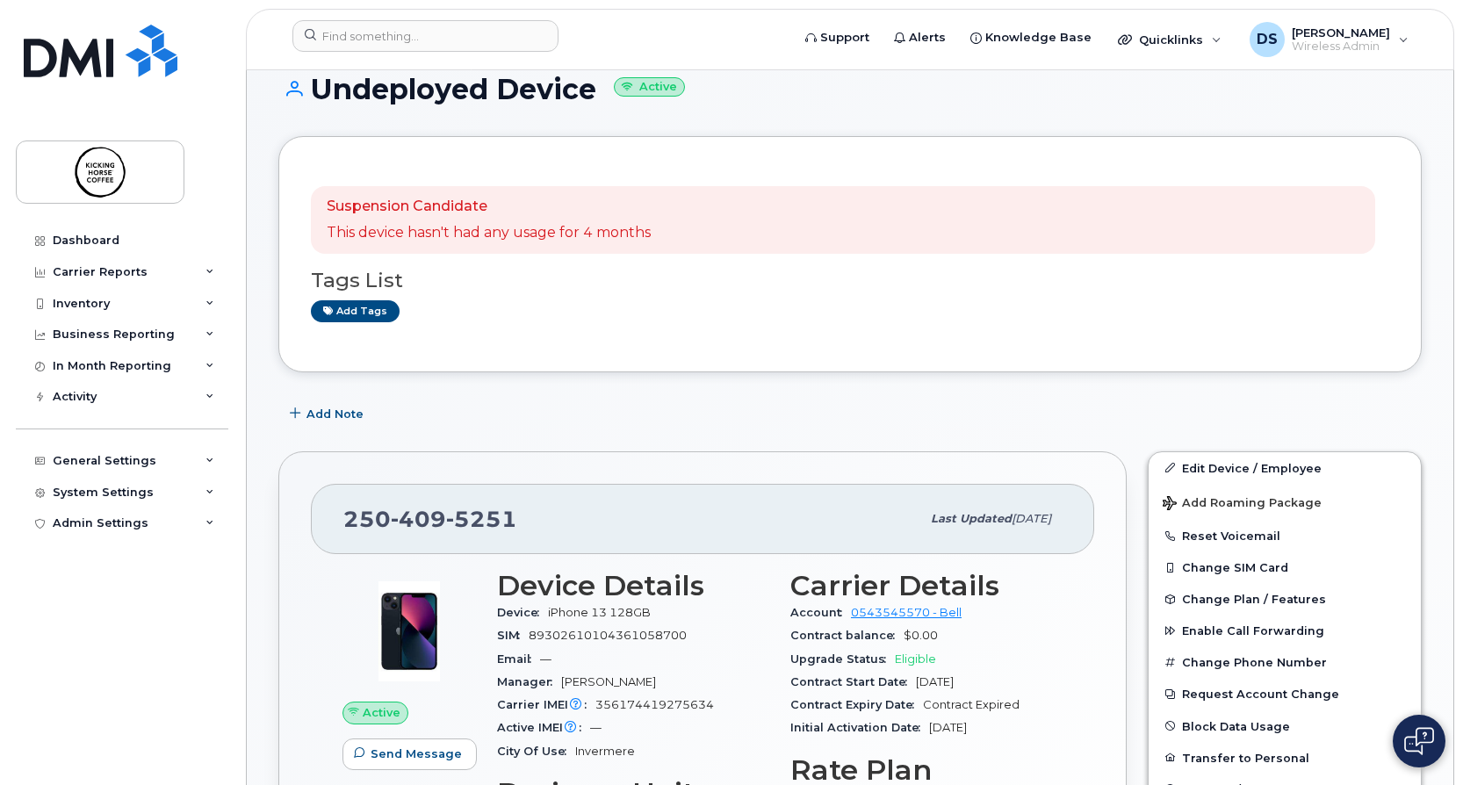
scroll to position [351, 0]
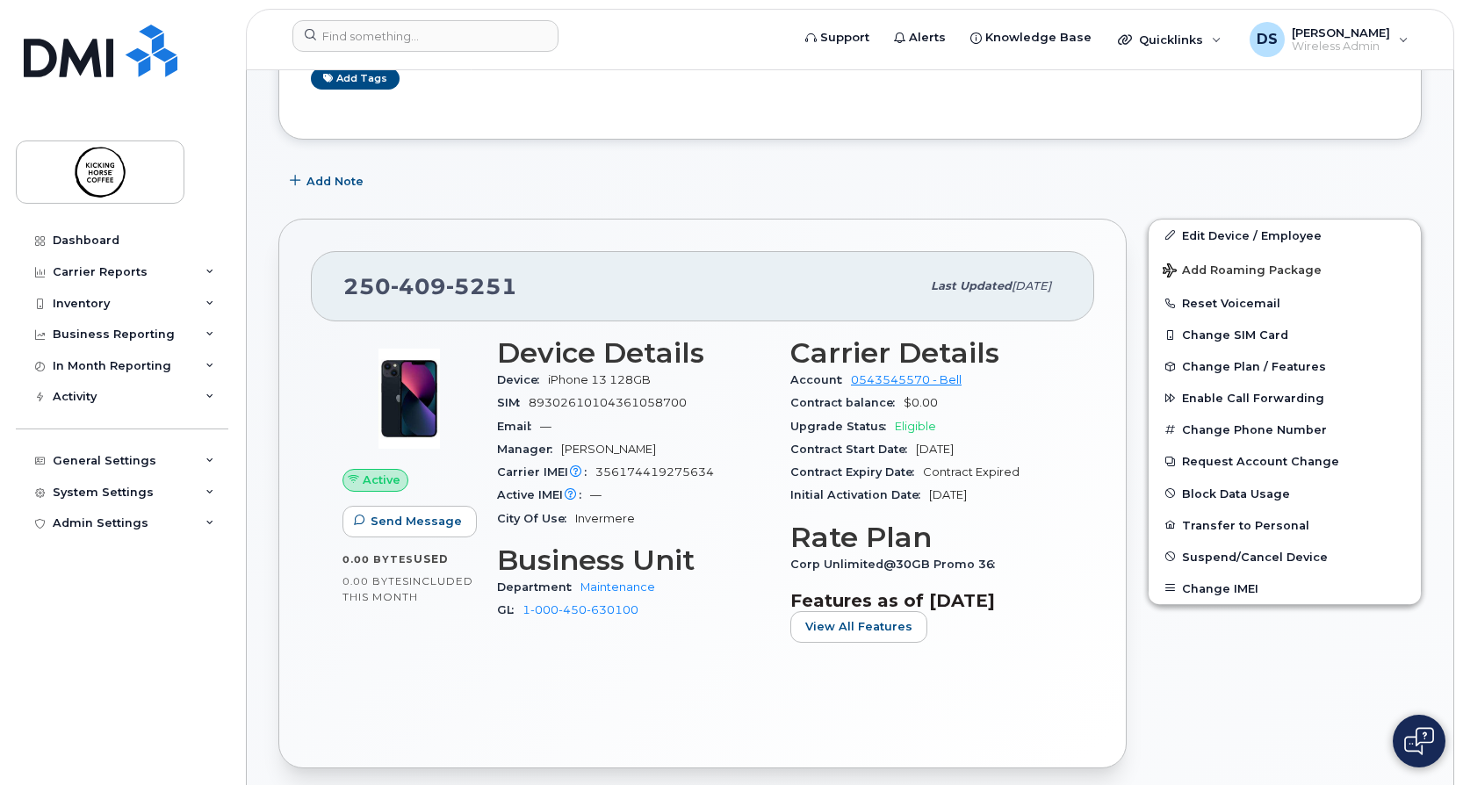
click at [701, 226] on div "[PHONE_NUMBER] Last updated [DATE] Active Send Message 0.00 Bytes  used 0.00 By…" at bounding box center [702, 494] width 849 height 550
click at [701, 213] on div "[PHONE_NUMBER] Last updated [DATE] Active Send Message 0.00 Bytes  used 0.00 By…" at bounding box center [703, 493] width 870 height 571
click at [1246, 699] on div "Edit Device / Employee Add Roaming Package Reset Voicemail Change SIM Card Chan…" at bounding box center [1284, 493] width 295 height 571
click at [696, 189] on div "Add Note" at bounding box center [850, 182] width 1144 height 32
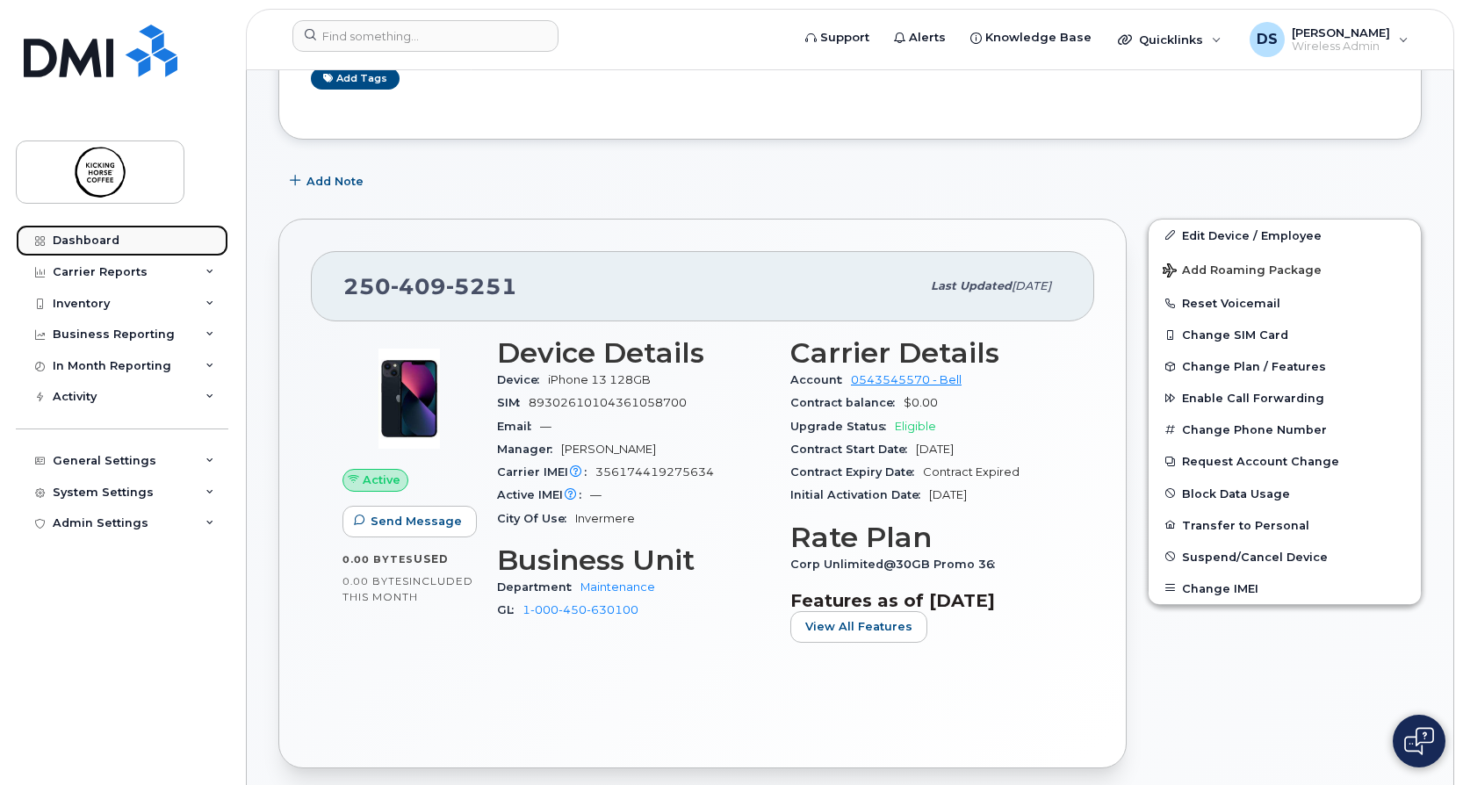
click at [112, 244] on div "Dashboard" at bounding box center [86, 241] width 67 height 14
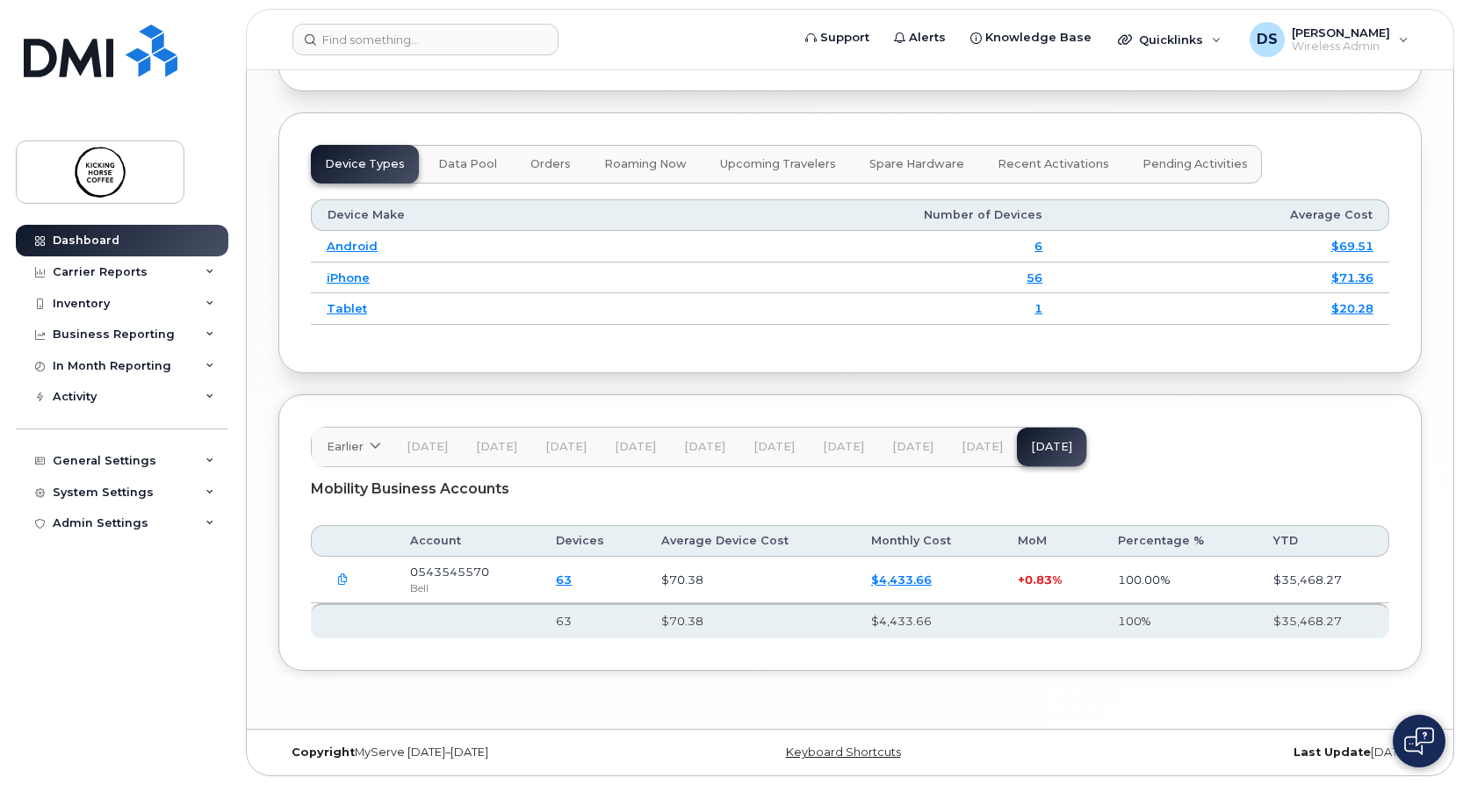
scroll to position [2158, 0]
click at [143, 304] on div "Inventory" at bounding box center [122, 304] width 213 height 32
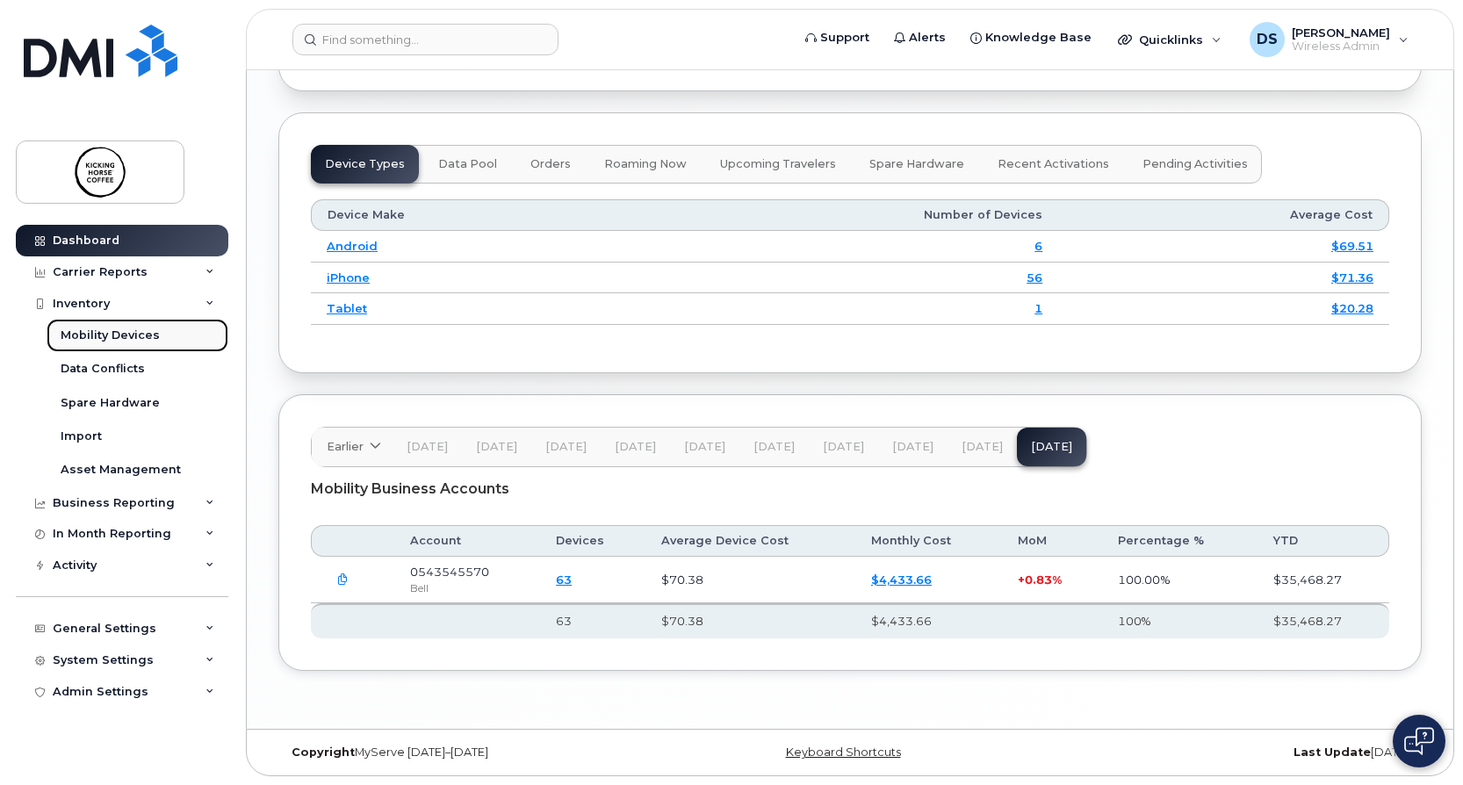
click at [124, 332] on div "Mobility Devices" at bounding box center [110, 336] width 99 height 16
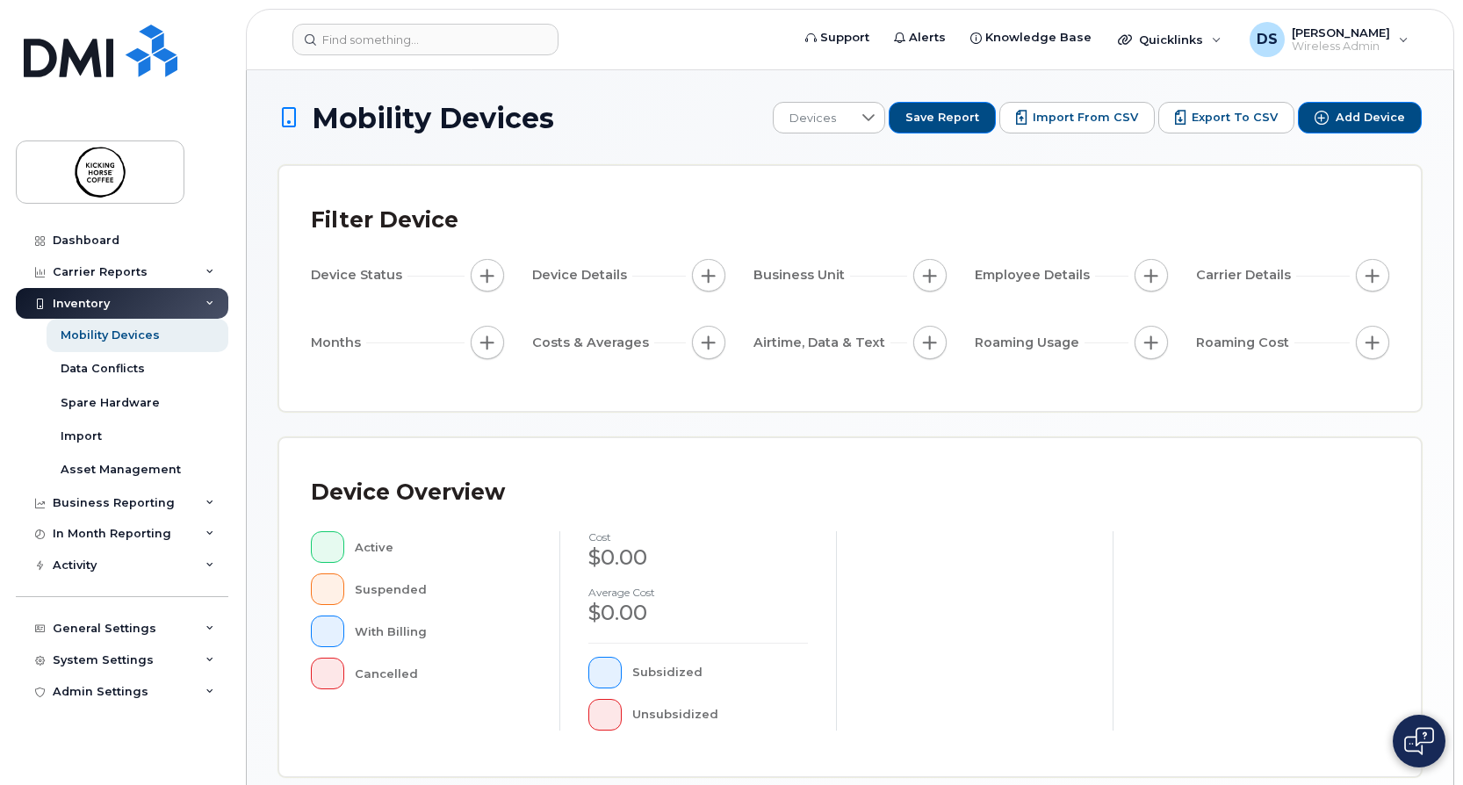
click at [725, 430] on div "Mobility Devices Devices Save Report Import from CSV Export to CSV Add Device F…" at bounding box center [850, 611] width 1144 height 1018
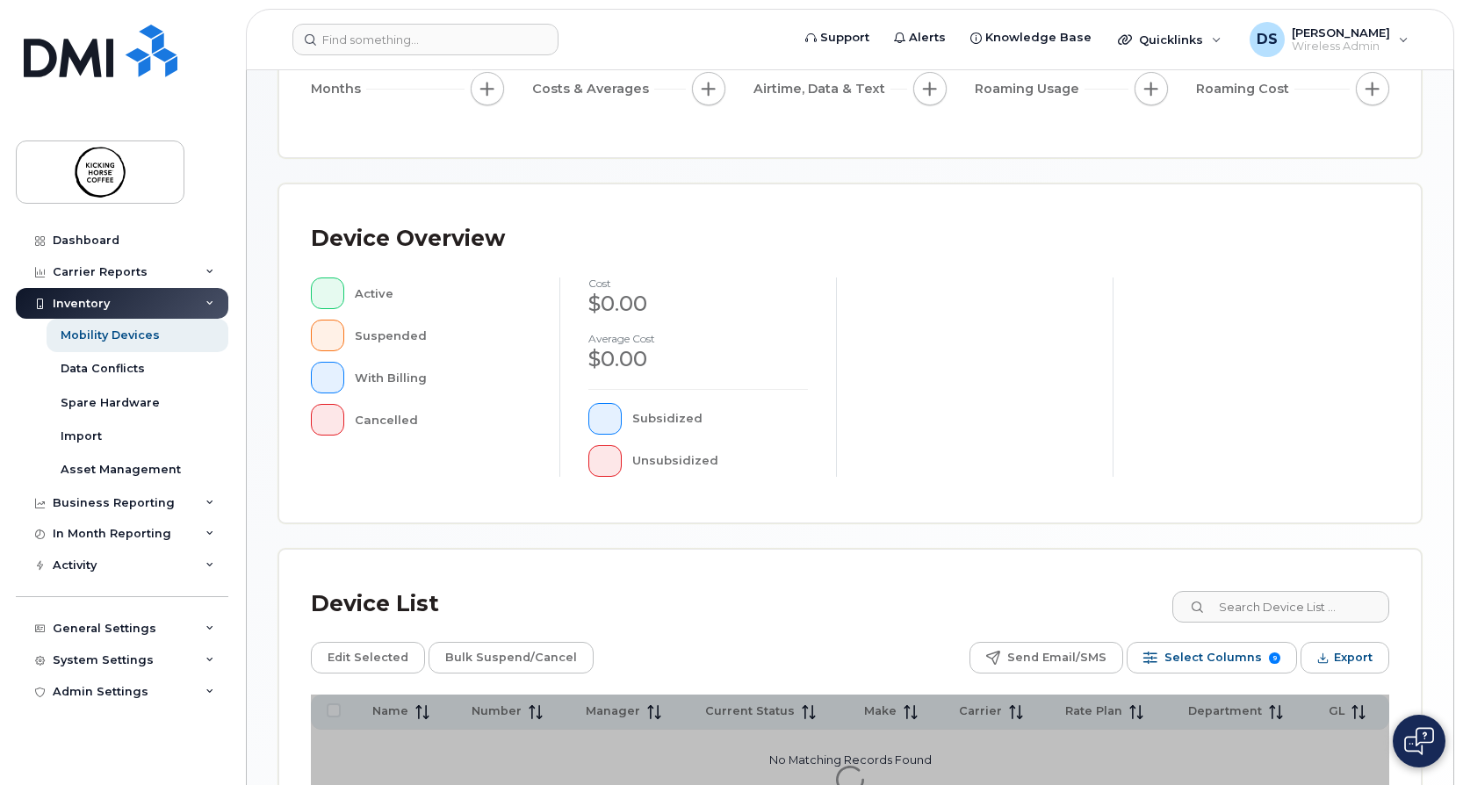
scroll to position [422, 0]
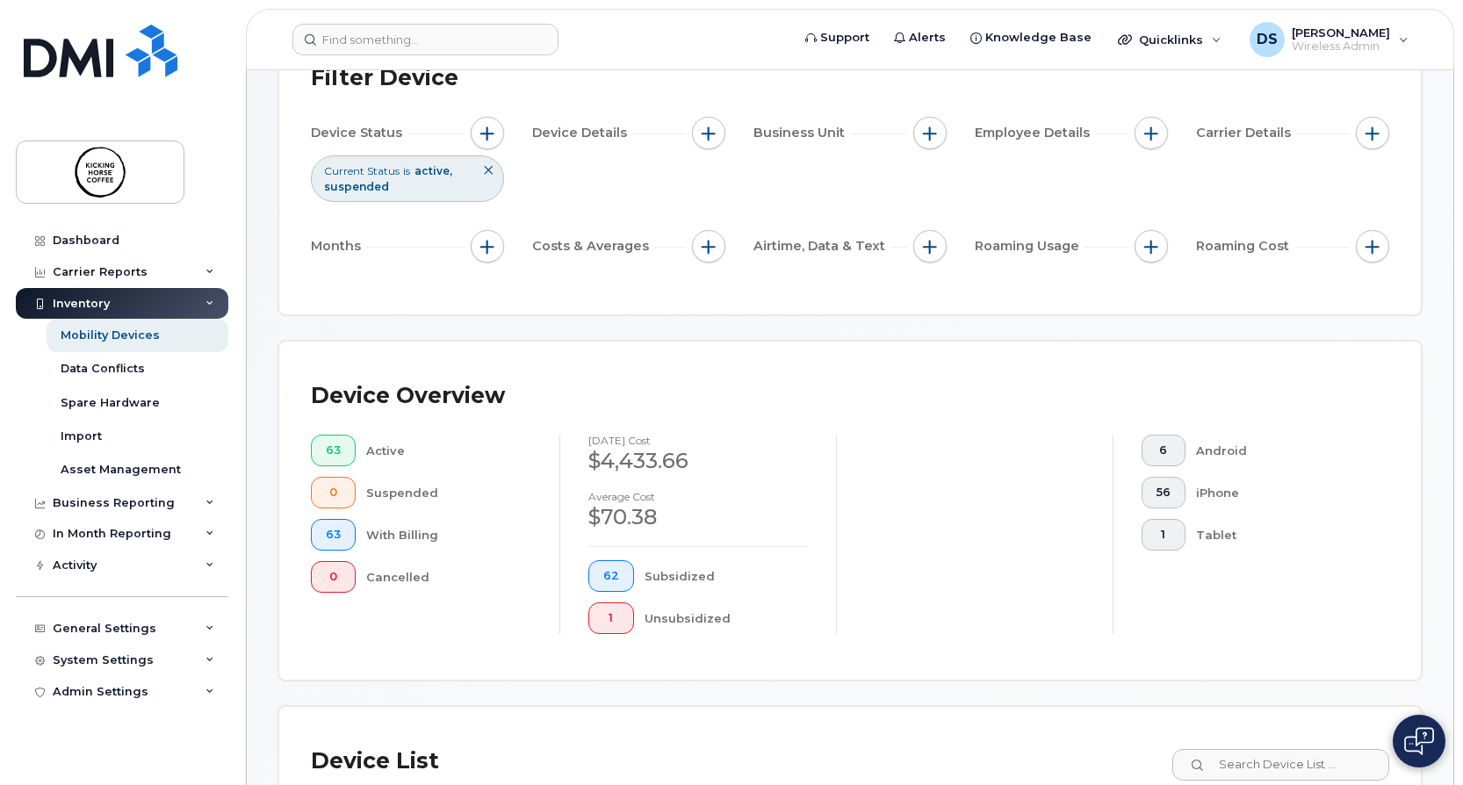
scroll to position [351, 0]
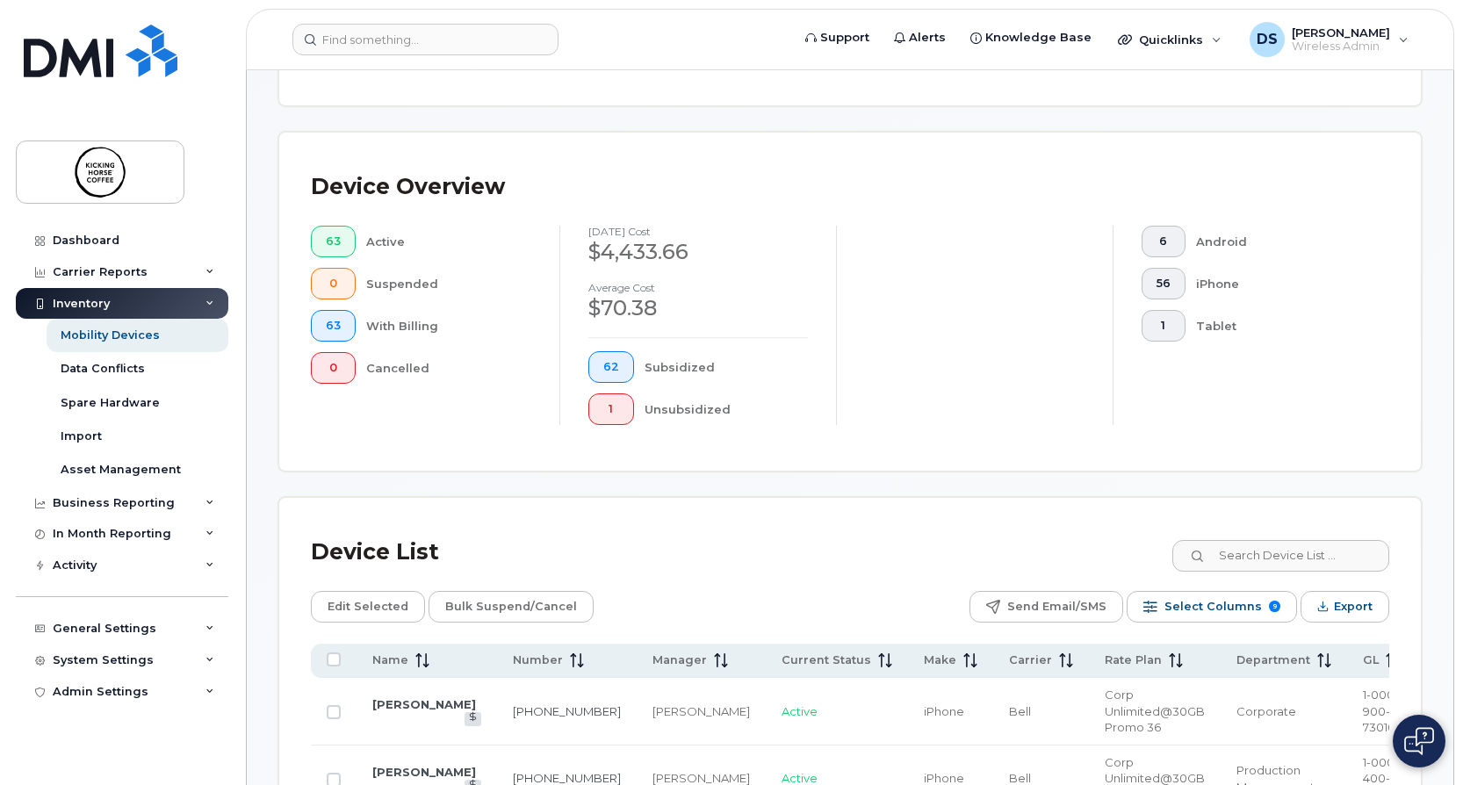
click at [678, 415] on div "Unsubsidized" at bounding box center [727, 410] width 164 height 32
click at [600, 406] on button "1" at bounding box center [612, 410] width 46 height 32
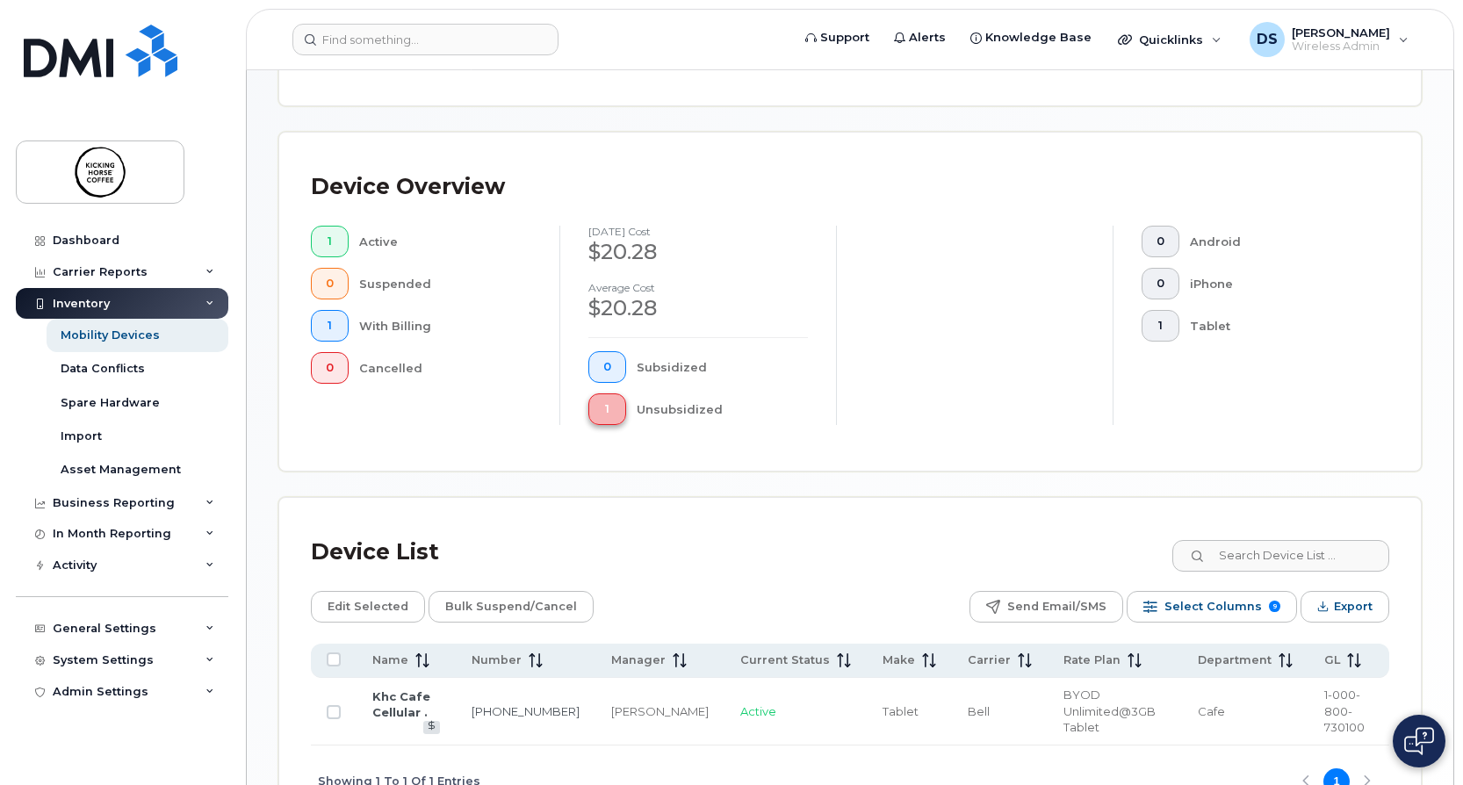
click at [613, 406] on button "1" at bounding box center [608, 410] width 38 height 32
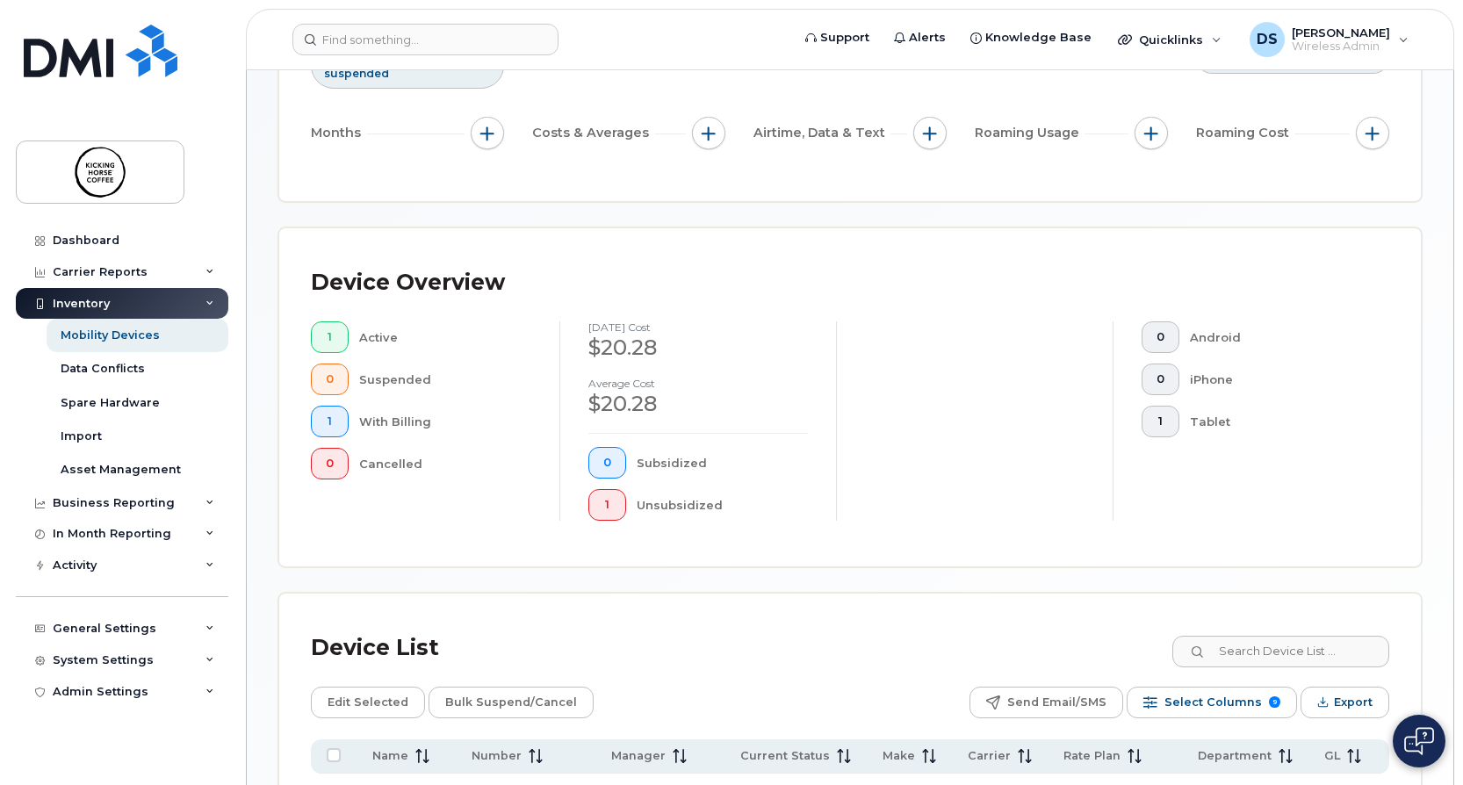
scroll to position [18, 0]
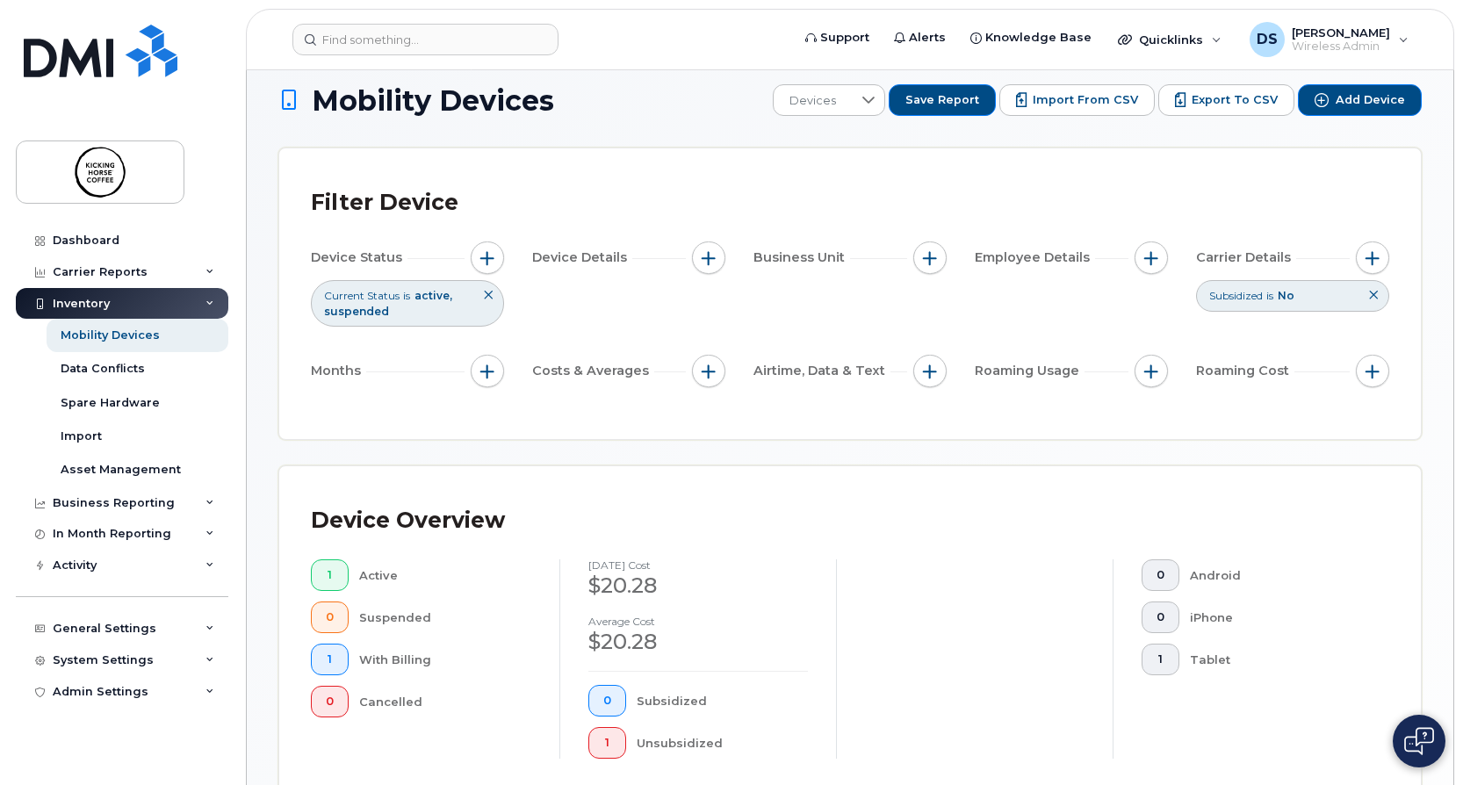
click at [1376, 296] on icon at bounding box center [1373, 295] width 11 height 11
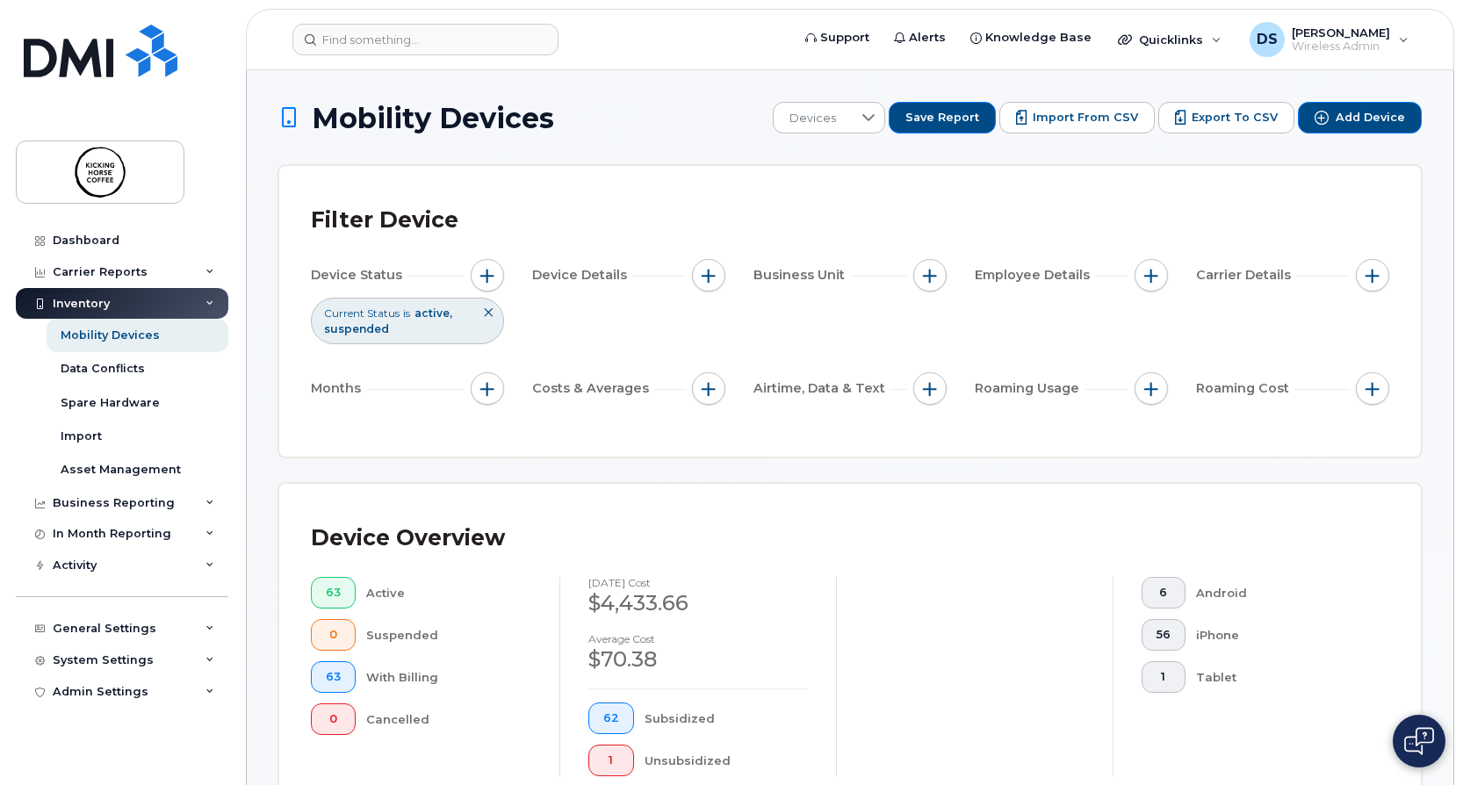
click at [488, 314] on icon at bounding box center [488, 312] width 11 height 11
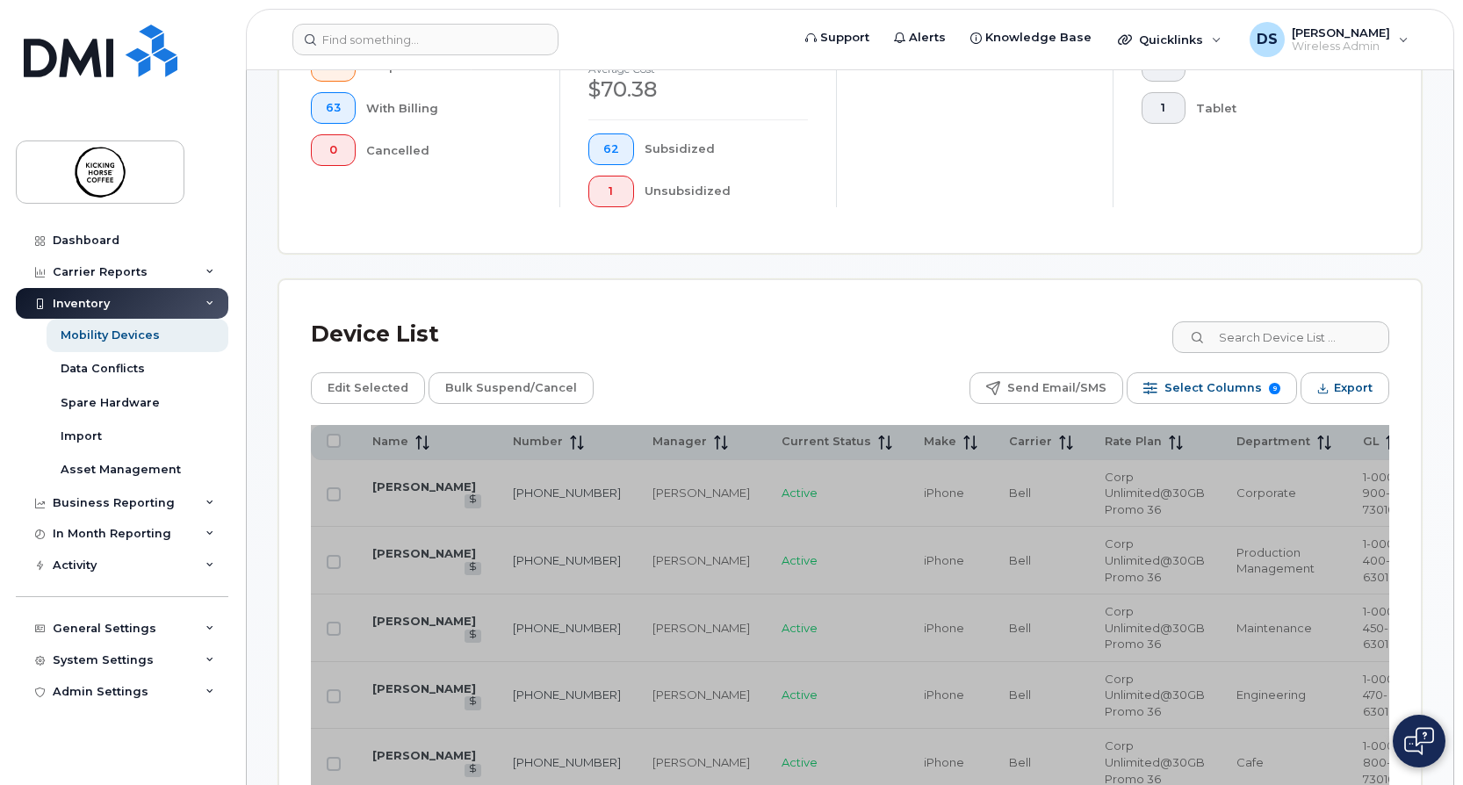
scroll to position [527, 0]
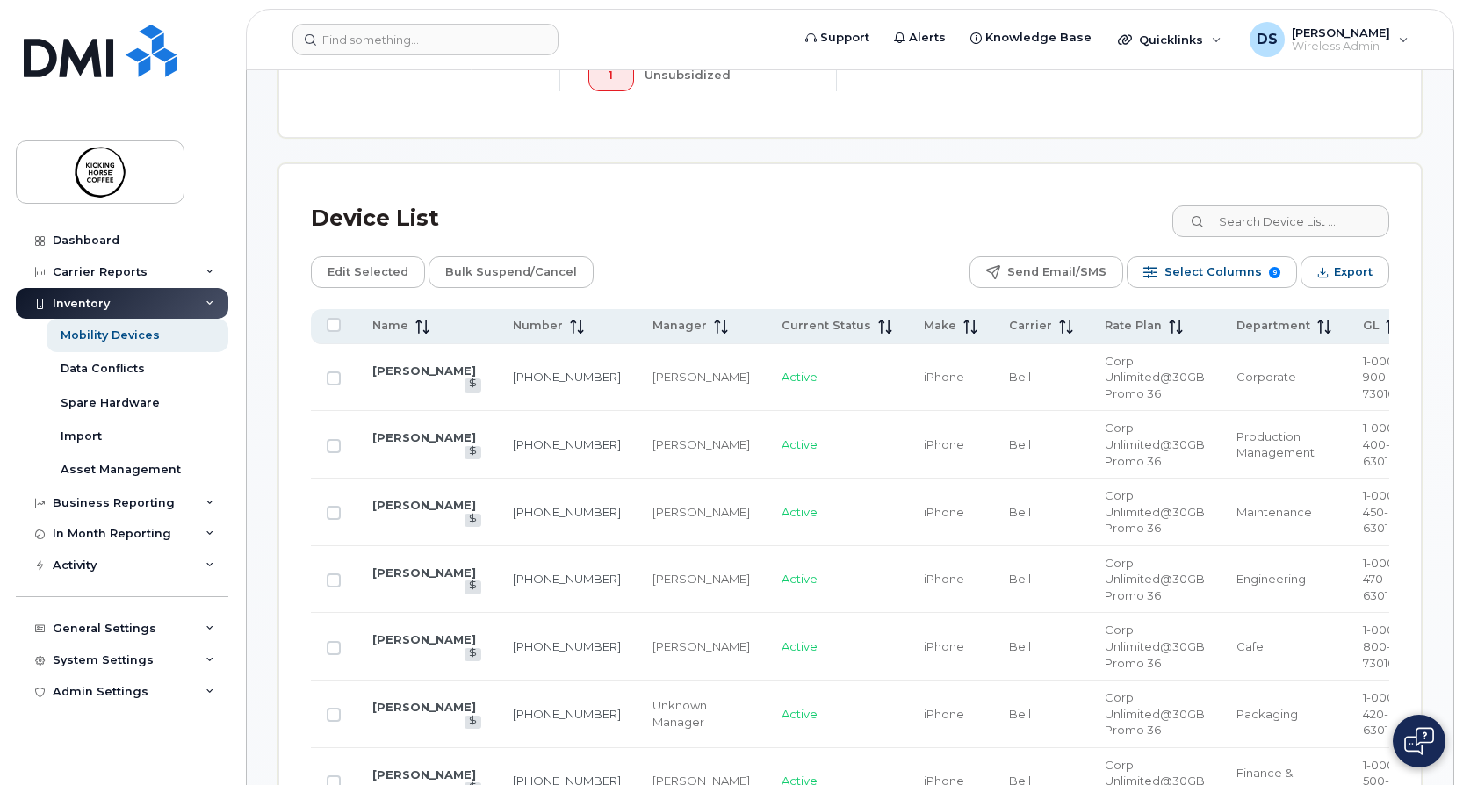
scroll to position [878, 0]
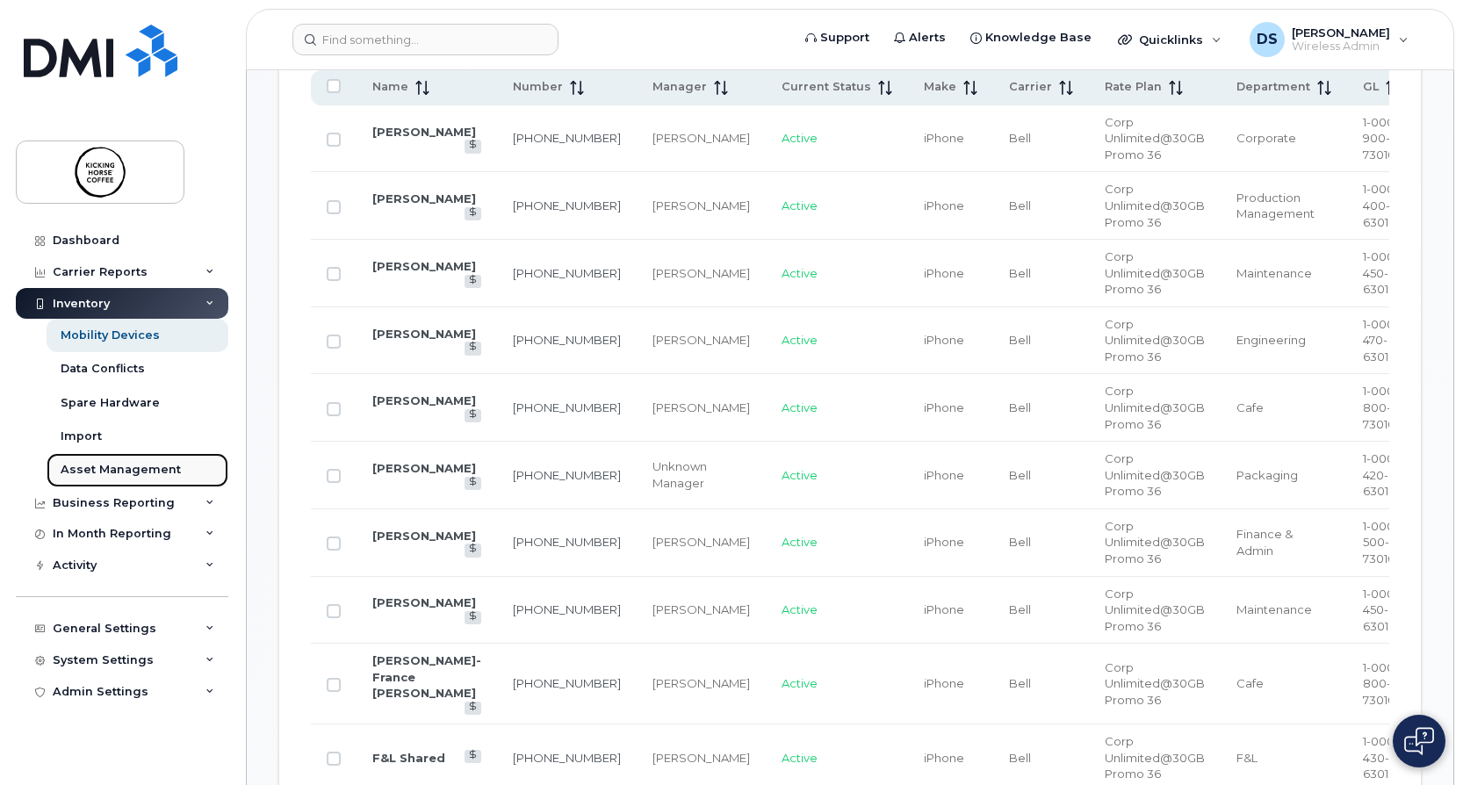
click at [122, 461] on link "Asset Management" at bounding box center [138, 469] width 182 height 33
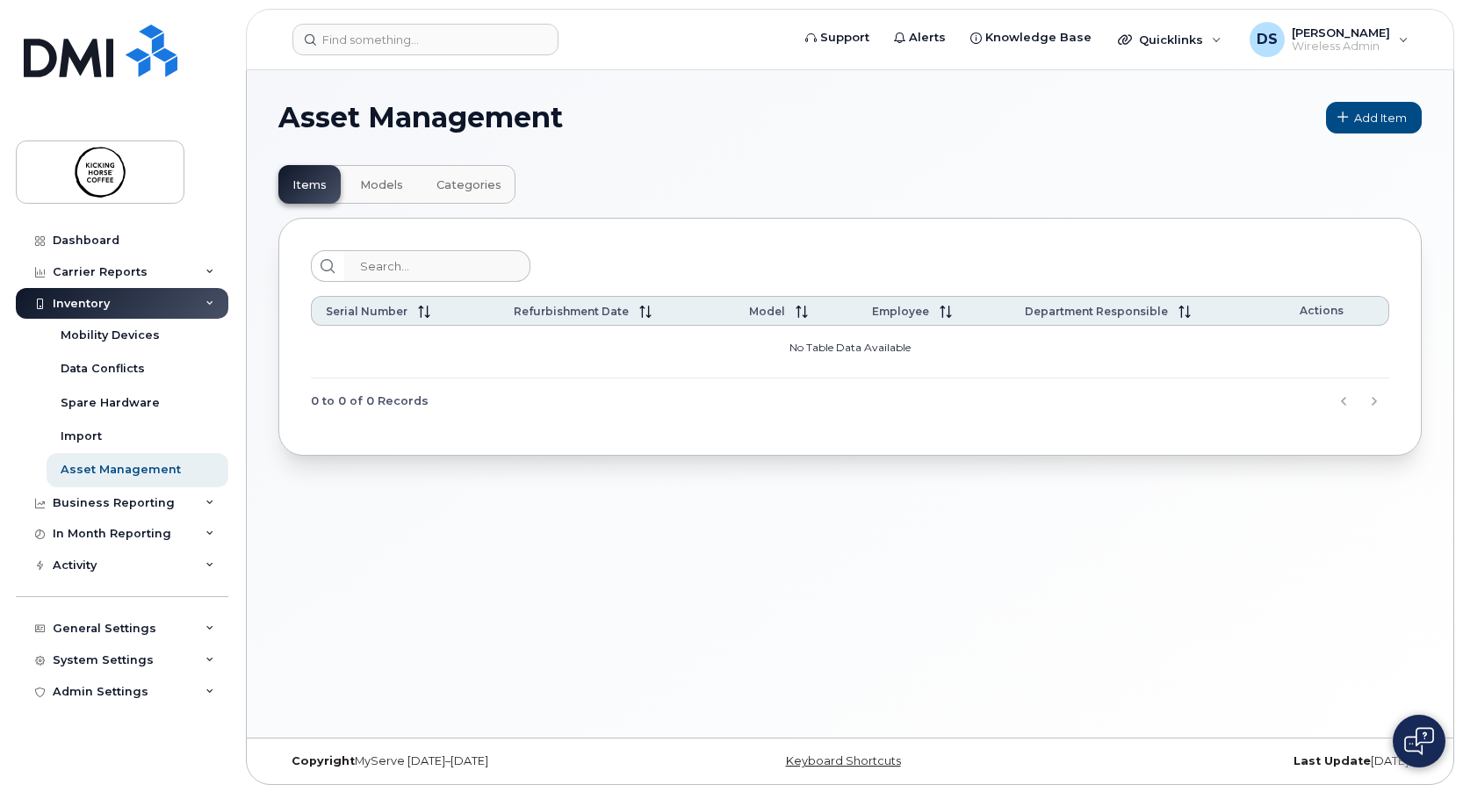
click at [385, 191] on span "Models" at bounding box center [381, 185] width 43 height 14
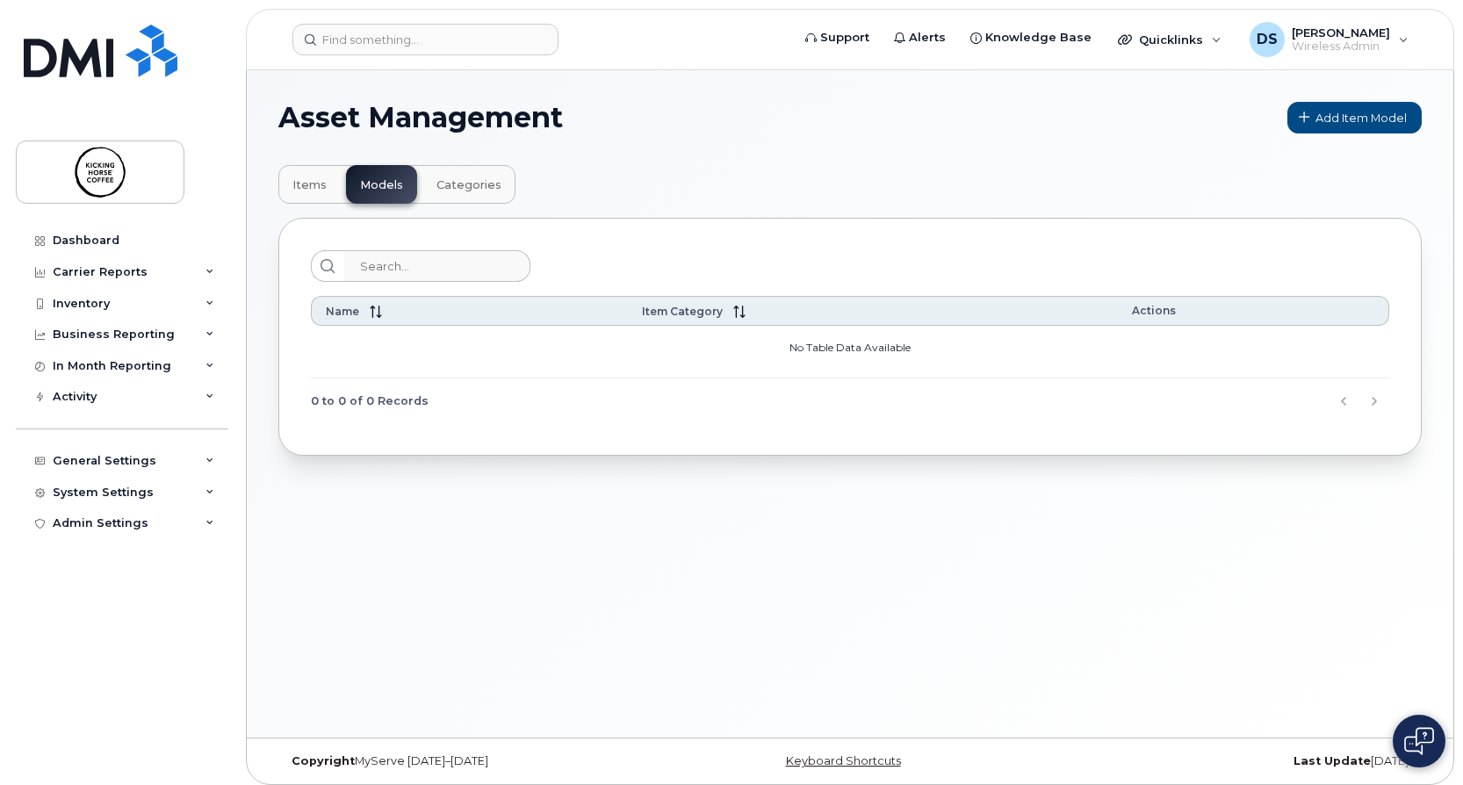
click at [477, 191] on span "Categories" at bounding box center [469, 185] width 65 height 14
click at [320, 184] on span "Items" at bounding box center [309, 185] width 34 height 14
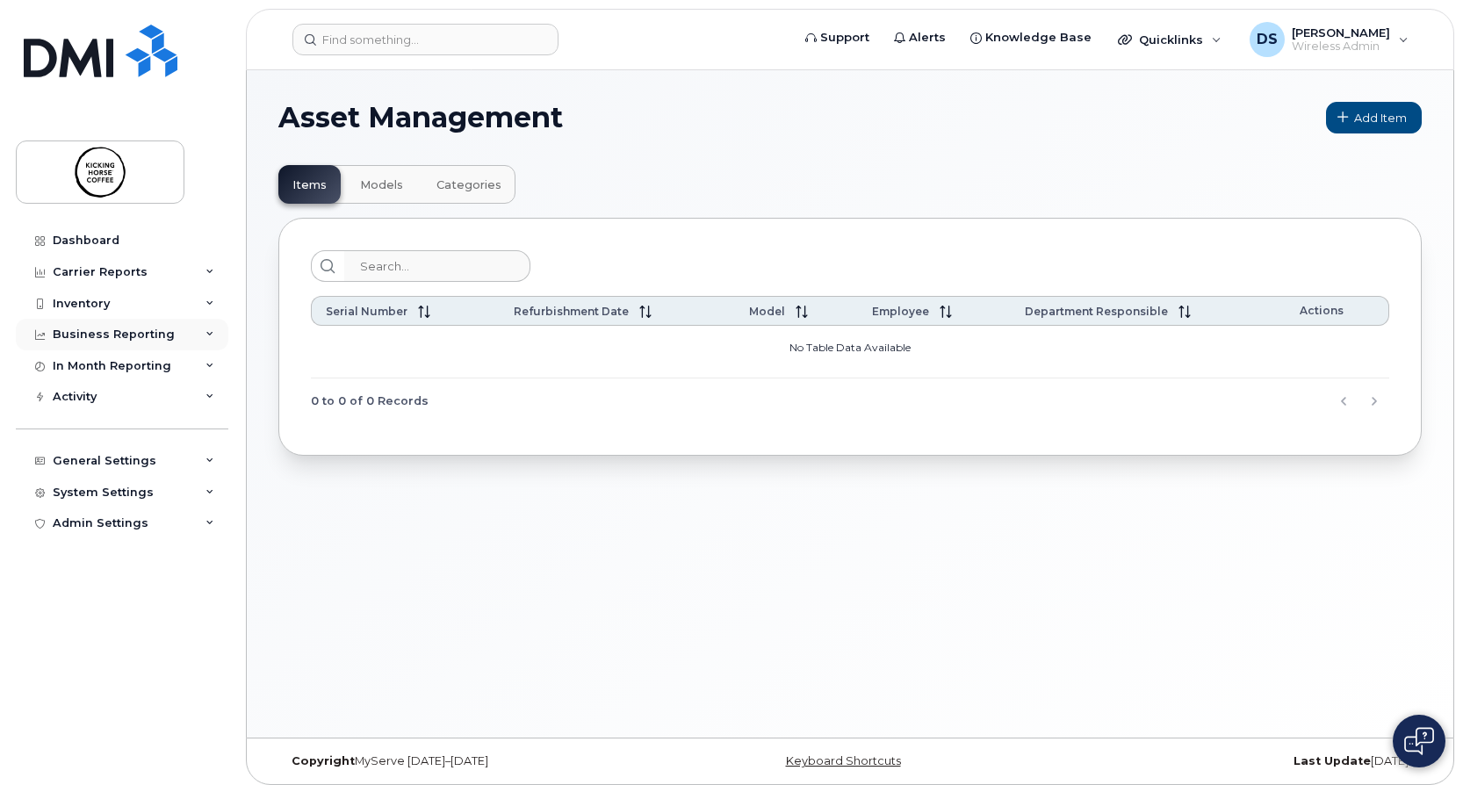
click at [111, 320] on div "Business Reporting" at bounding box center [122, 335] width 213 height 32
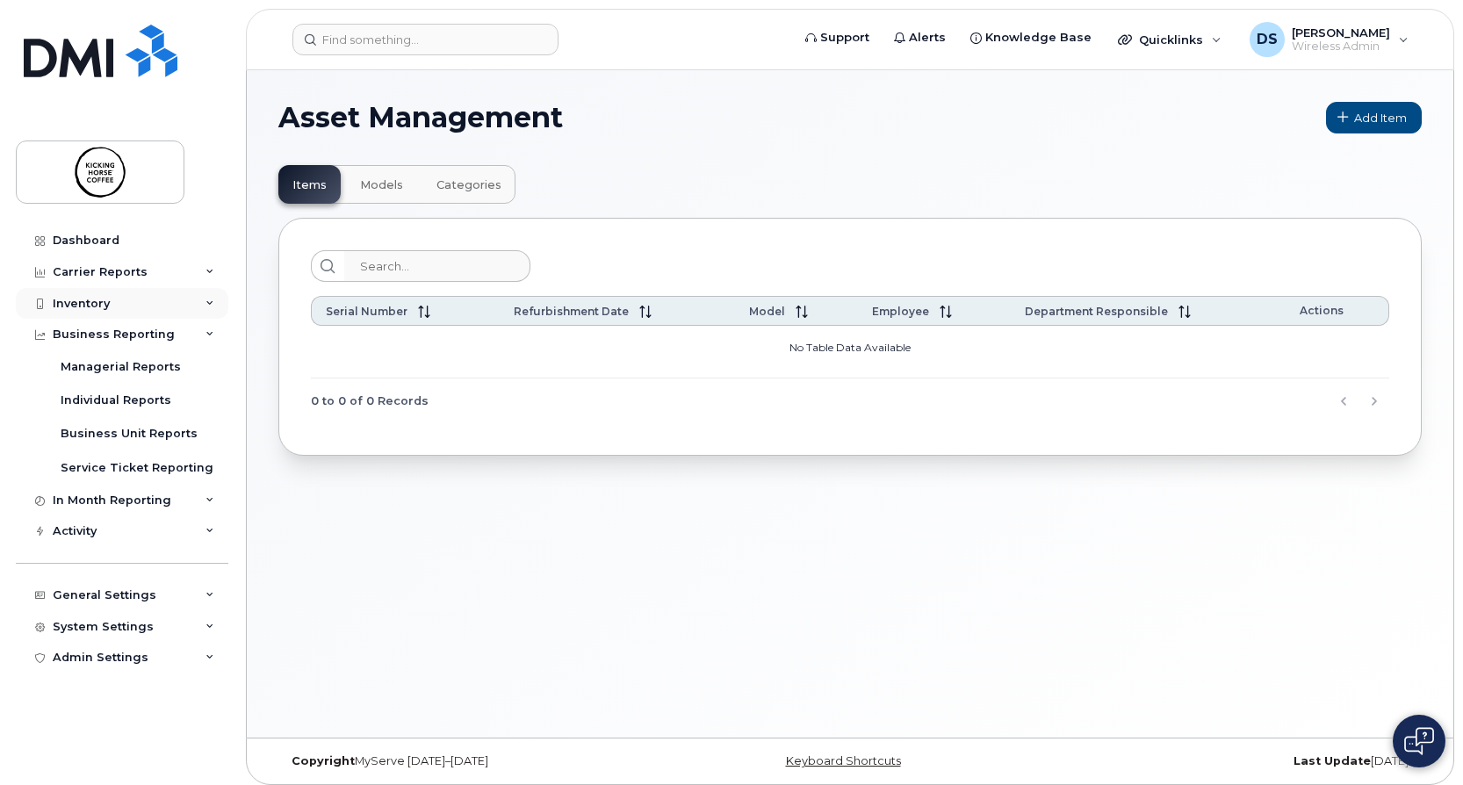
click at [111, 308] on div "Inventory" at bounding box center [122, 304] width 213 height 32
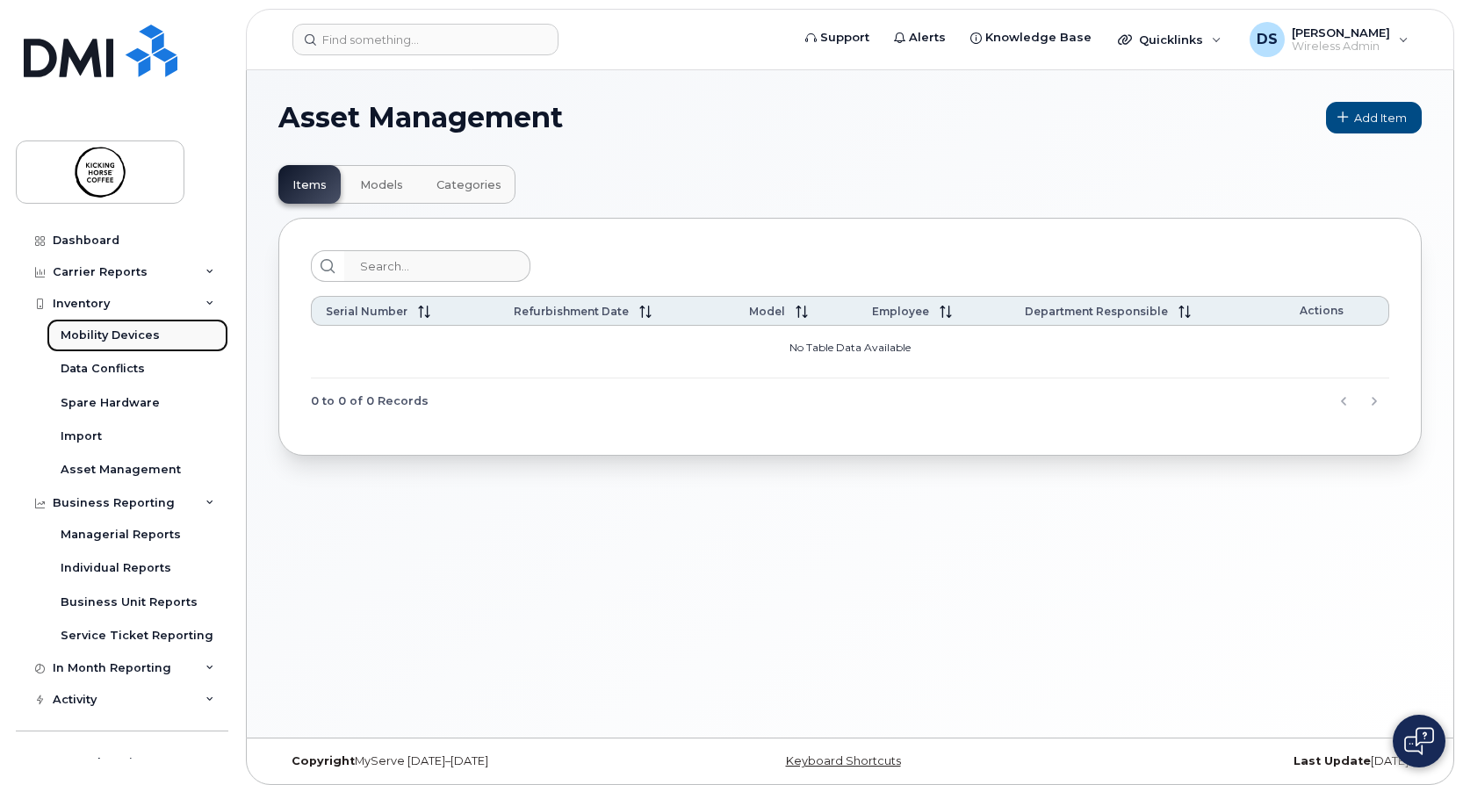
click at [115, 336] on div "Mobility Devices" at bounding box center [110, 336] width 99 height 16
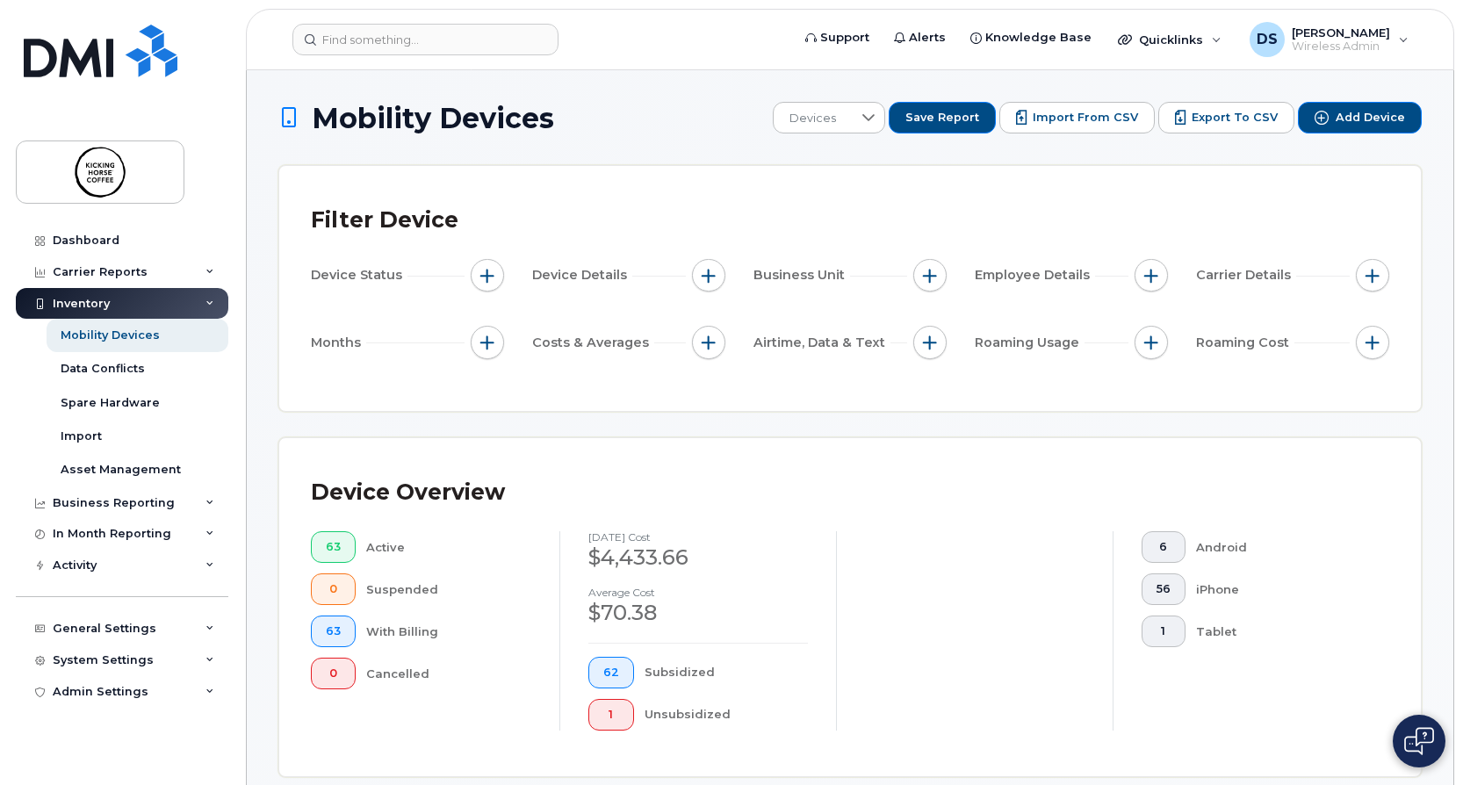
click at [730, 409] on div "Filter Device Device Status Device Details Business Unit Employee Details Carri…" at bounding box center [850, 288] width 1142 height 245
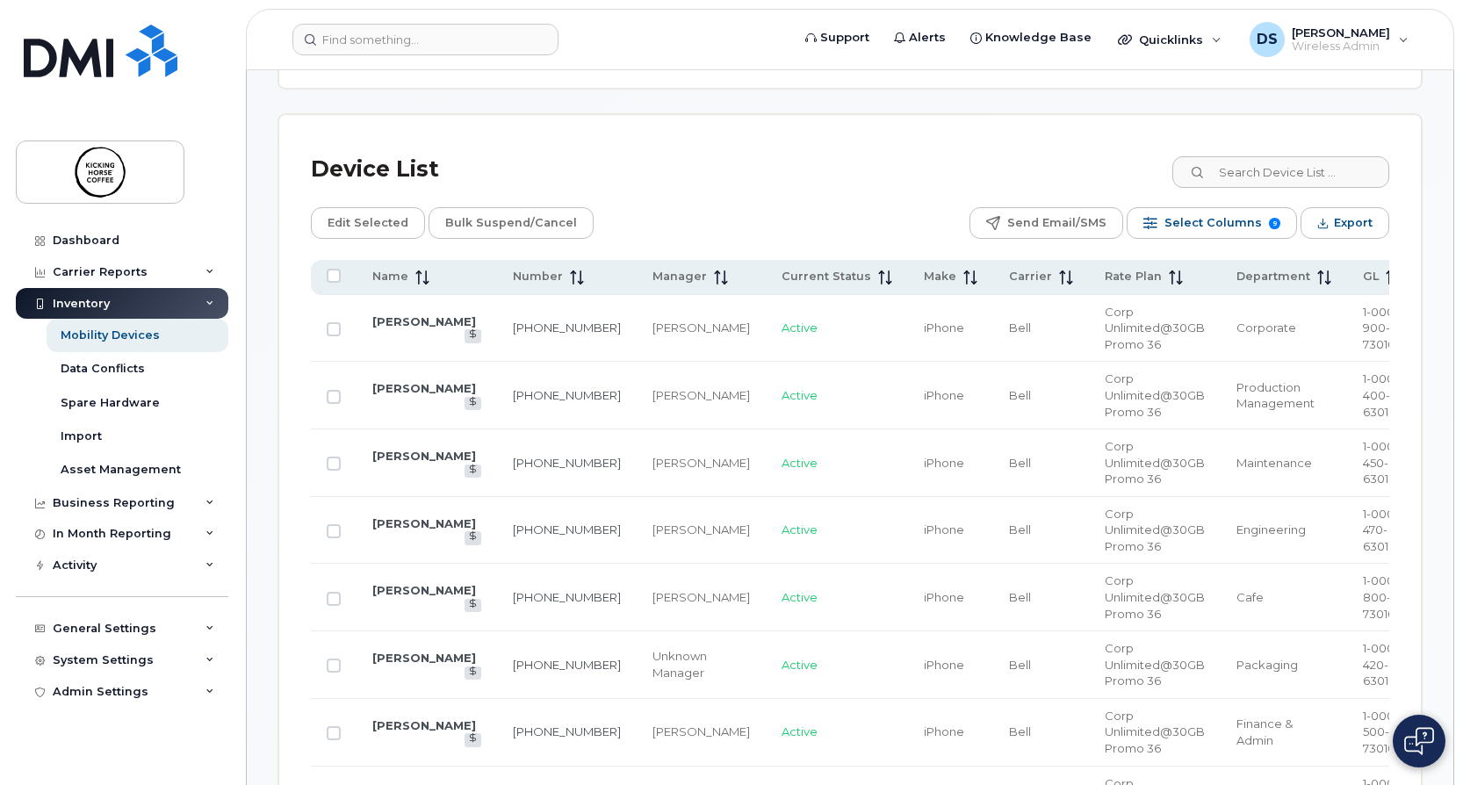
scroll to position [703, 0]
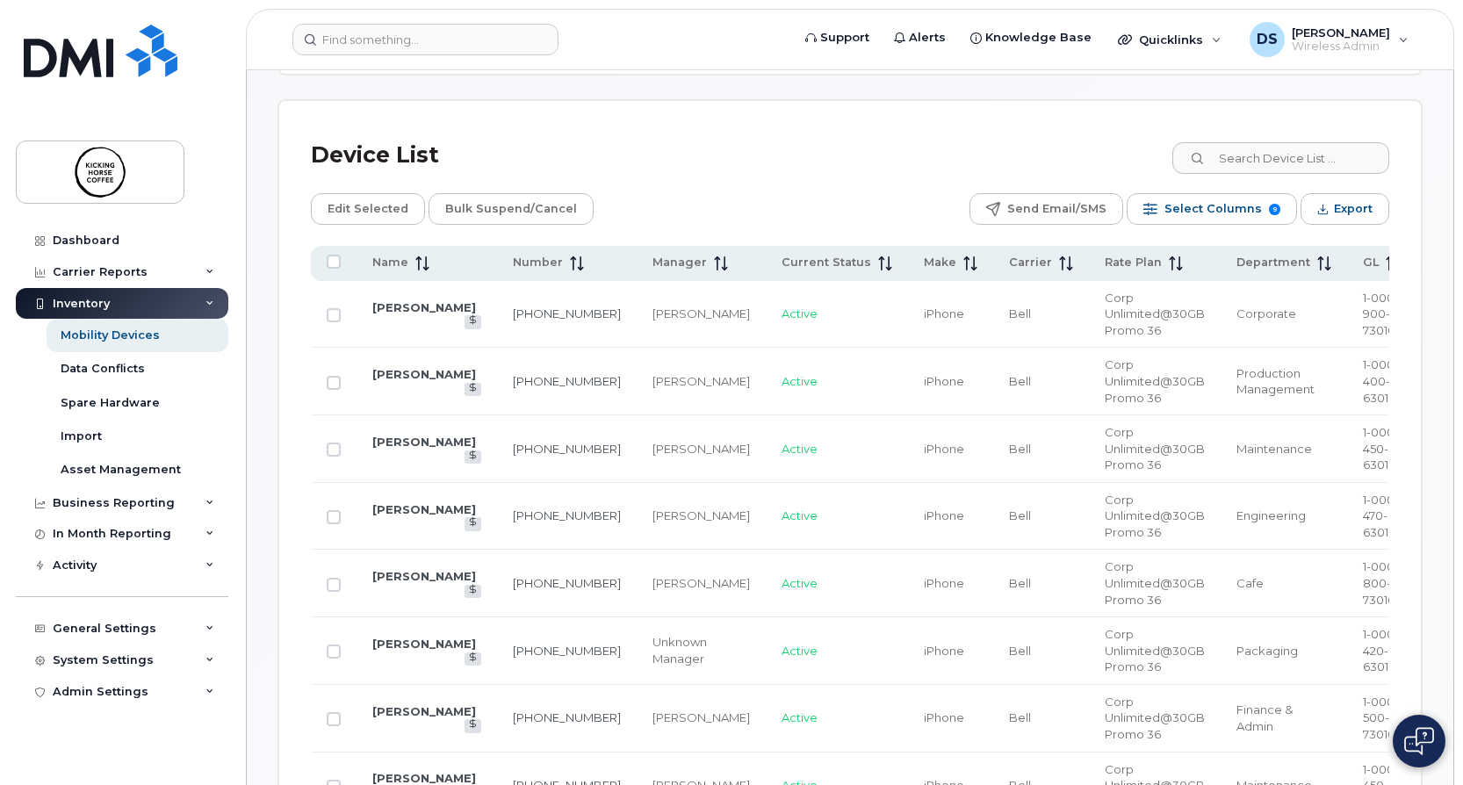
click at [796, 158] on div "Device List" at bounding box center [850, 156] width 1079 height 46
click at [1075, 133] on div "Device List" at bounding box center [850, 156] width 1079 height 46
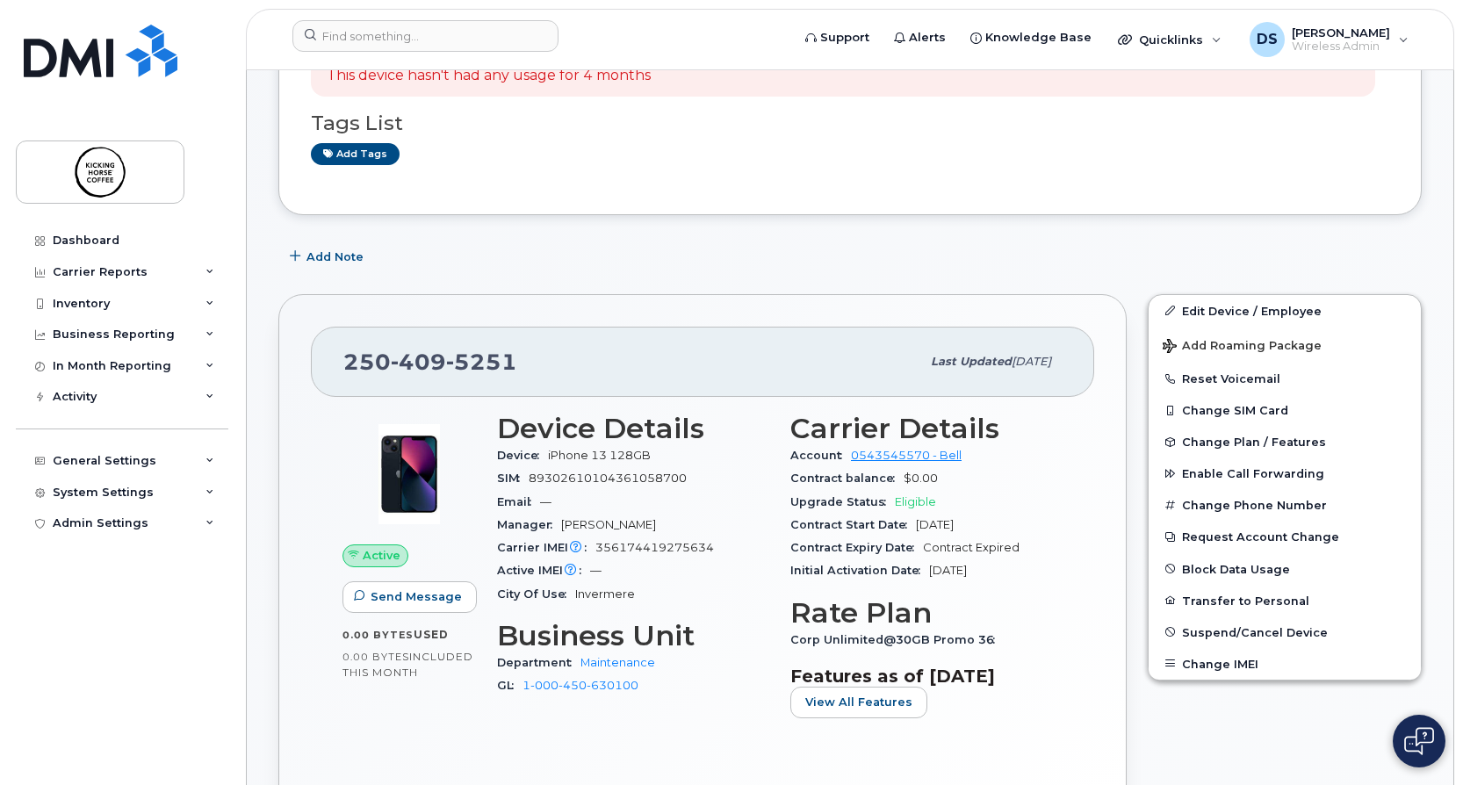
scroll to position [166, 0]
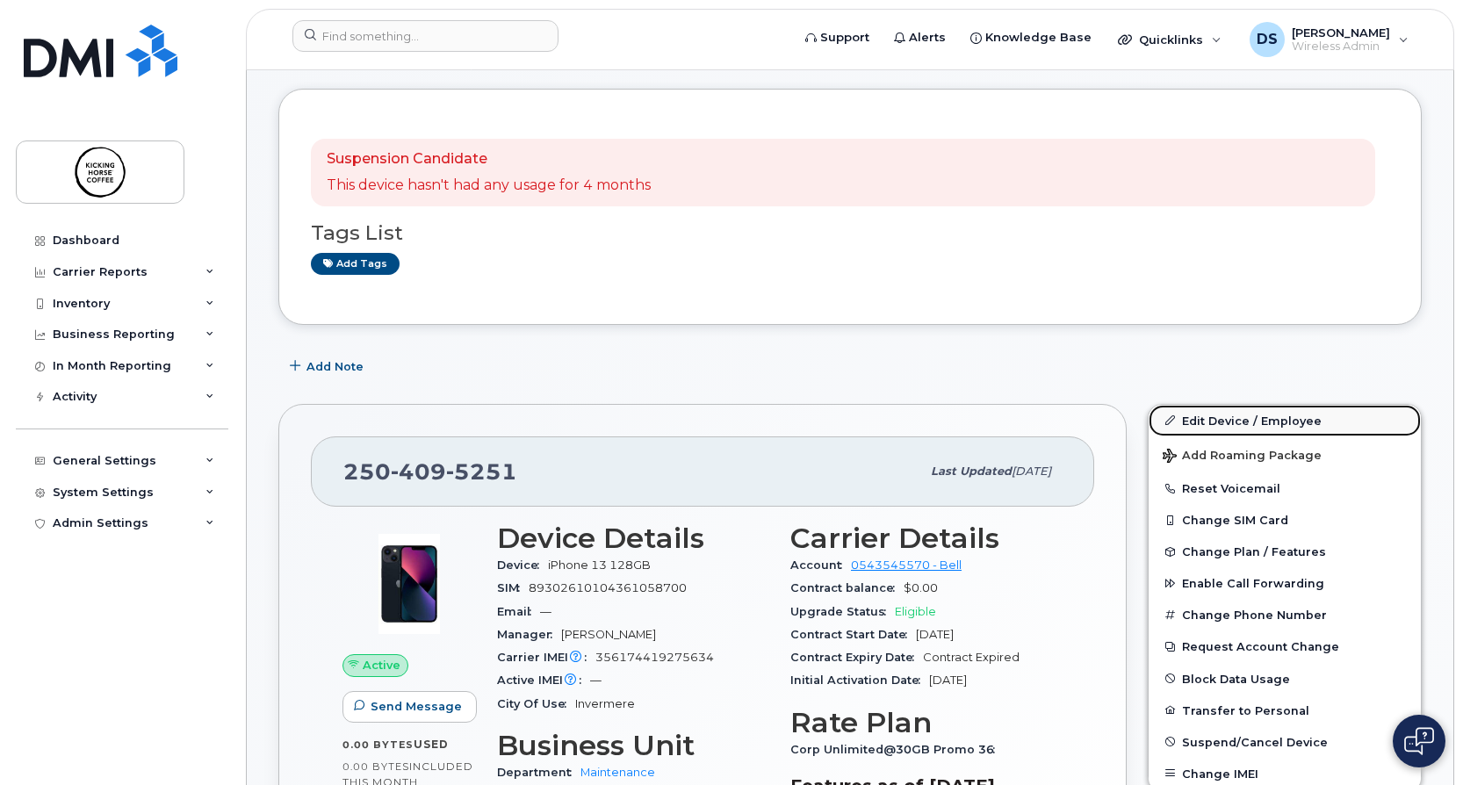
click at [1288, 422] on link "Edit Device / Employee" at bounding box center [1285, 421] width 272 height 32
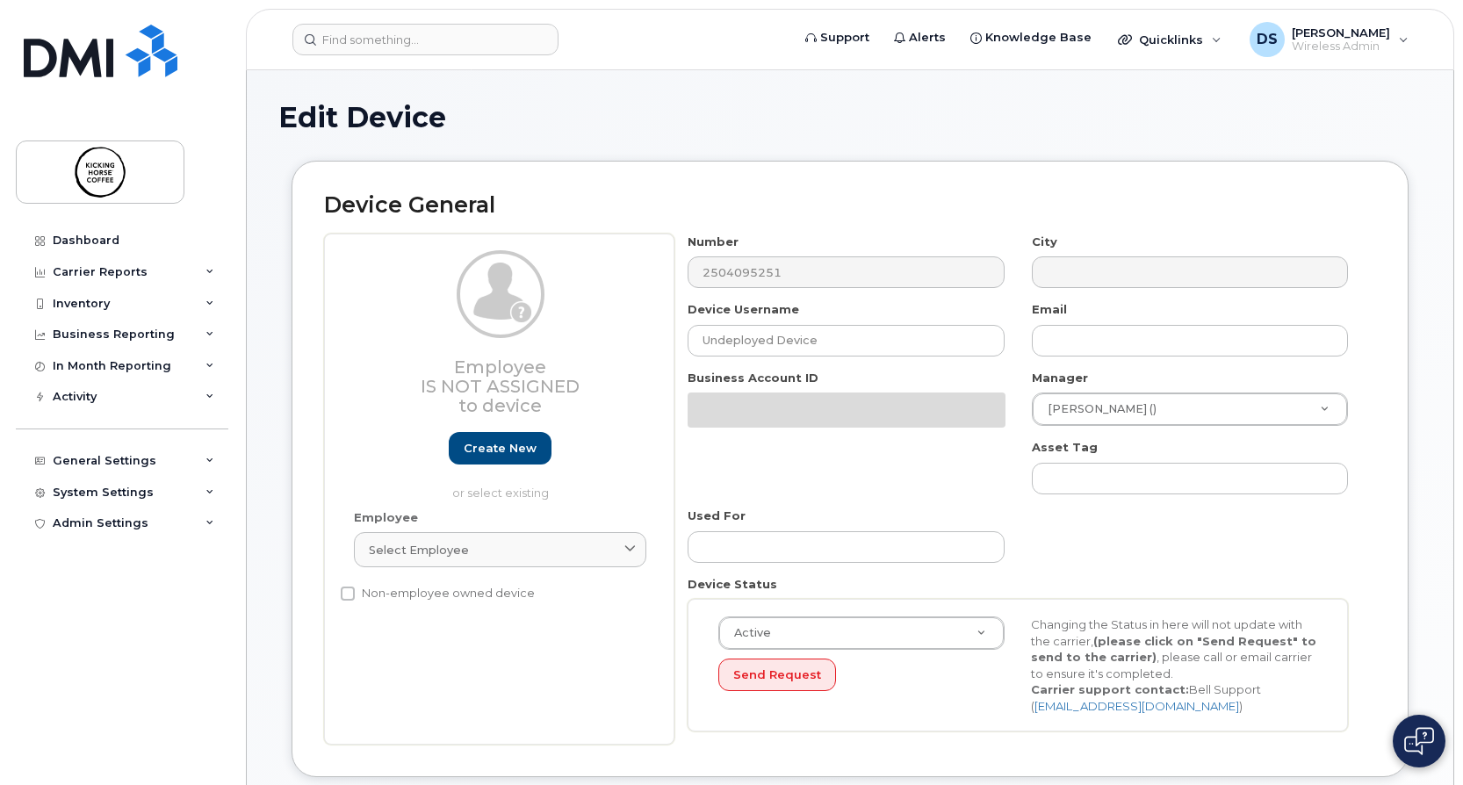
select select "4474028"
select select "4474044"
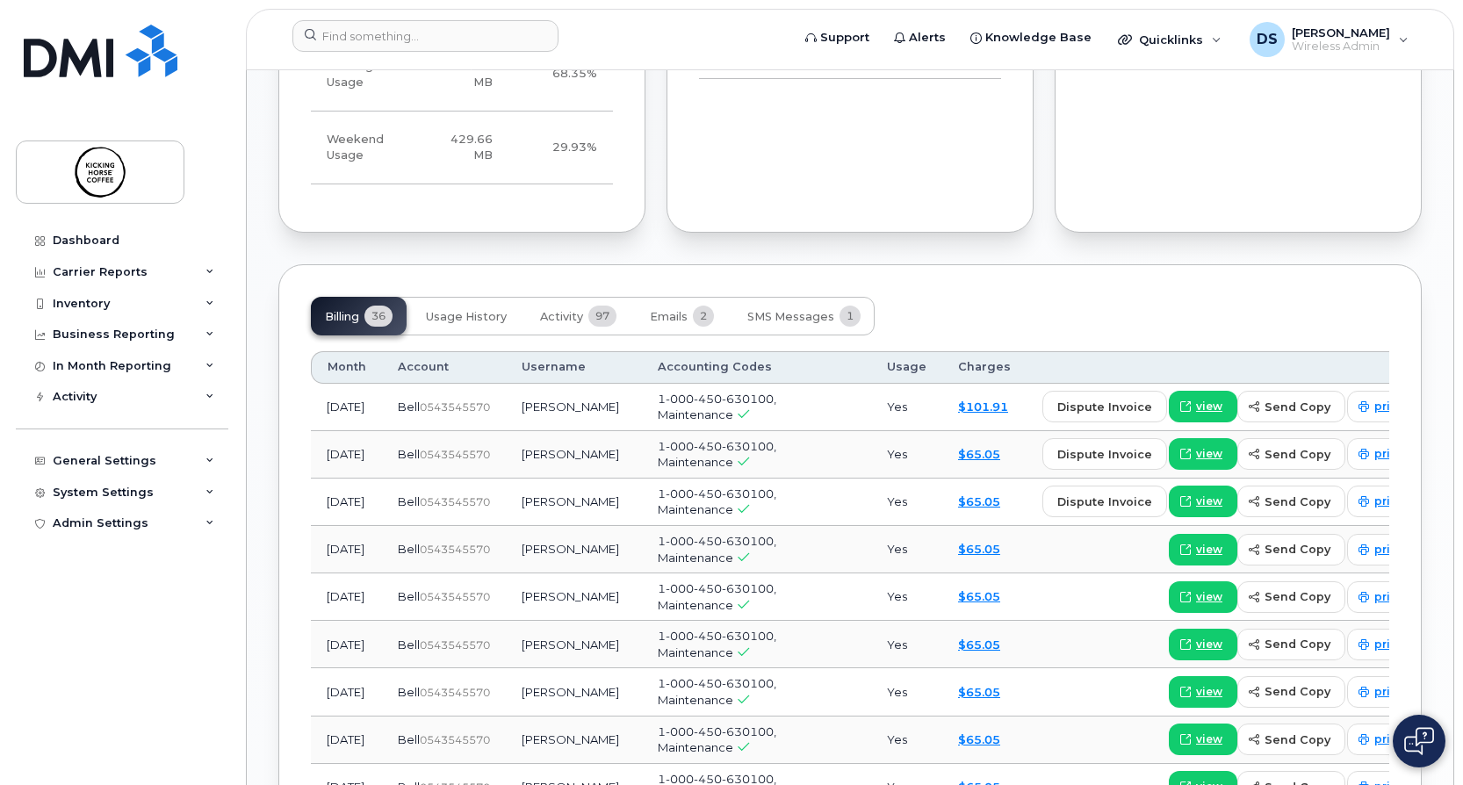
scroll to position [1405, 0]
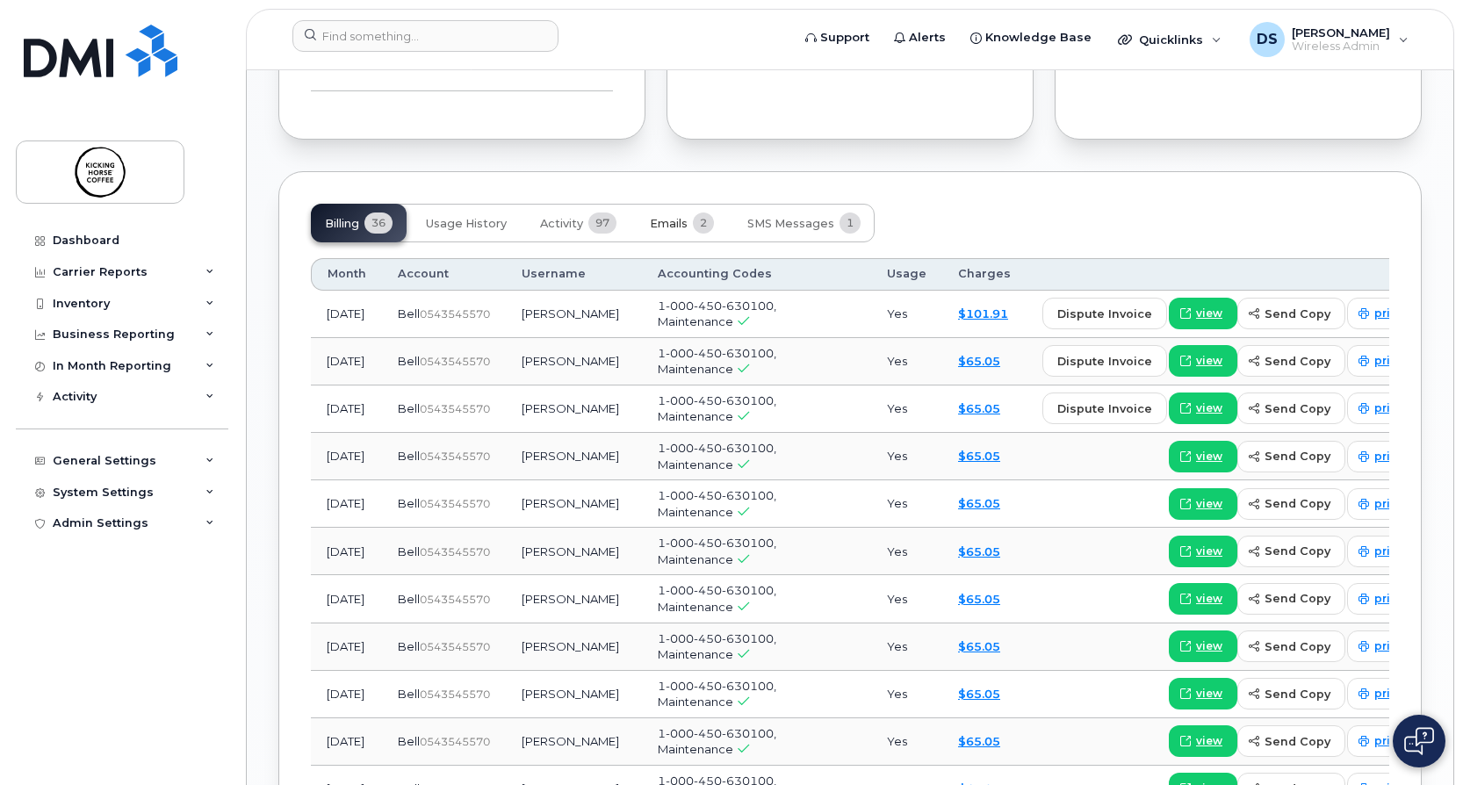
click at [679, 226] on span "Emails" at bounding box center [669, 224] width 38 height 14
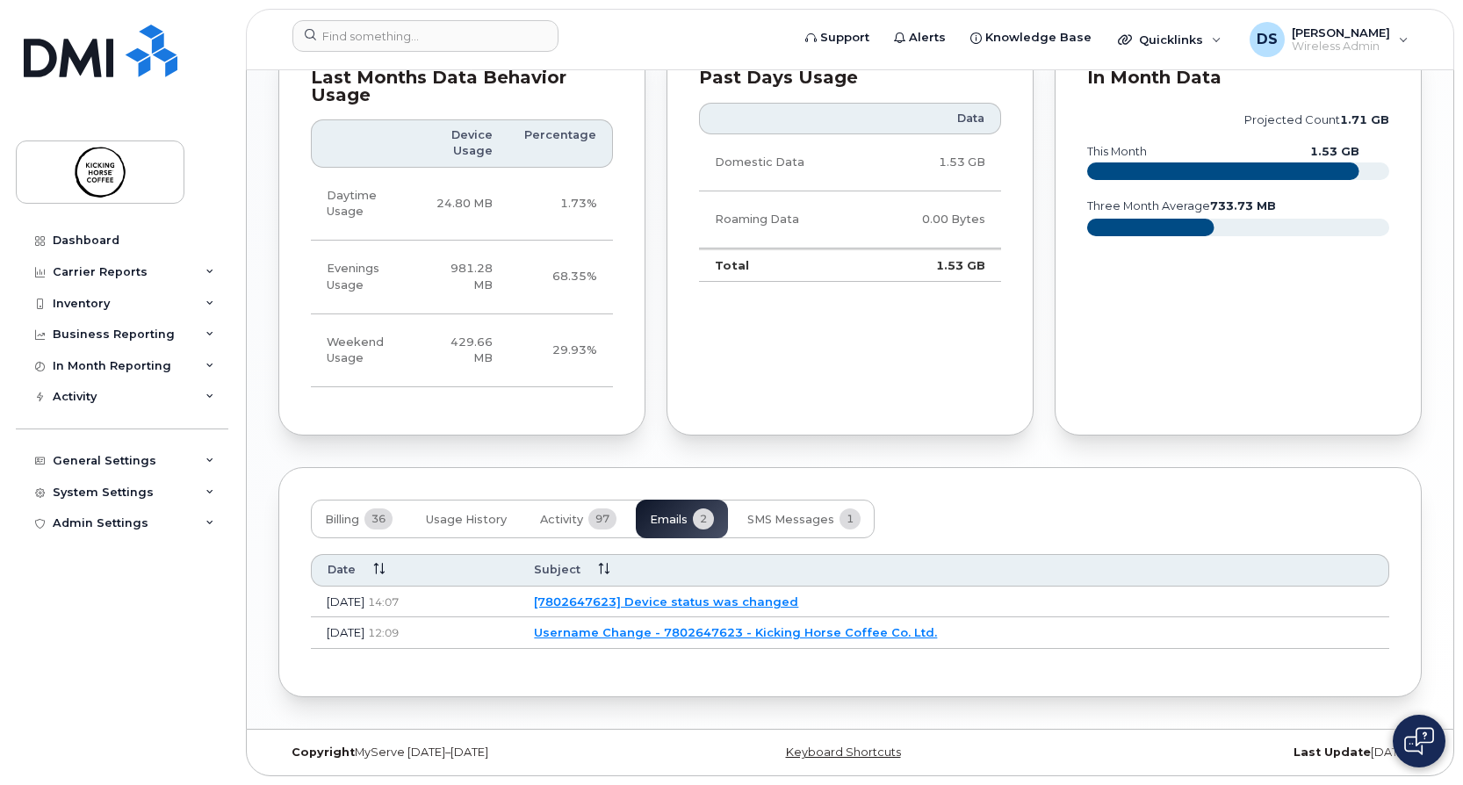
scroll to position [1109, 0]
click at [832, 516] on span "SMS Messages" at bounding box center [790, 520] width 87 height 14
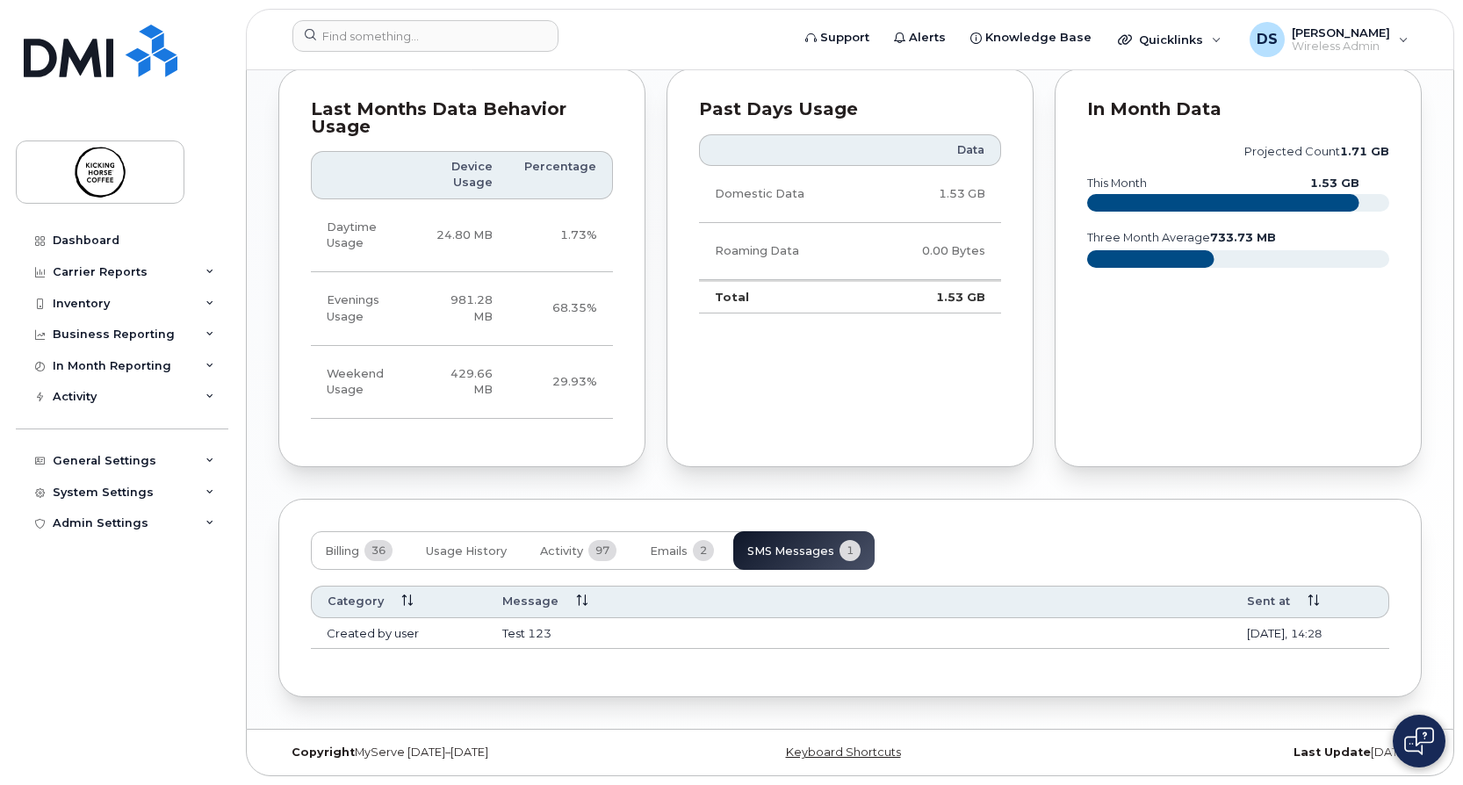
scroll to position [1078, 0]
click at [476, 547] on span "Usage History" at bounding box center [466, 552] width 81 height 14
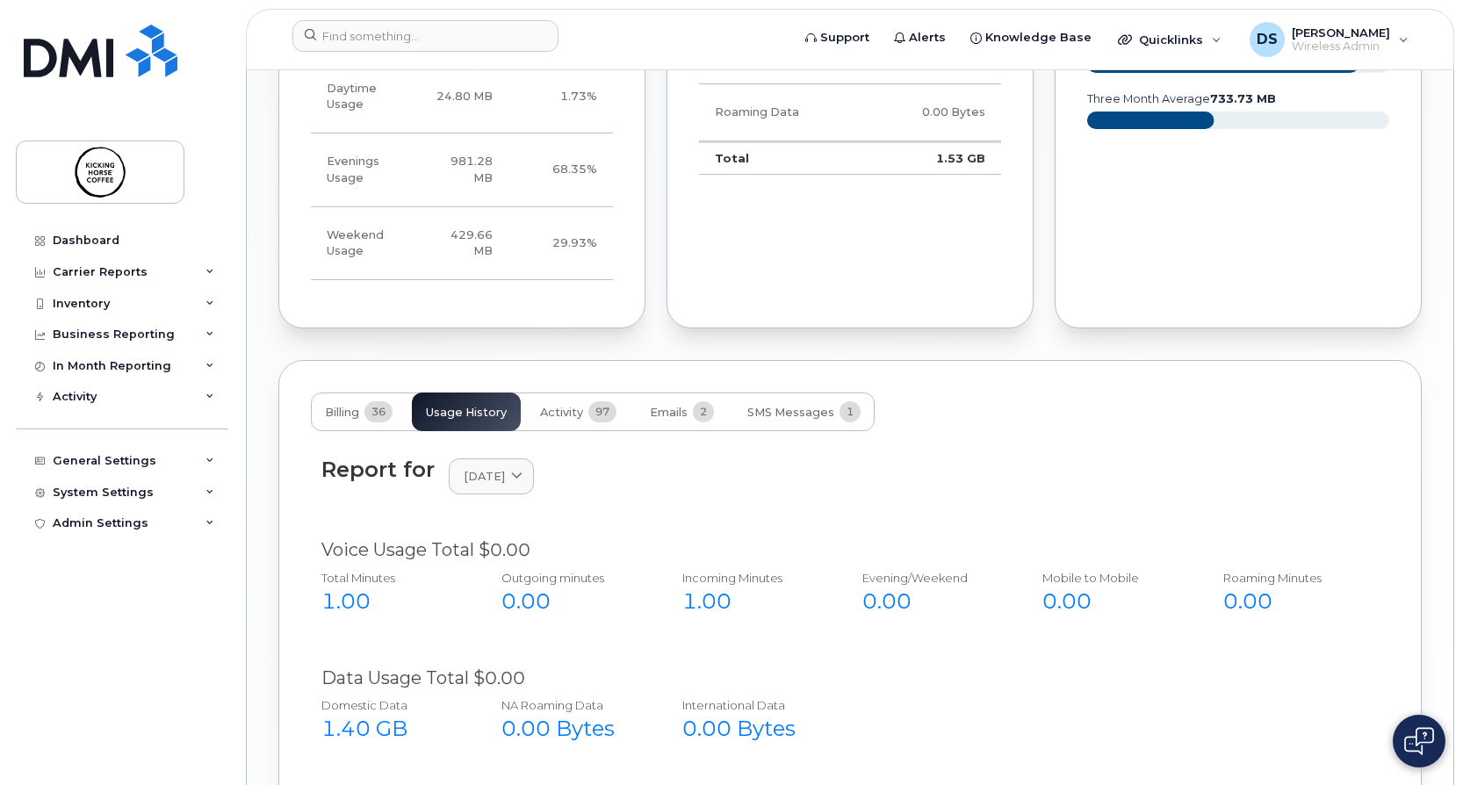
scroll to position [1517, 0]
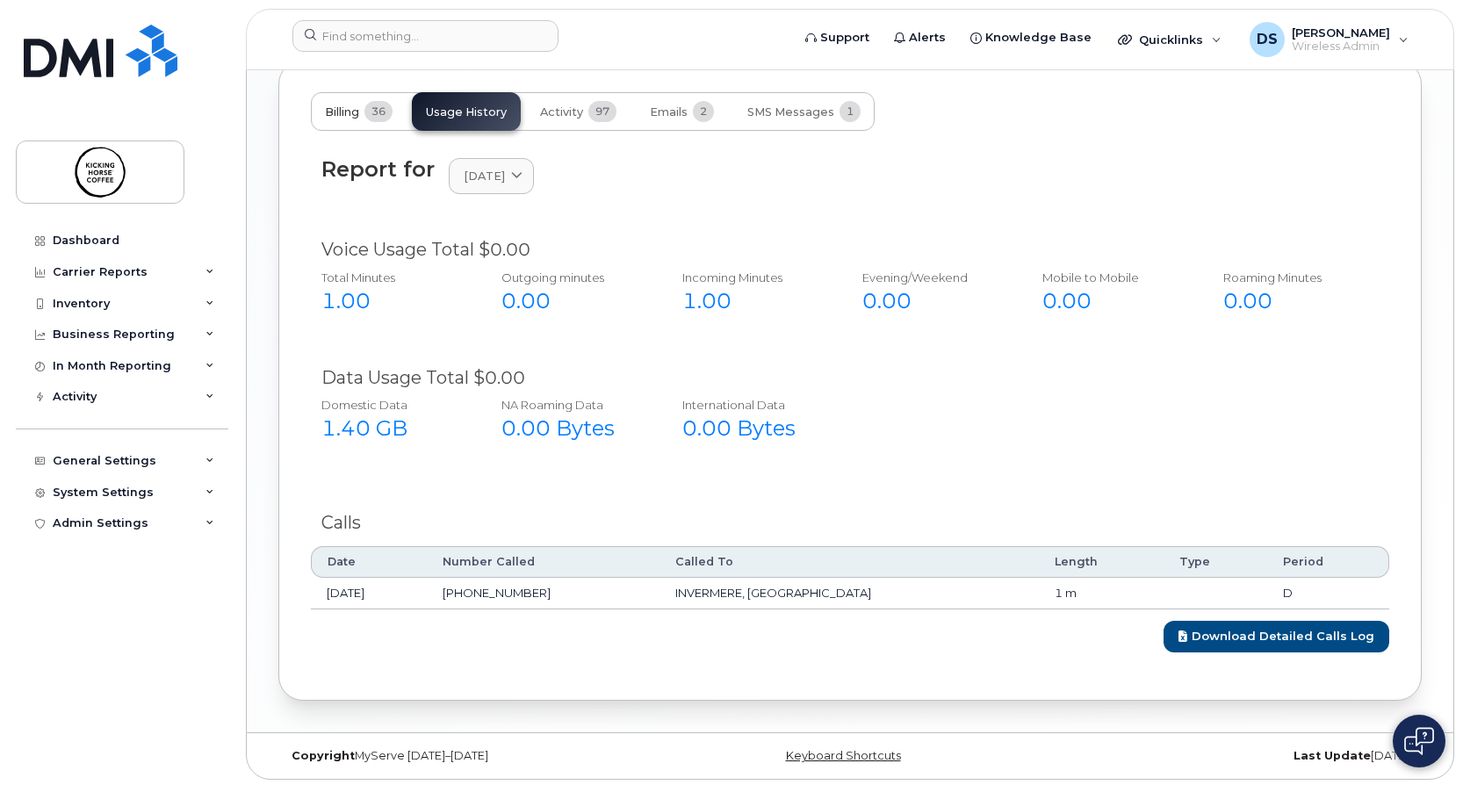
click at [343, 111] on span "Billing" at bounding box center [342, 112] width 34 height 14
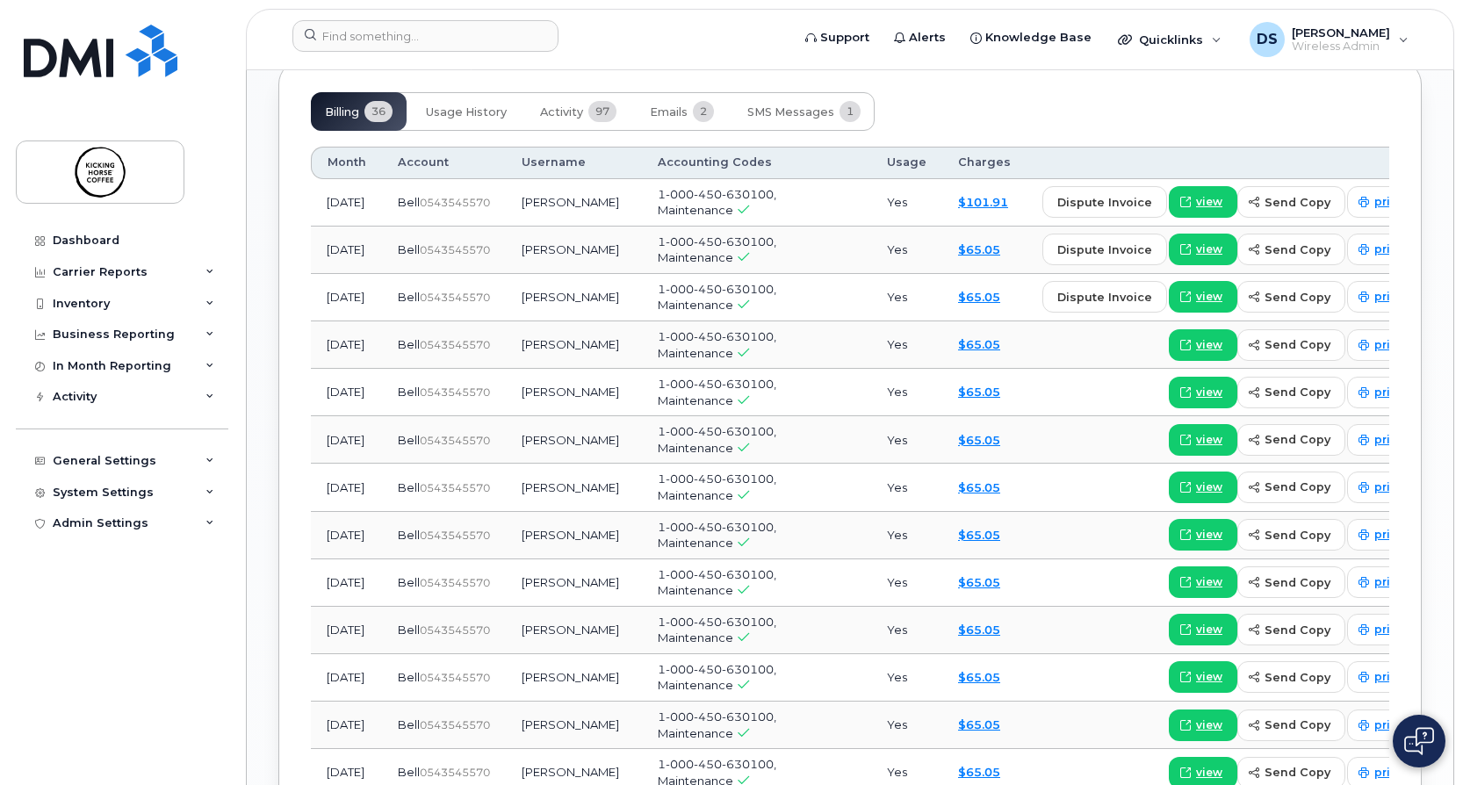
scroll to position [1166, 0]
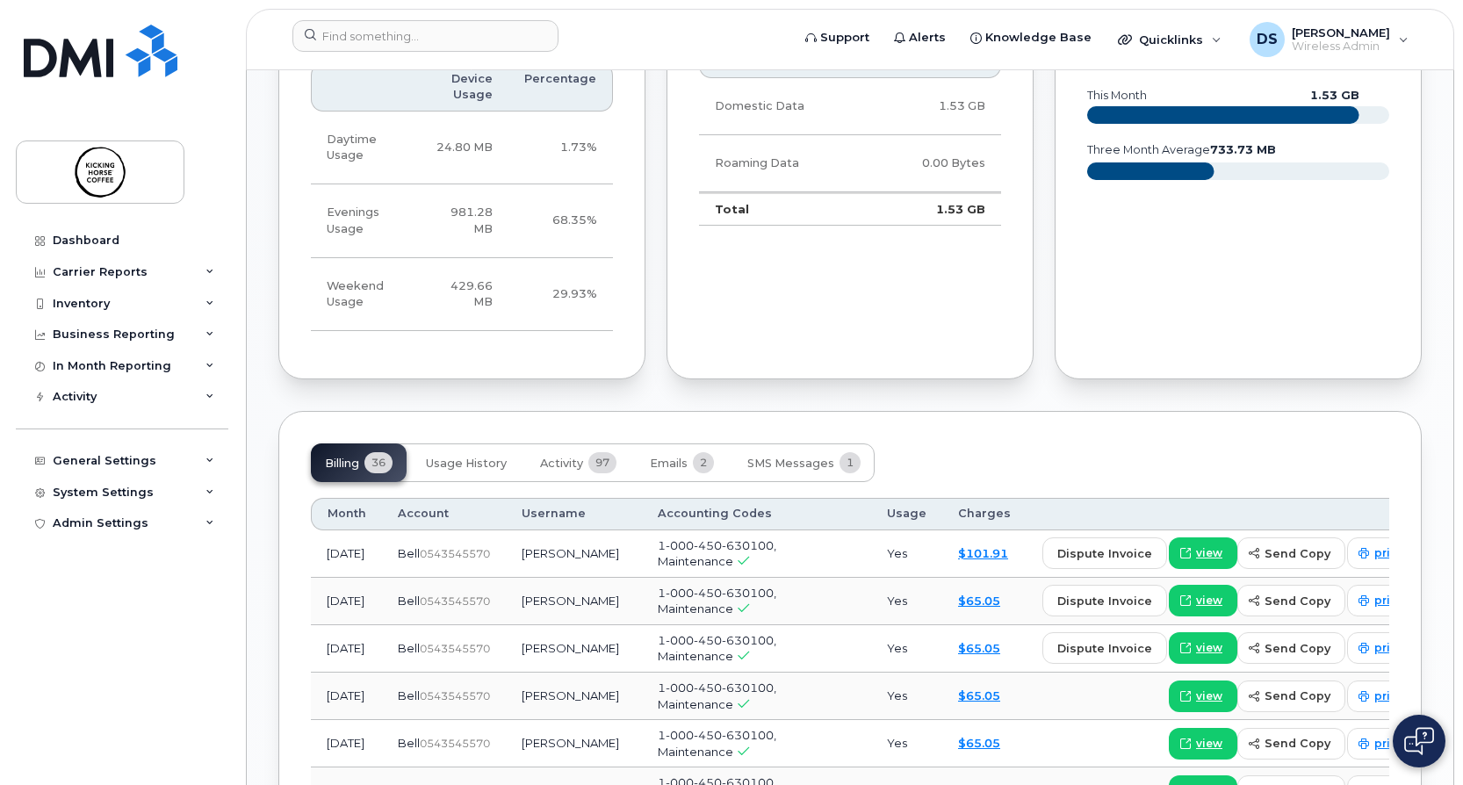
click at [958, 552] on link "$101.91" at bounding box center [983, 553] width 50 height 14
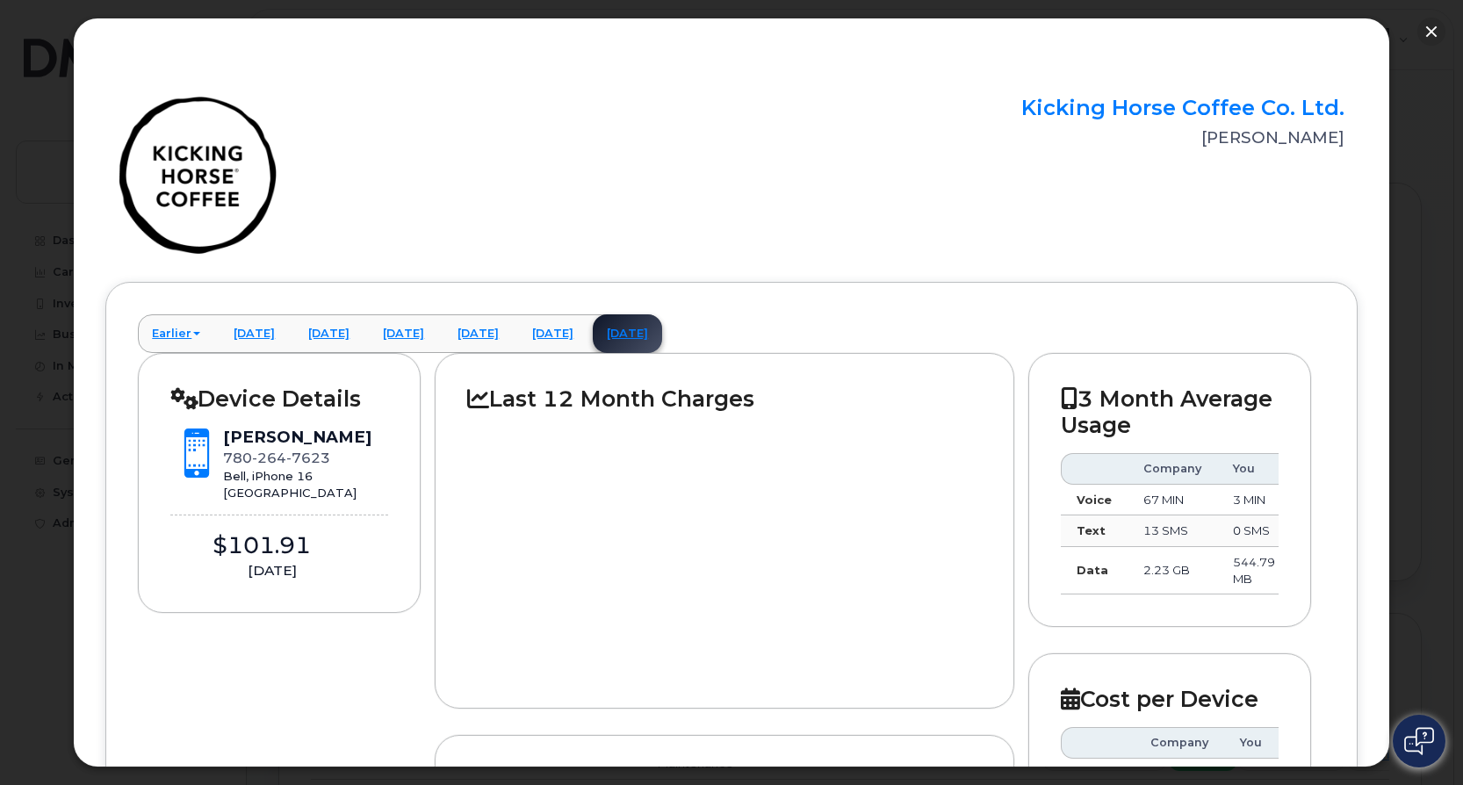
scroll to position [726, 0]
click at [1432, 32] on button "button" at bounding box center [1432, 32] width 28 height 28
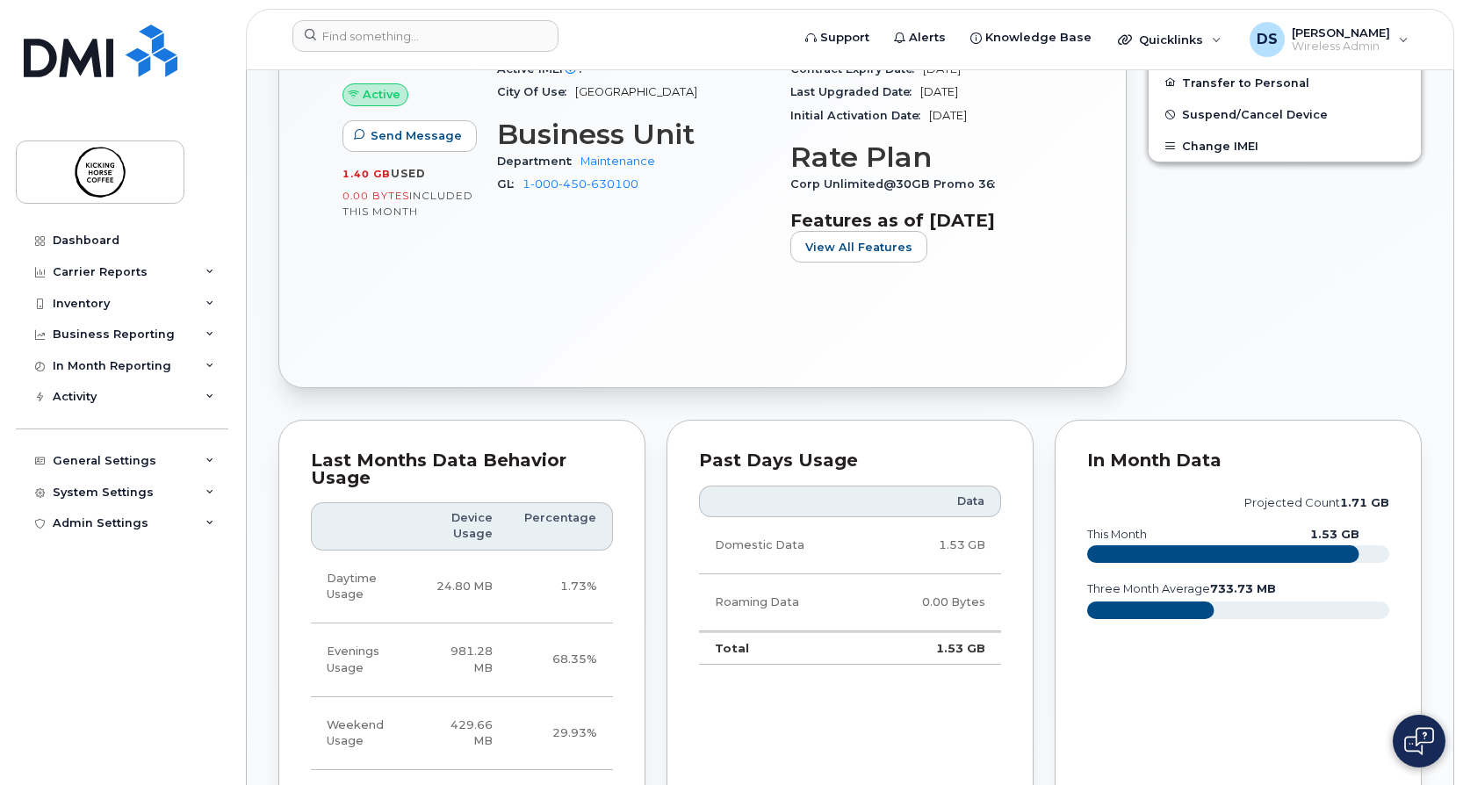
click at [624, 317] on div "Active Send Message 1.40 GB  used 0.00 Bytes  included this month Device Detail…" at bounding box center [703, 117] width 784 height 477
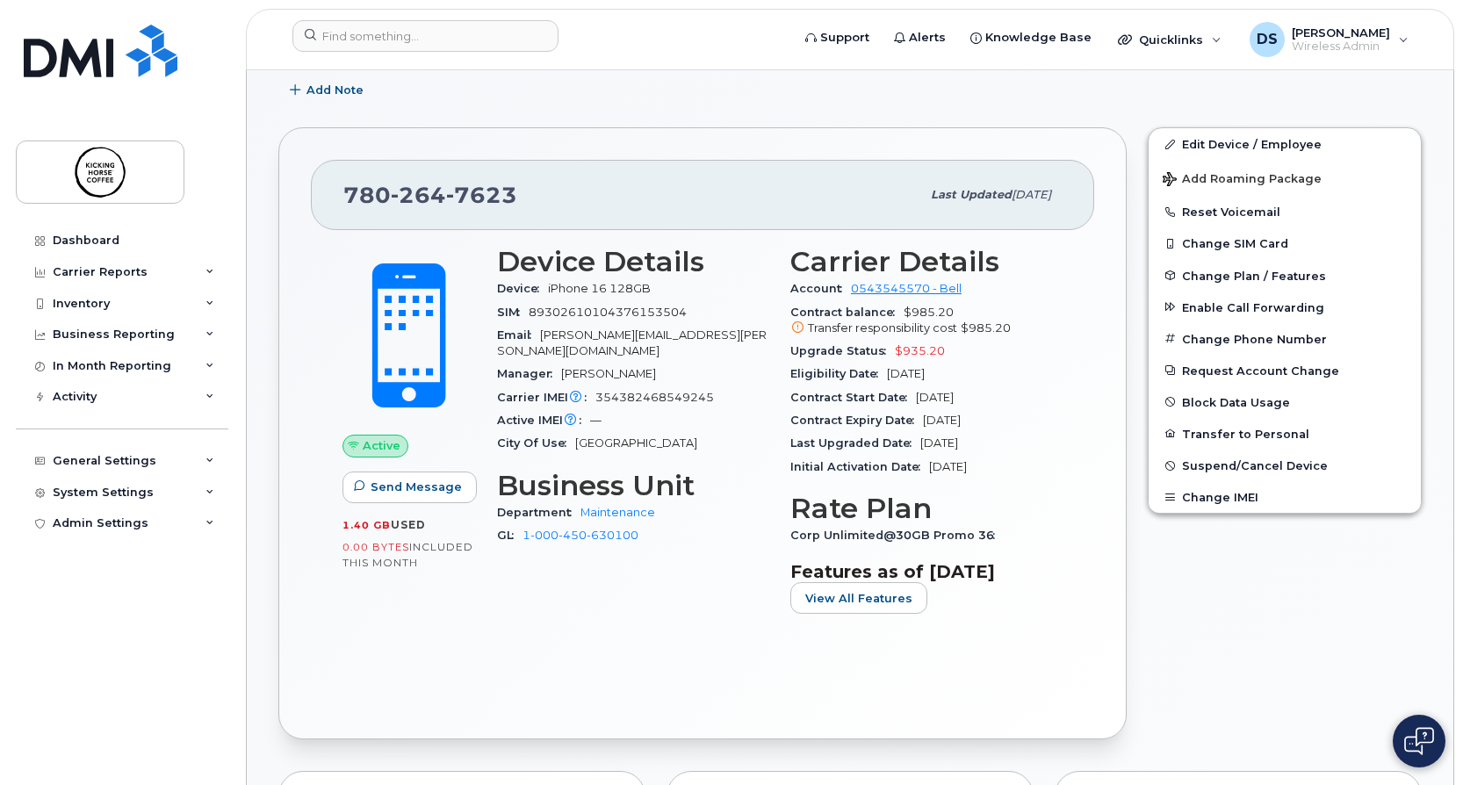
click at [1205, 593] on div "Edit Device / Employee Add Roaming Package Reset Voicemail Change SIM Card Chan…" at bounding box center [1284, 433] width 295 height 633
click at [1252, 610] on div "Edit Device / Employee Add Roaming Package Reset Voicemail Change SIM Card Chan…" at bounding box center [1284, 433] width 295 height 633
click at [1240, 148] on link "Edit Device / Employee" at bounding box center [1285, 144] width 272 height 32
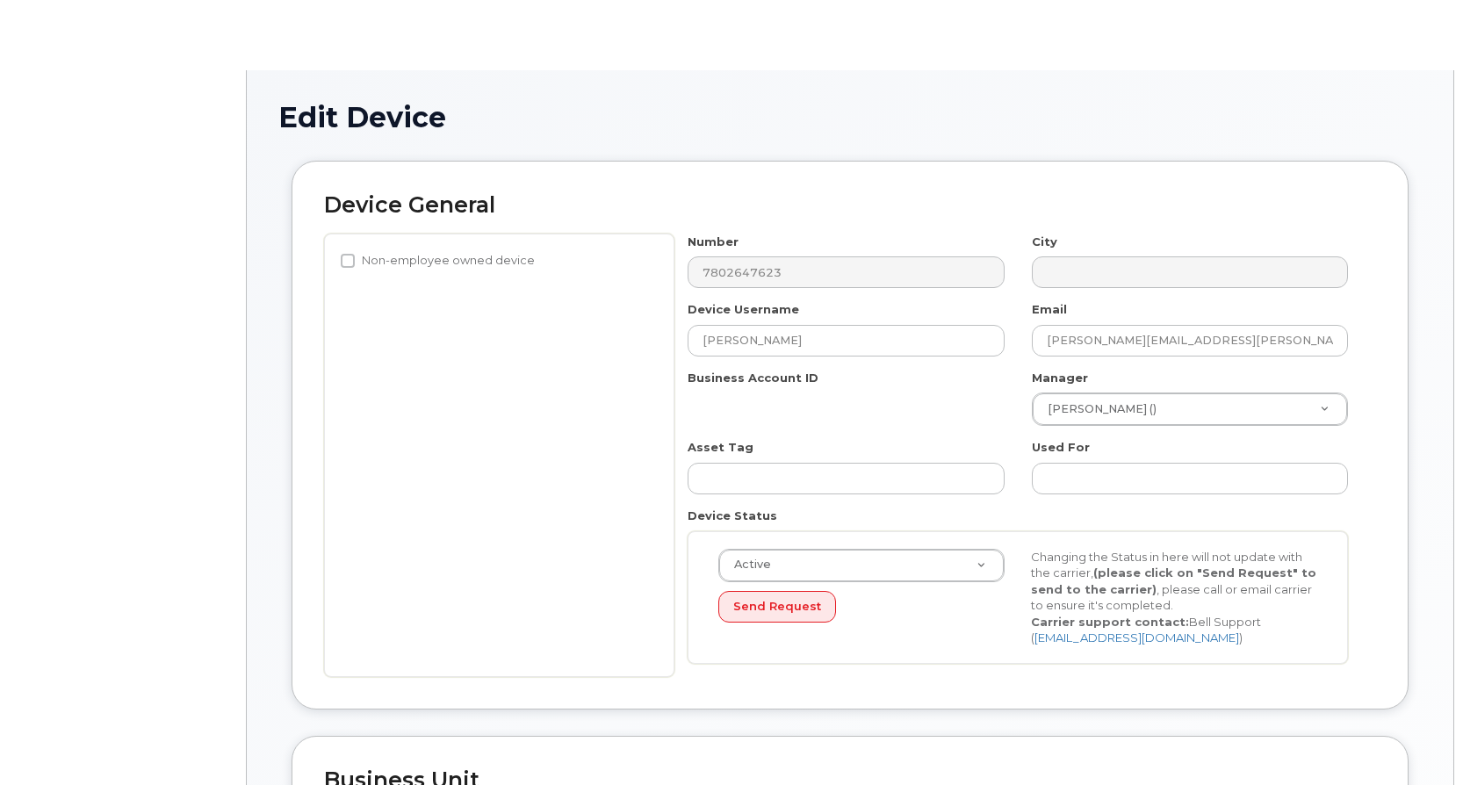
select select "4474028"
select select "4474044"
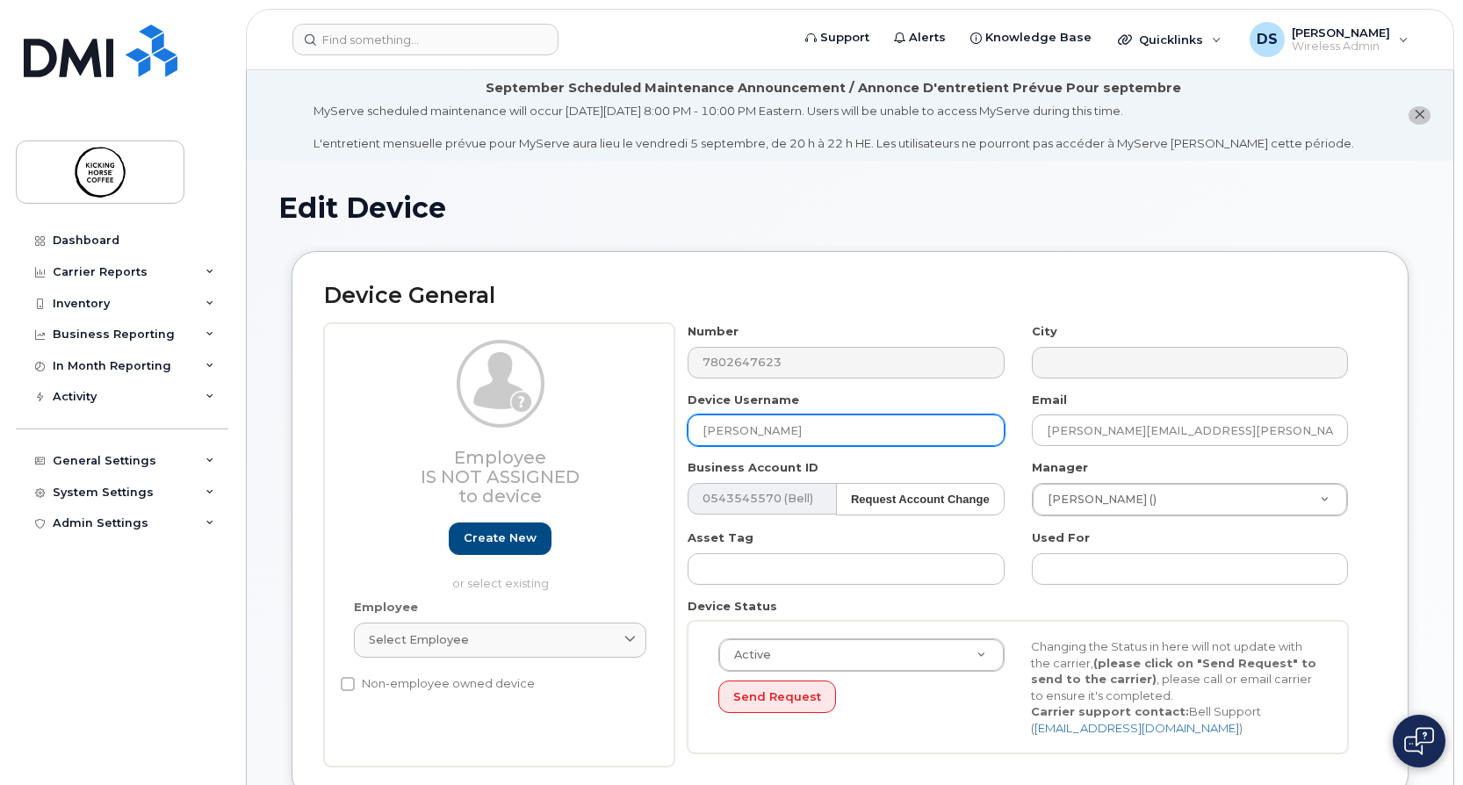
click at [823, 427] on input "[PERSON_NAME]" at bounding box center [846, 431] width 316 height 32
click at [778, 428] on input "Te" at bounding box center [846, 431] width 316 height 32
type input "Terry Kotyk"
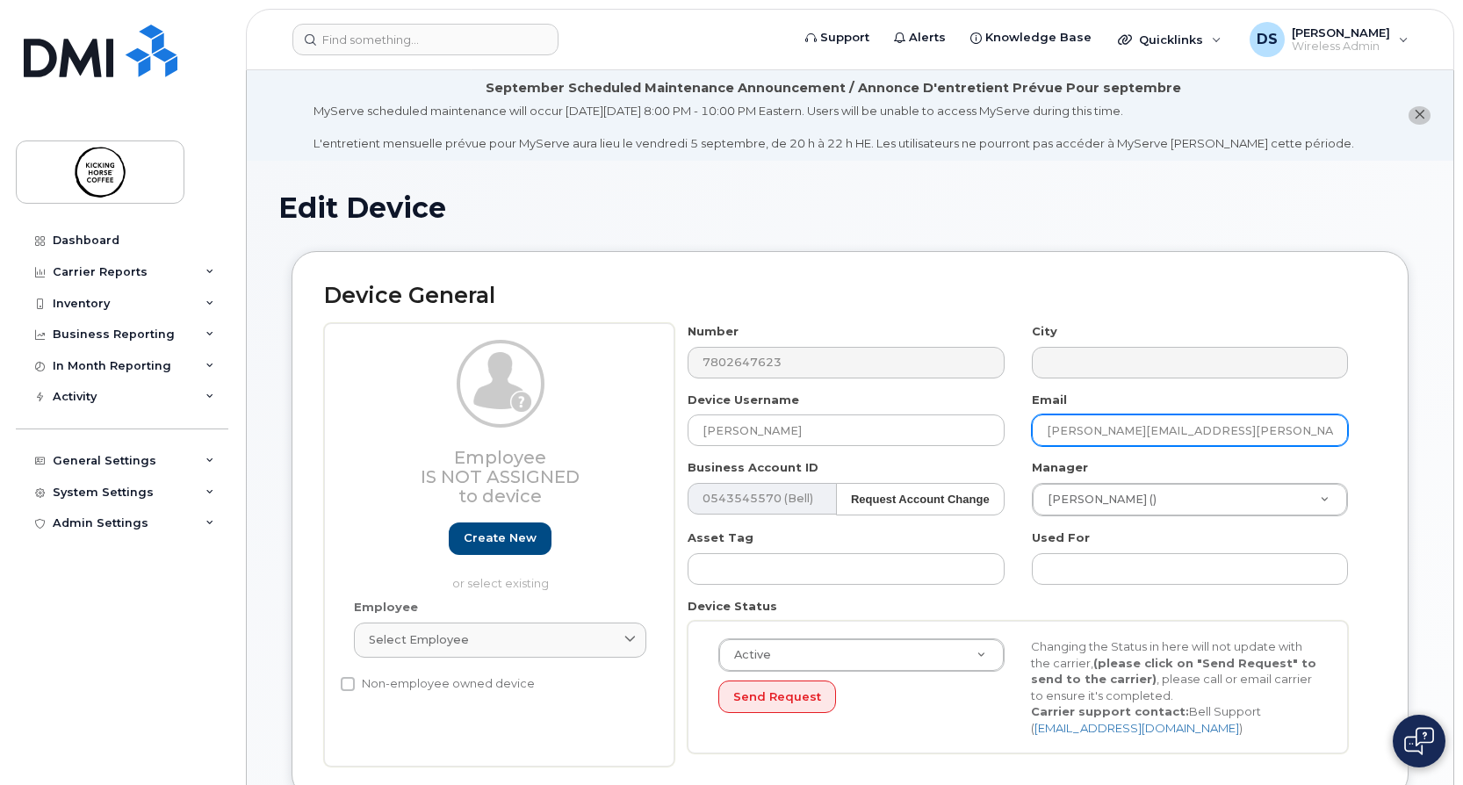
drag, startPoint x: 1322, startPoint y: 444, endPoint x: 1030, endPoint y: 433, distance: 291.8
click at [1030, 433] on div "Email jojo.valenzuela@kickinghorsecoffee.com" at bounding box center [1190, 419] width 343 height 55
paste input "Terry.Kotyk"
type input "[PERSON_NAME][EMAIL_ADDRESS][PERSON_NAME][DOMAIN_NAME]"
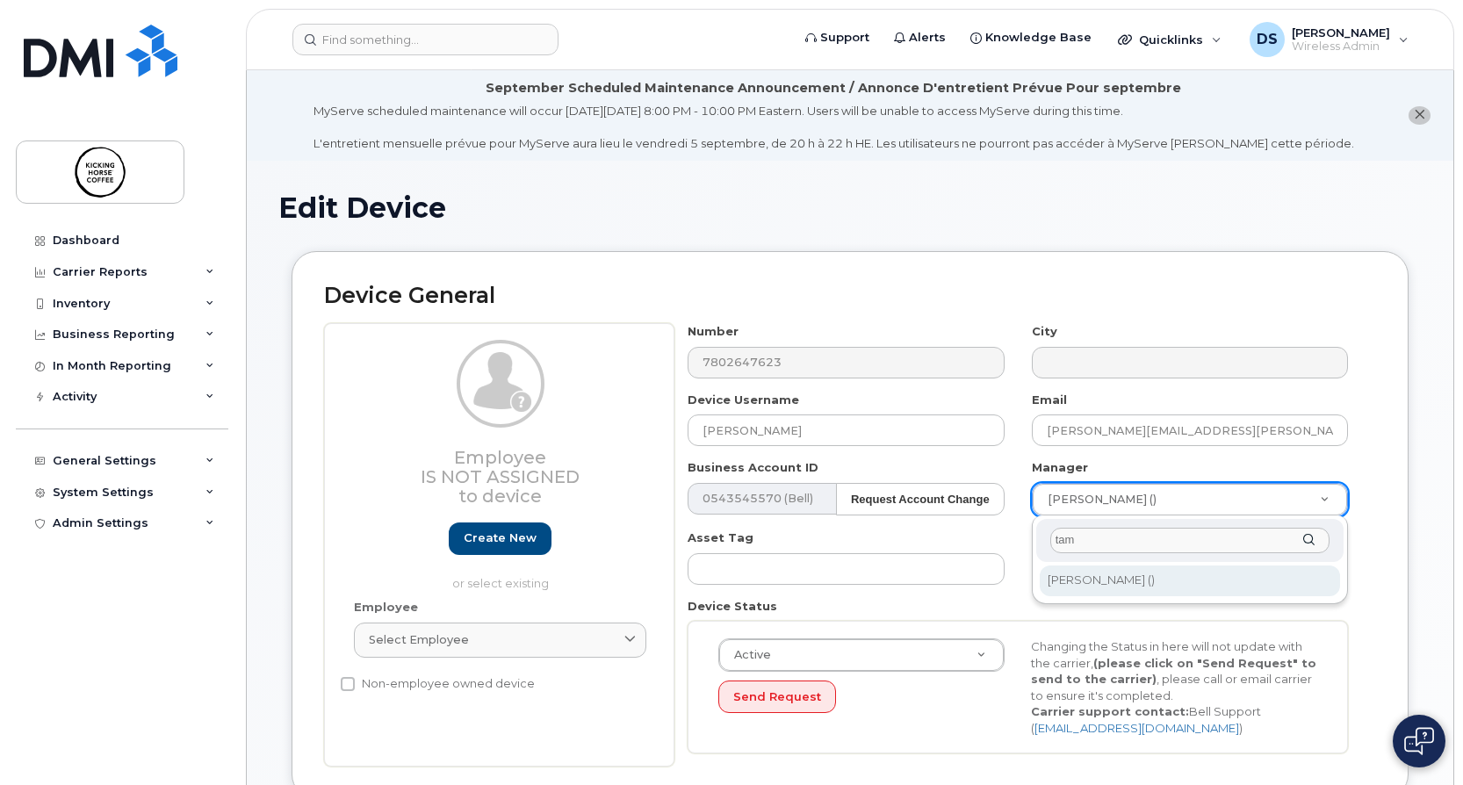
type input "tam"
type input "1515861"
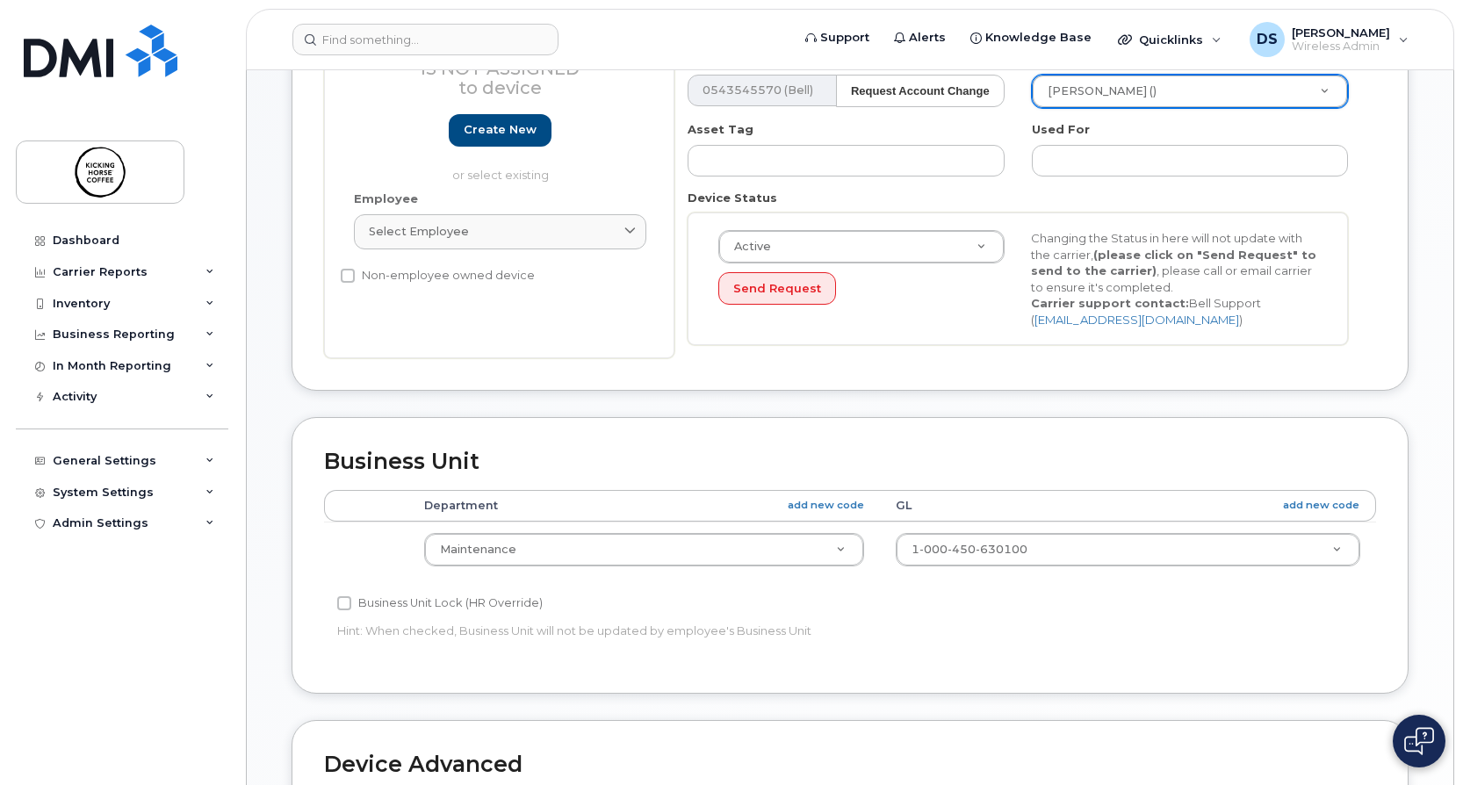
scroll to position [439, 0]
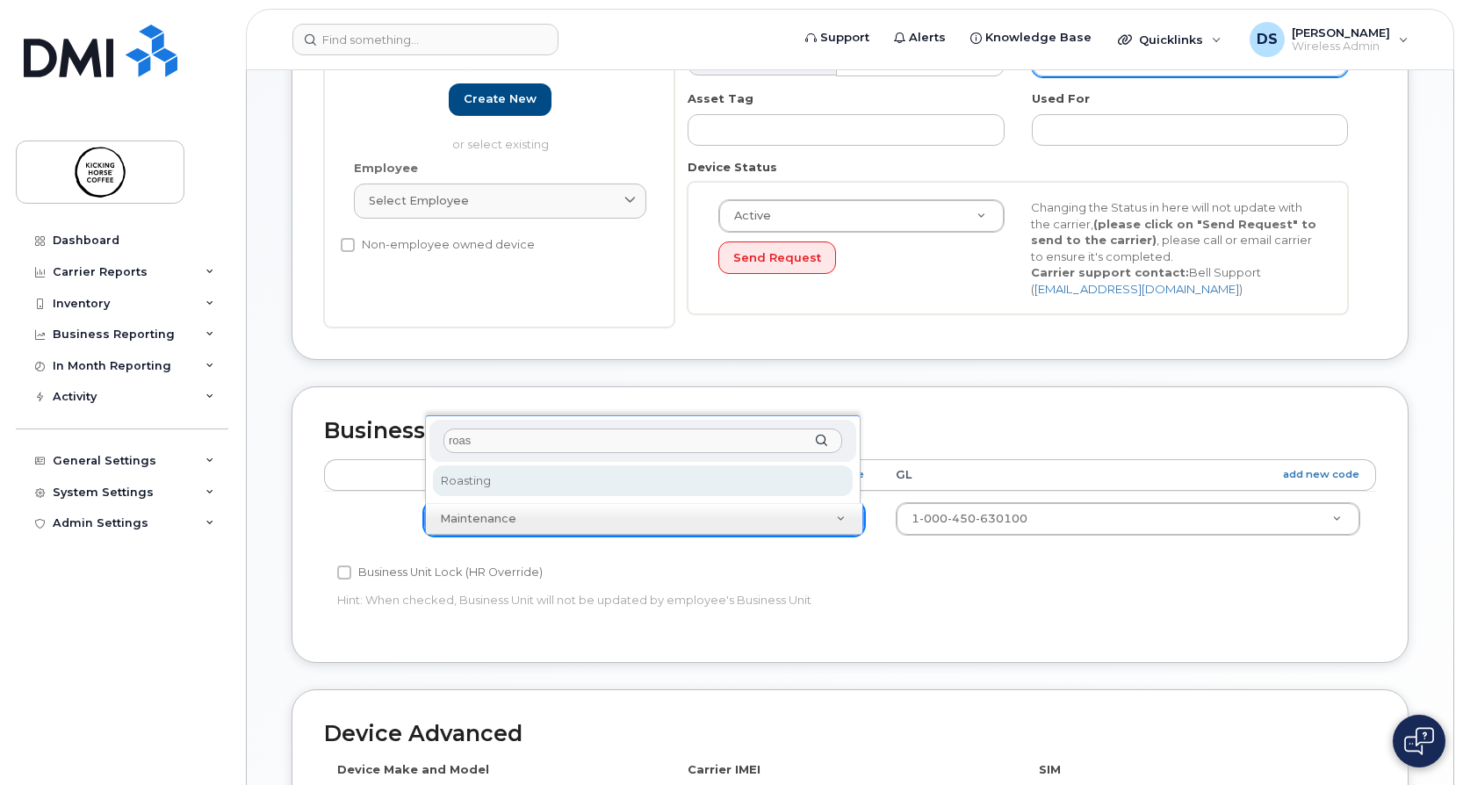
type input "roas"
select select "4474030"
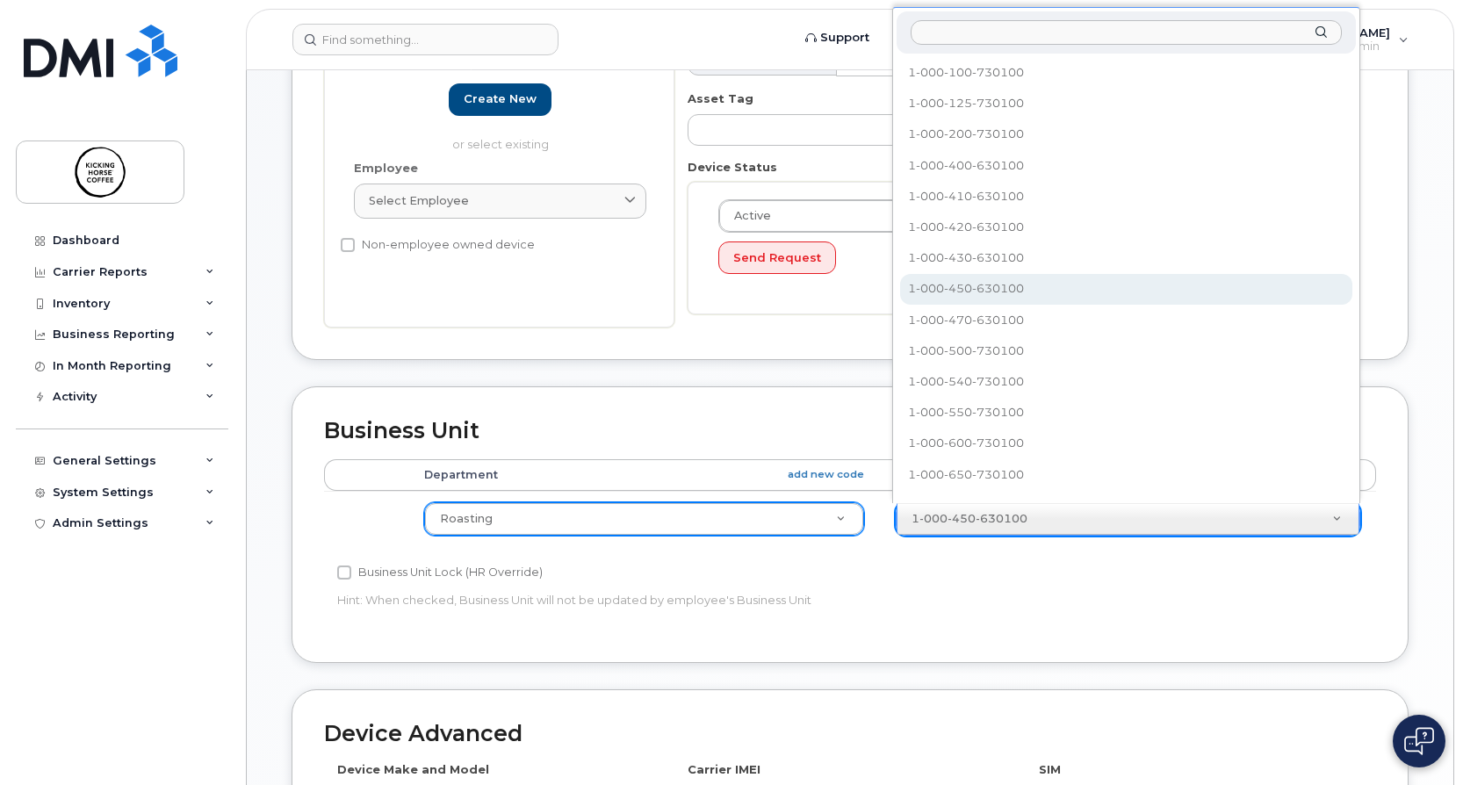
scroll to position [16, 0]
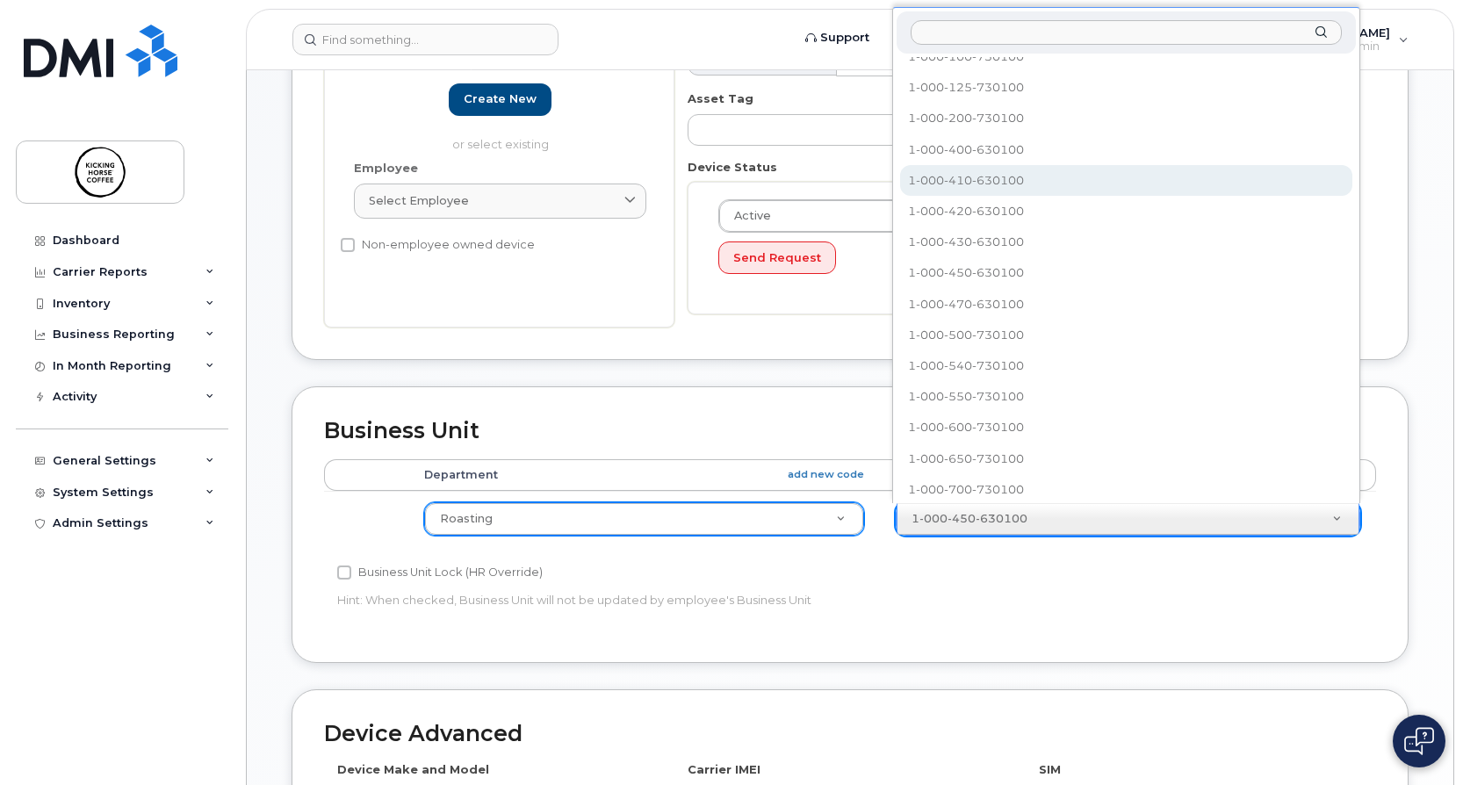
select select "4474046"
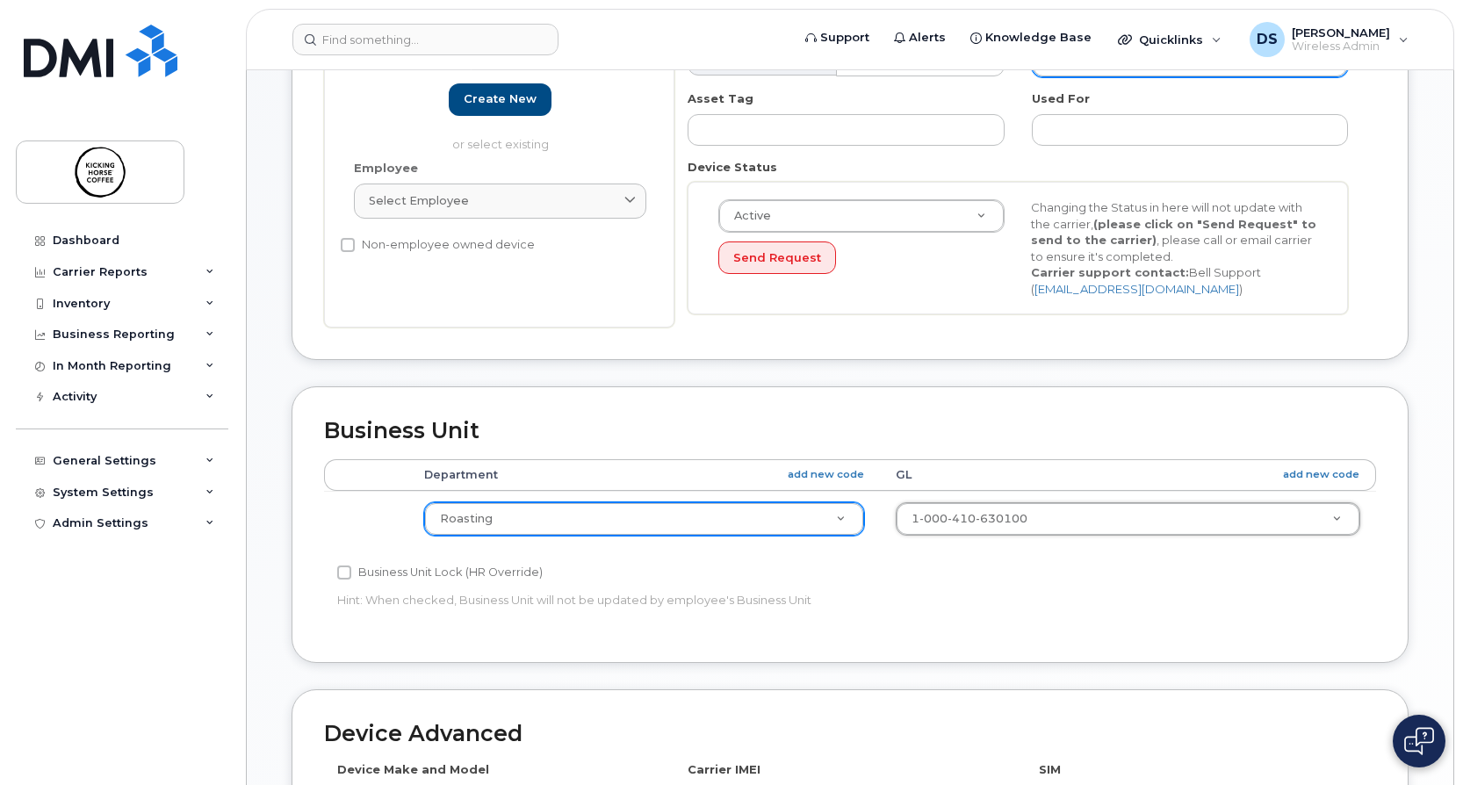
click at [953, 559] on div "Department add new code GL add new code Roasting Caf Cafe Communications Corpor…" at bounding box center [850, 510] width 1052 height 103
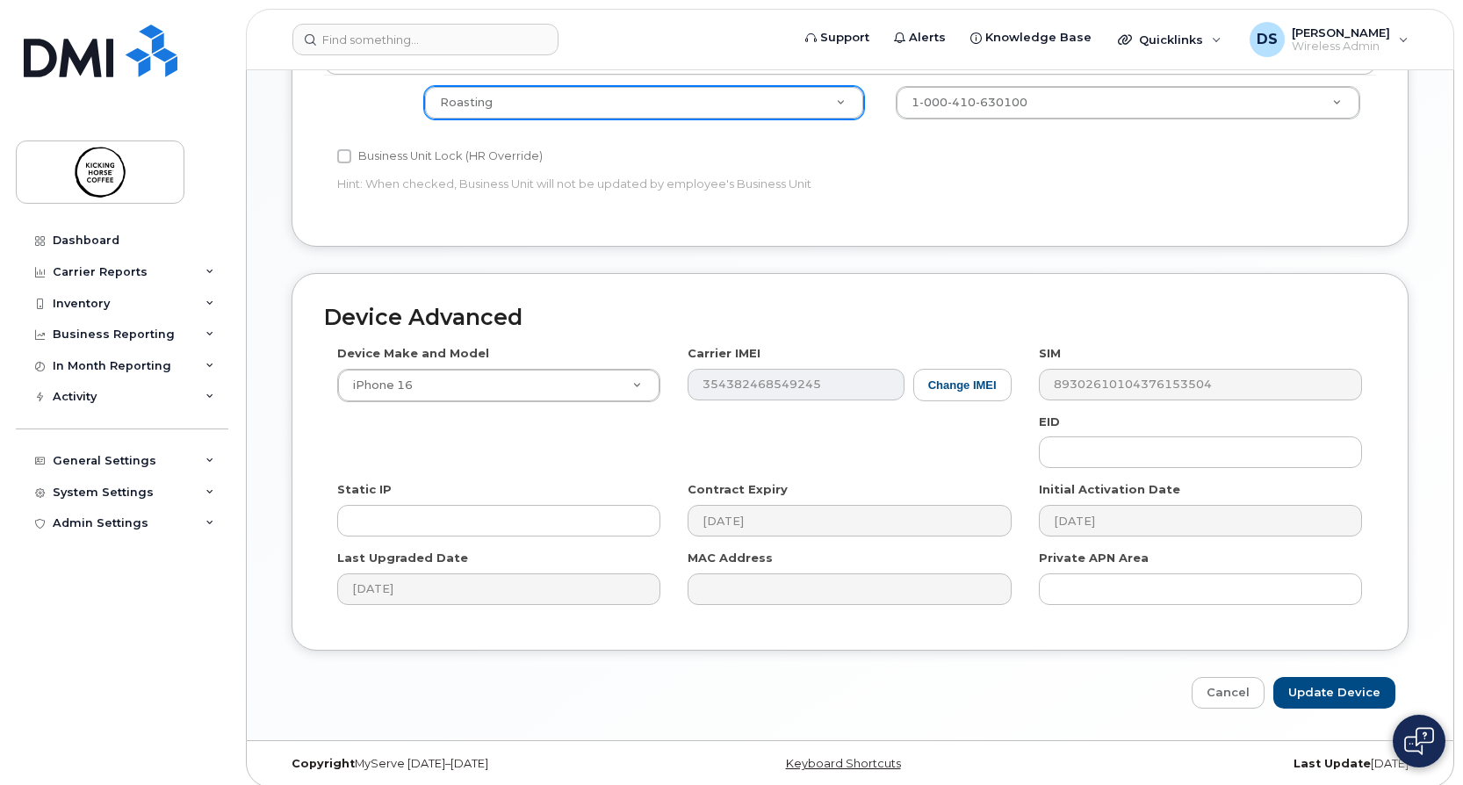
scroll to position [867, 0]
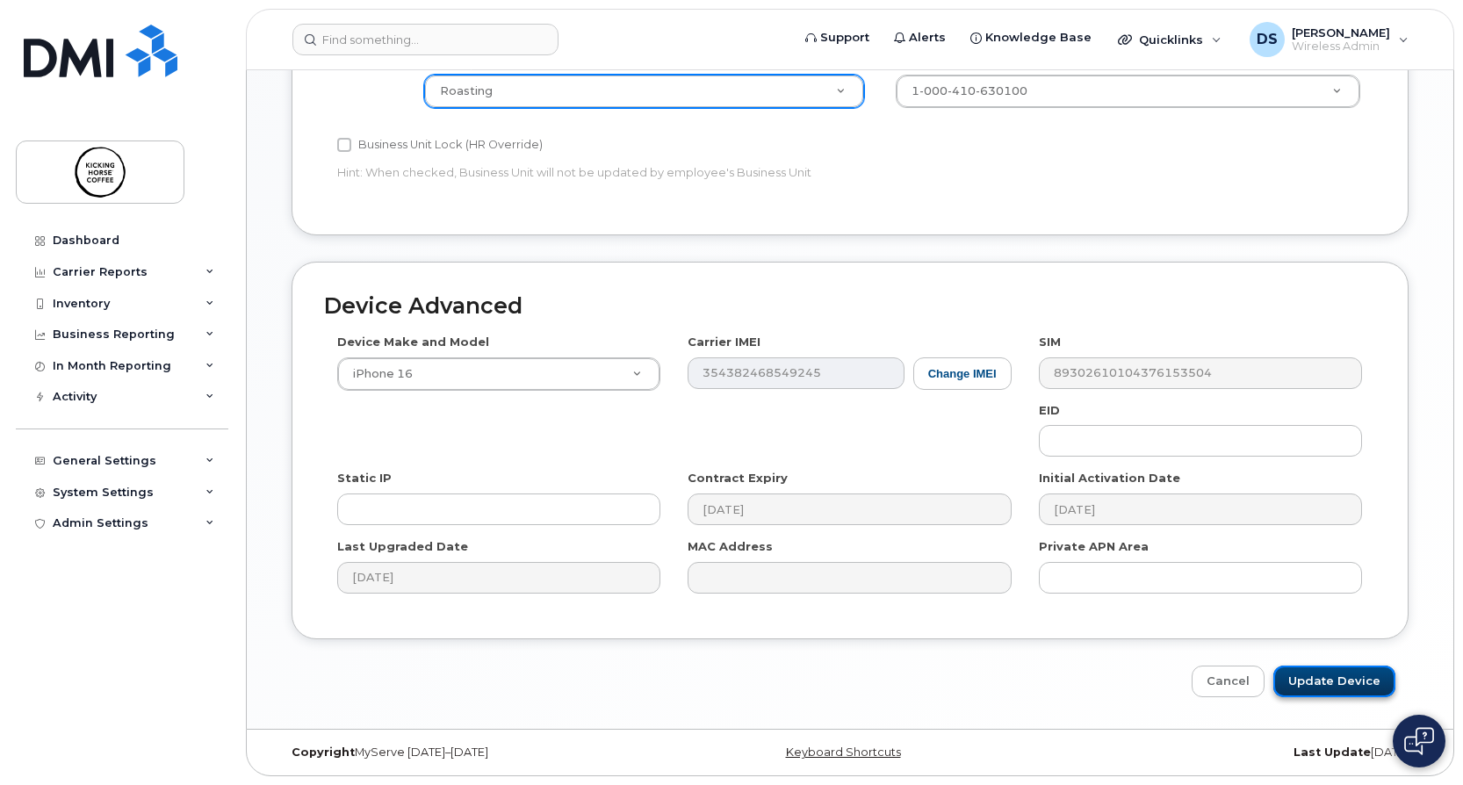
click at [1349, 680] on input "Update Device" at bounding box center [1335, 682] width 122 height 32
type input "Saving..."
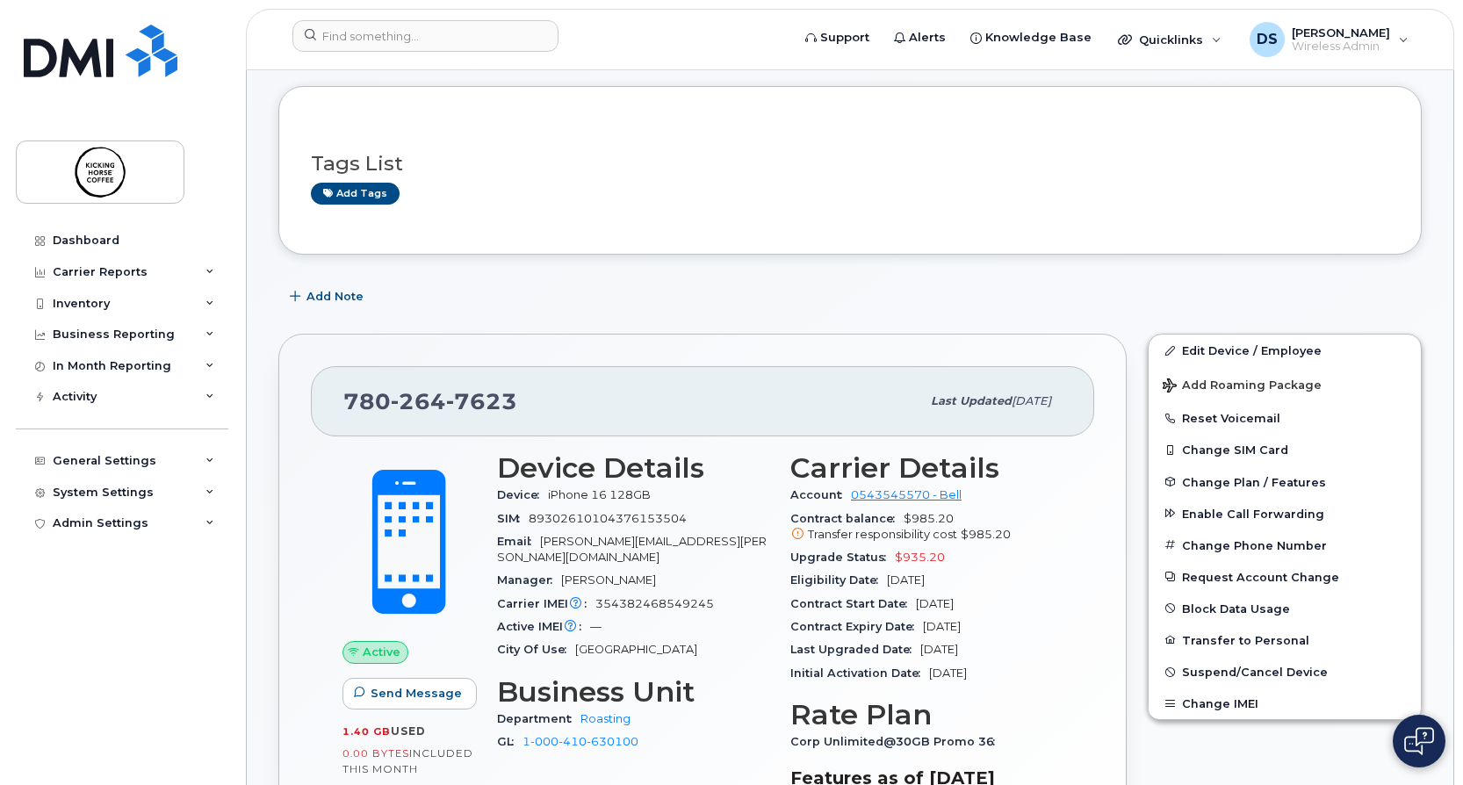
scroll to position [176, 0]
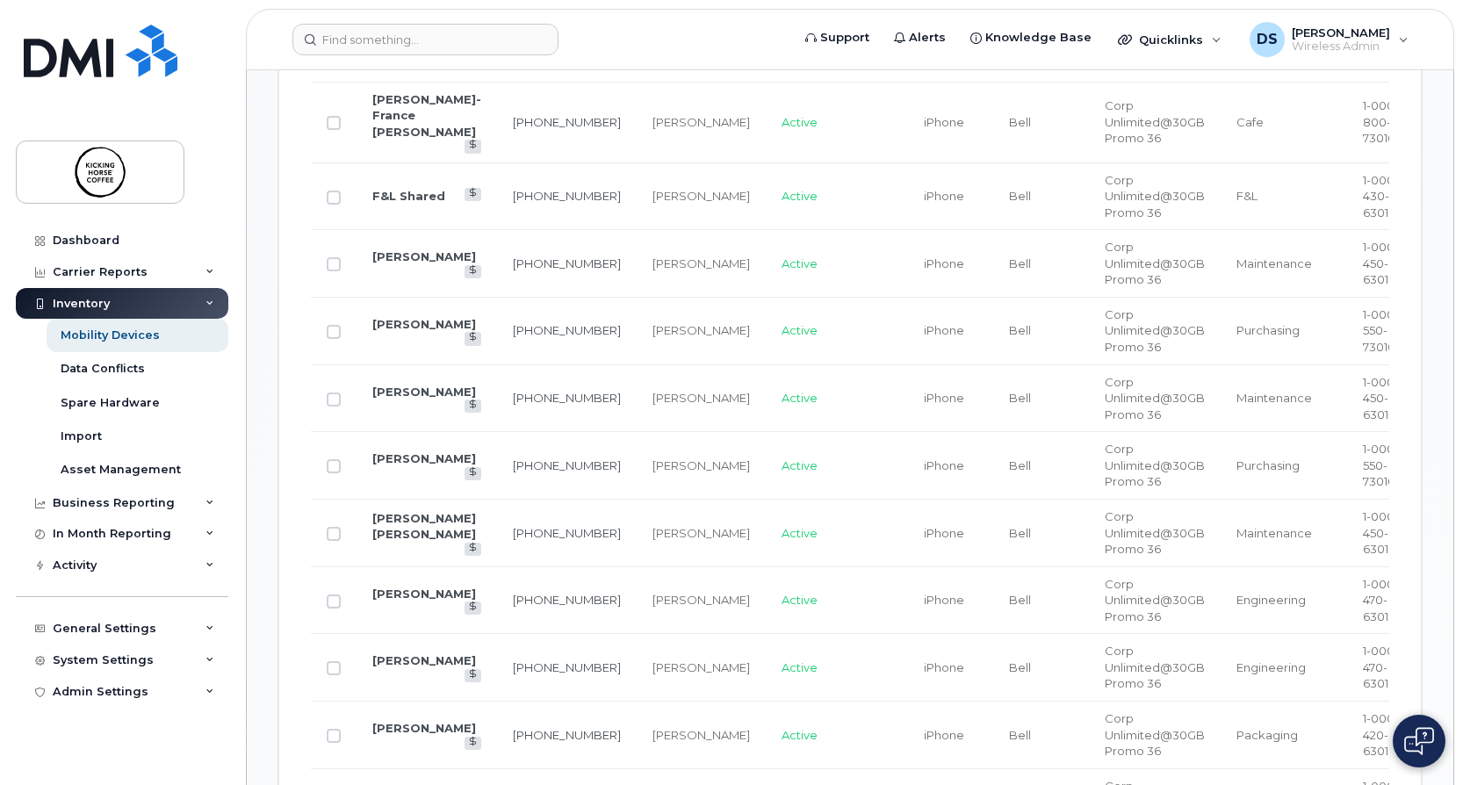
scroll to position [1493, 0]
